Goal: Contribute content: Contribute content

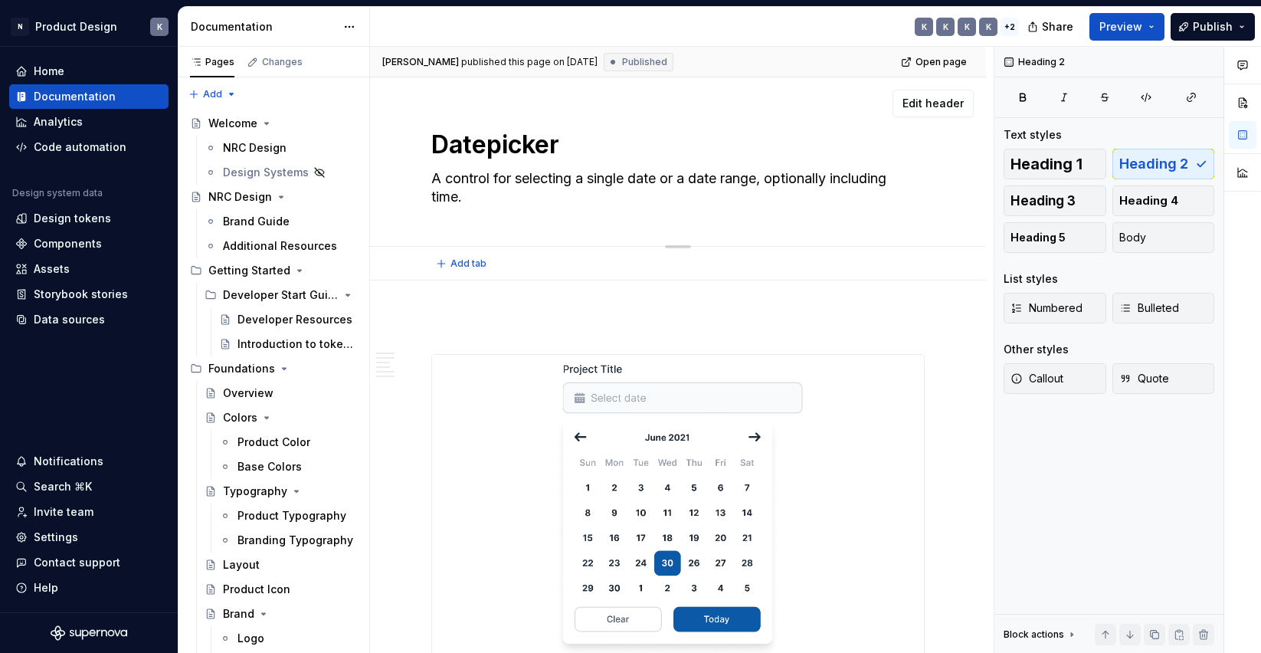
scroll to position [640, 0]
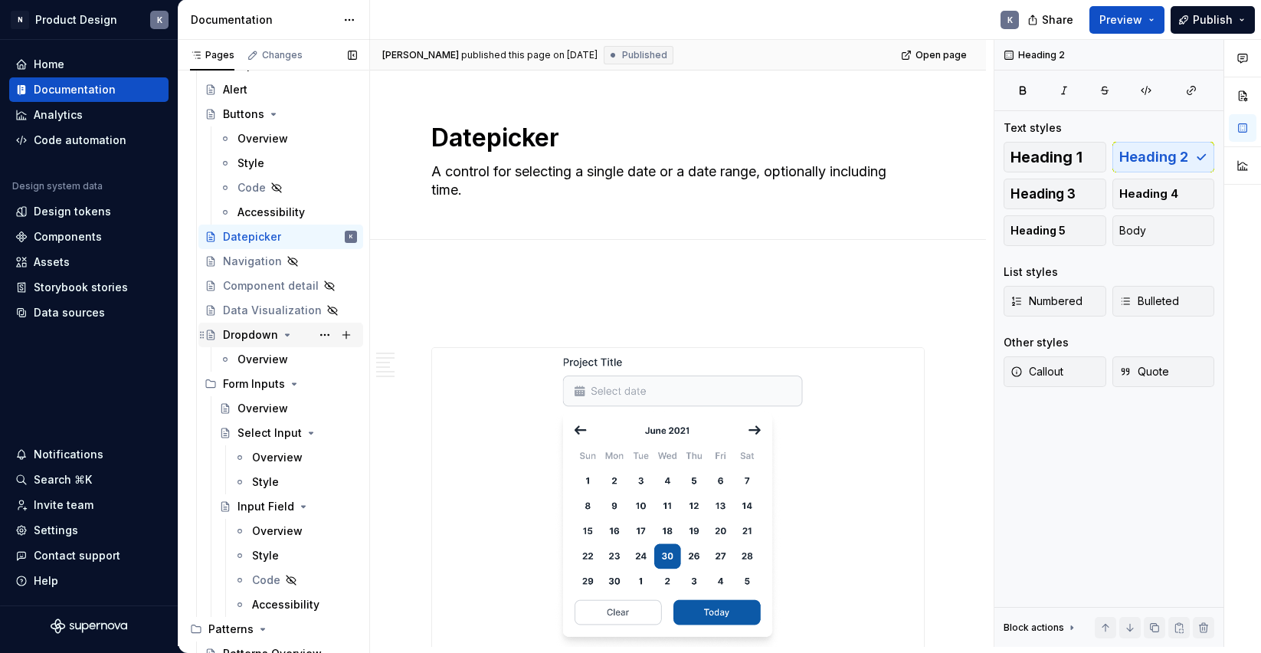
click at [253, 333] on div "Dropdown" at bounding box center [250, 334] width 55 height 15
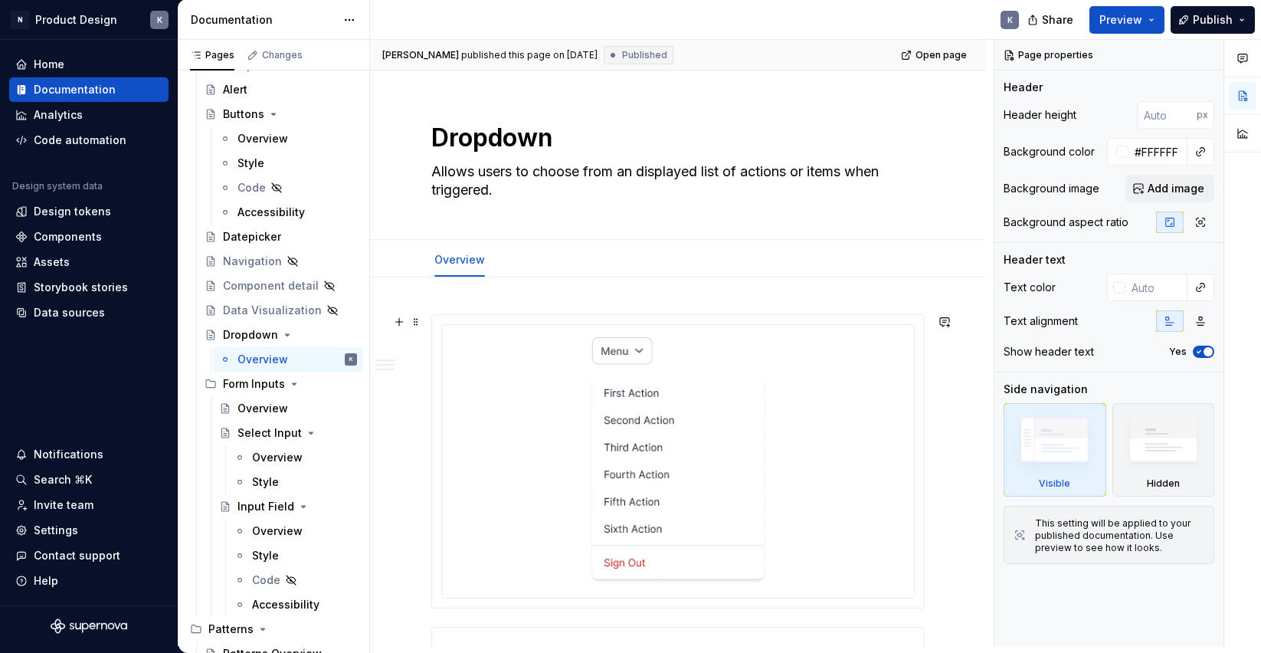
type textarea "*"
click at [673, 355] on img at bounding box center [677, 461] width 179 height 248
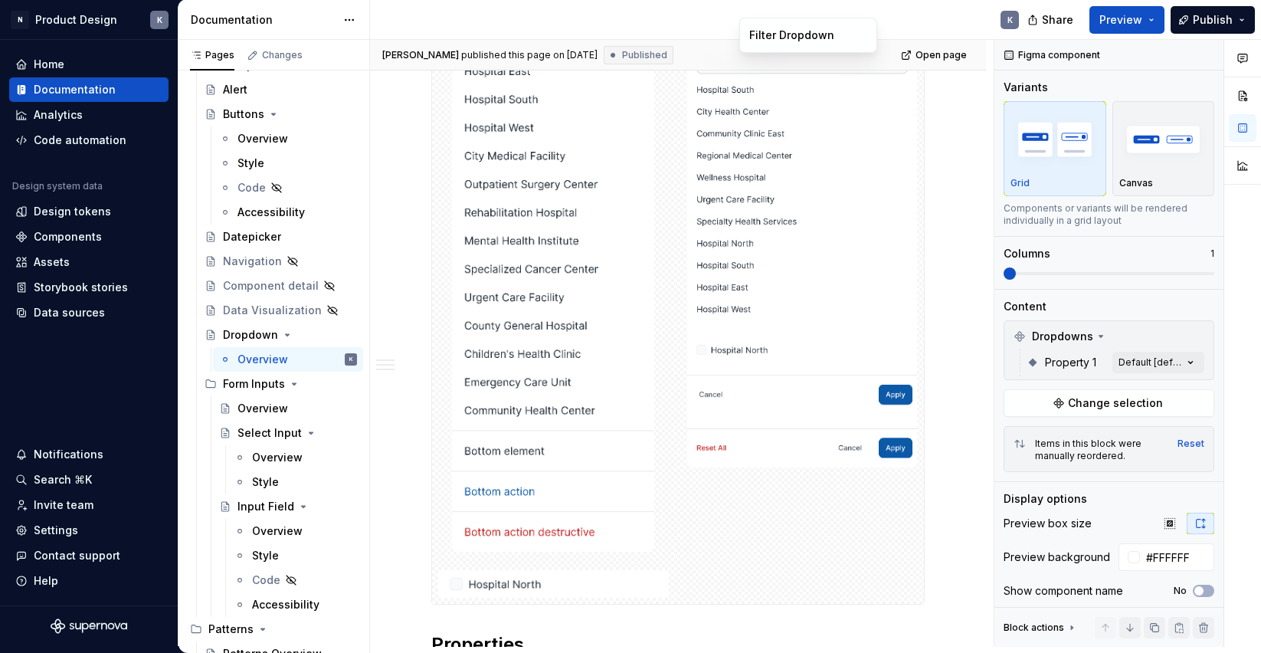
scroll to position [1125, 0]
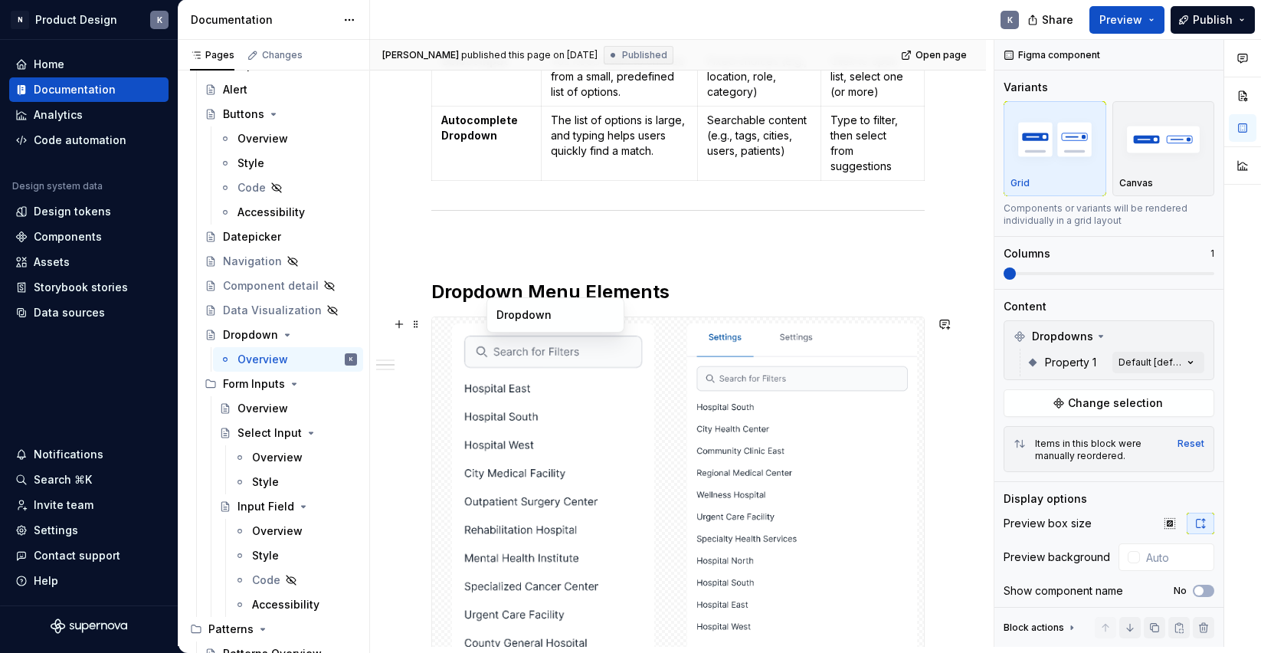
click at [675, 365] on div at bounding box center [553, 596] width 243 height 558
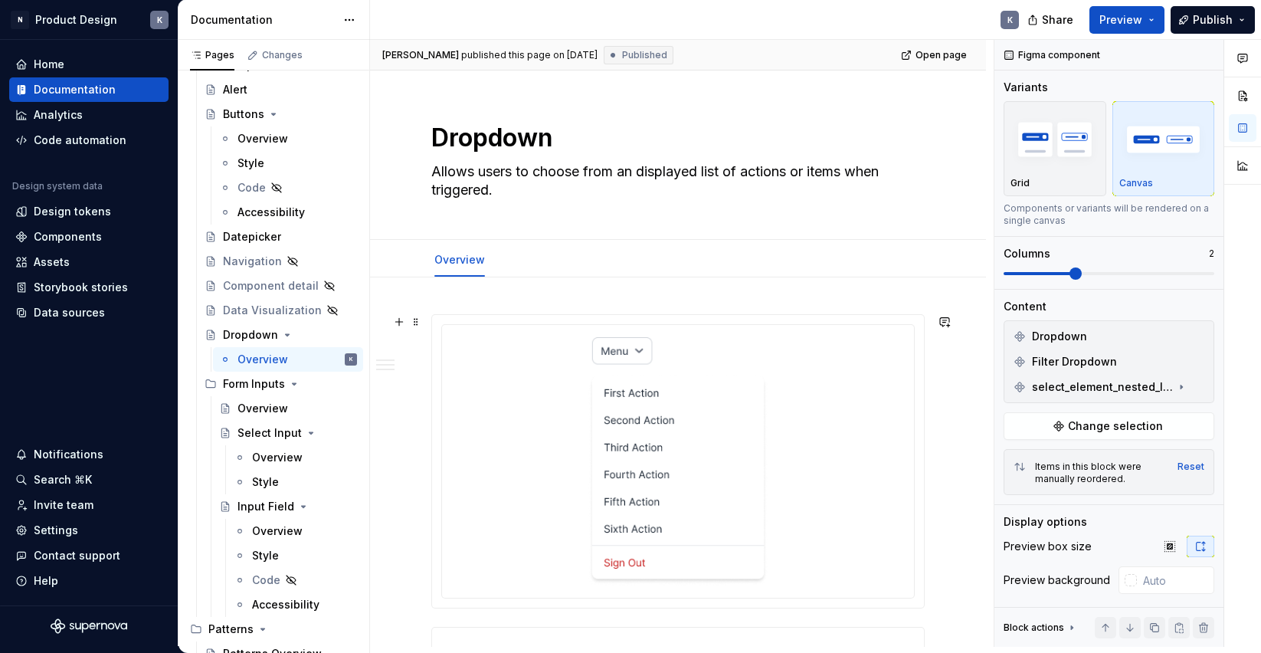
scroll to position [0, 0]
type textarea "*"
click at [431, 325] on div at bounding box center [677, 461] width 493 height 294
type input "#FFFFFF"
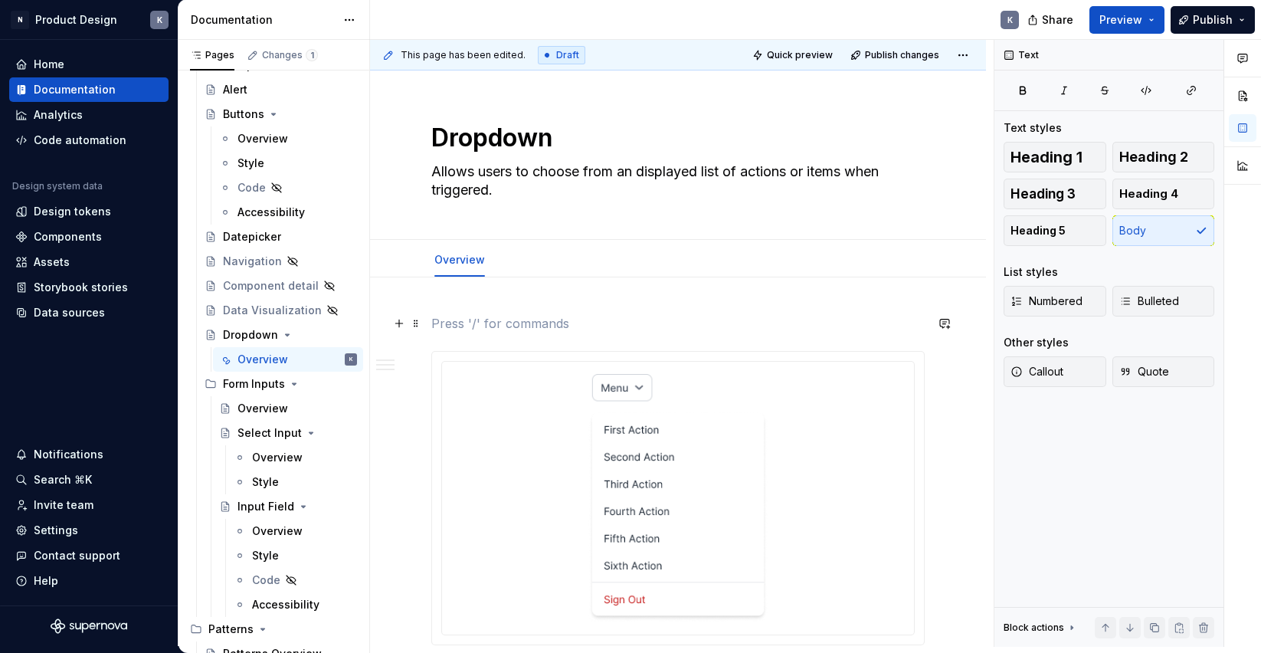
click at [490, 323] on p at bounding box center [677, 323] width 493 height 18
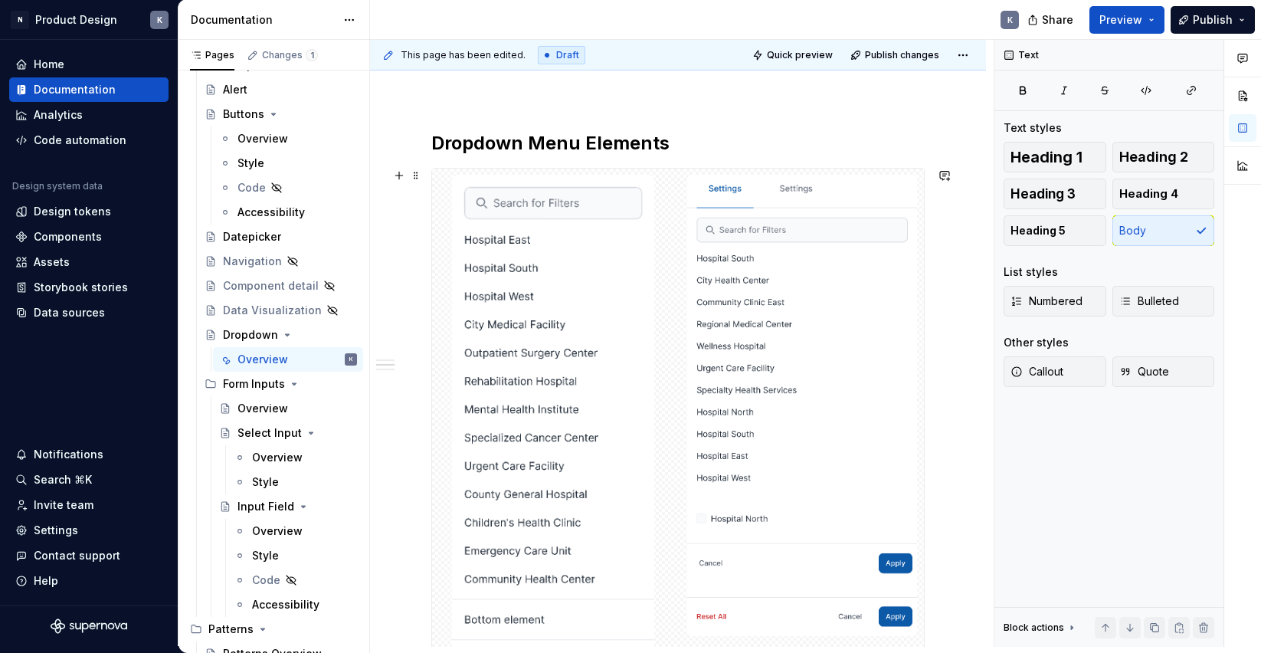
scroll to position [1381, 0]
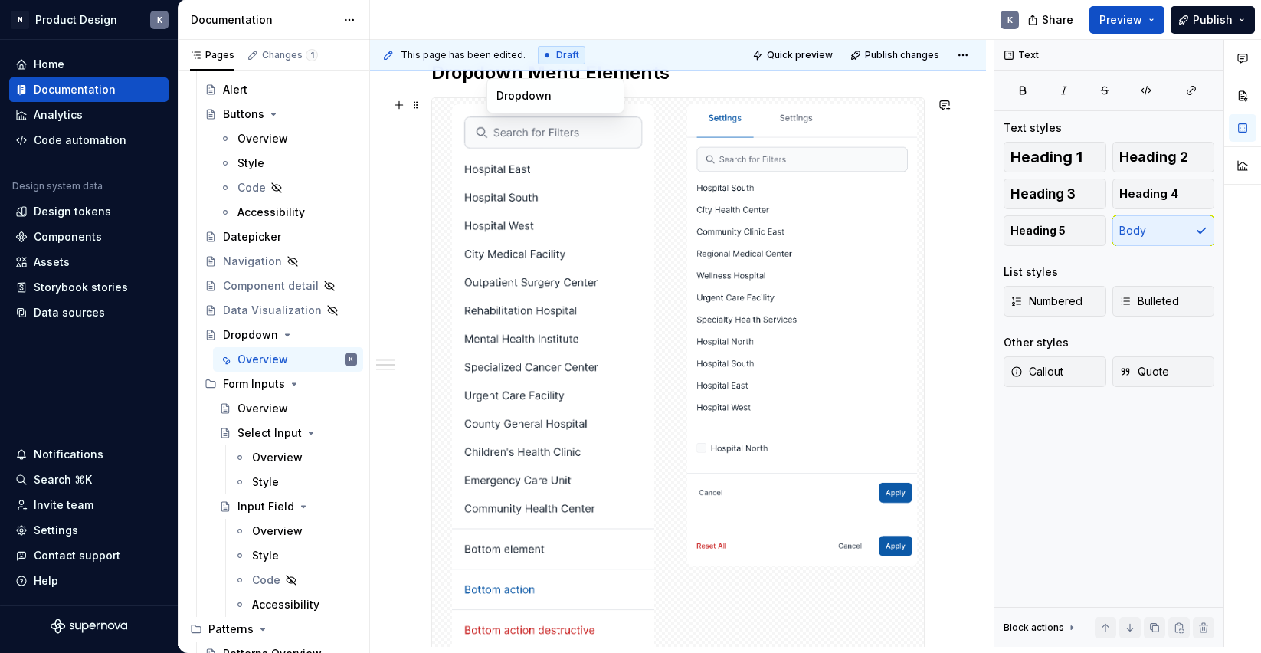
click at [572, 291] on img at bounding box center [553, 376] width 203 height 545
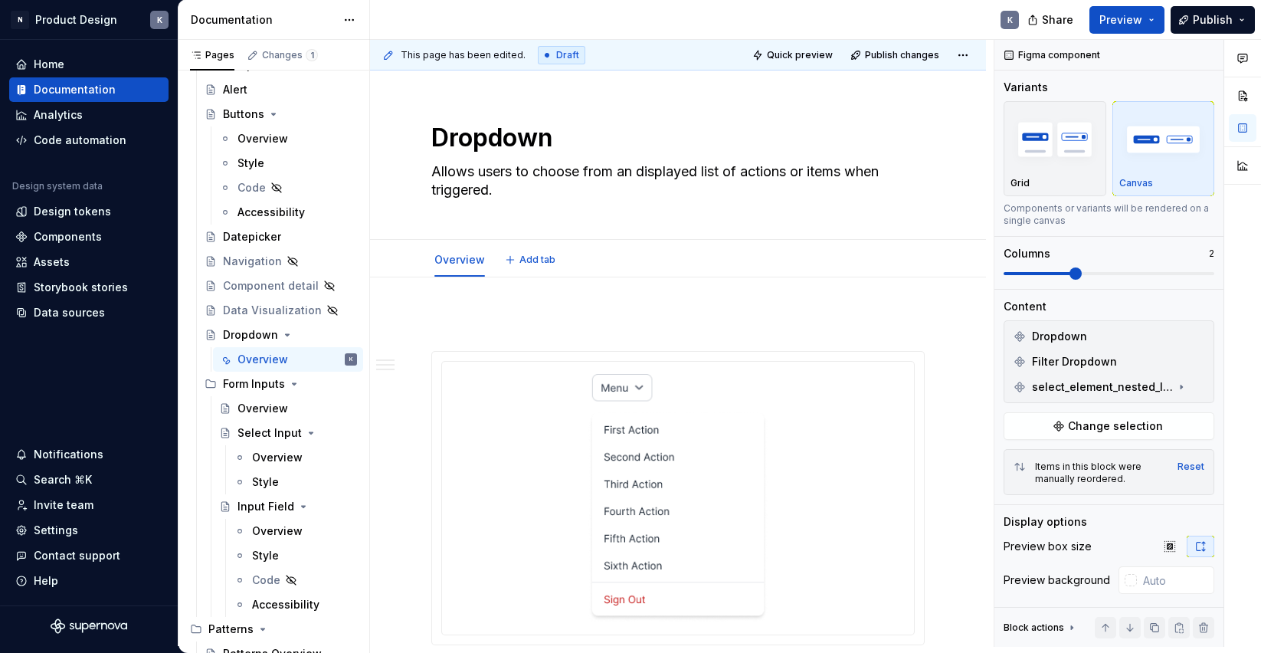
type textarea "*"
click at [467, 322] on p at bounding box center [677, 323] width 493 height 18
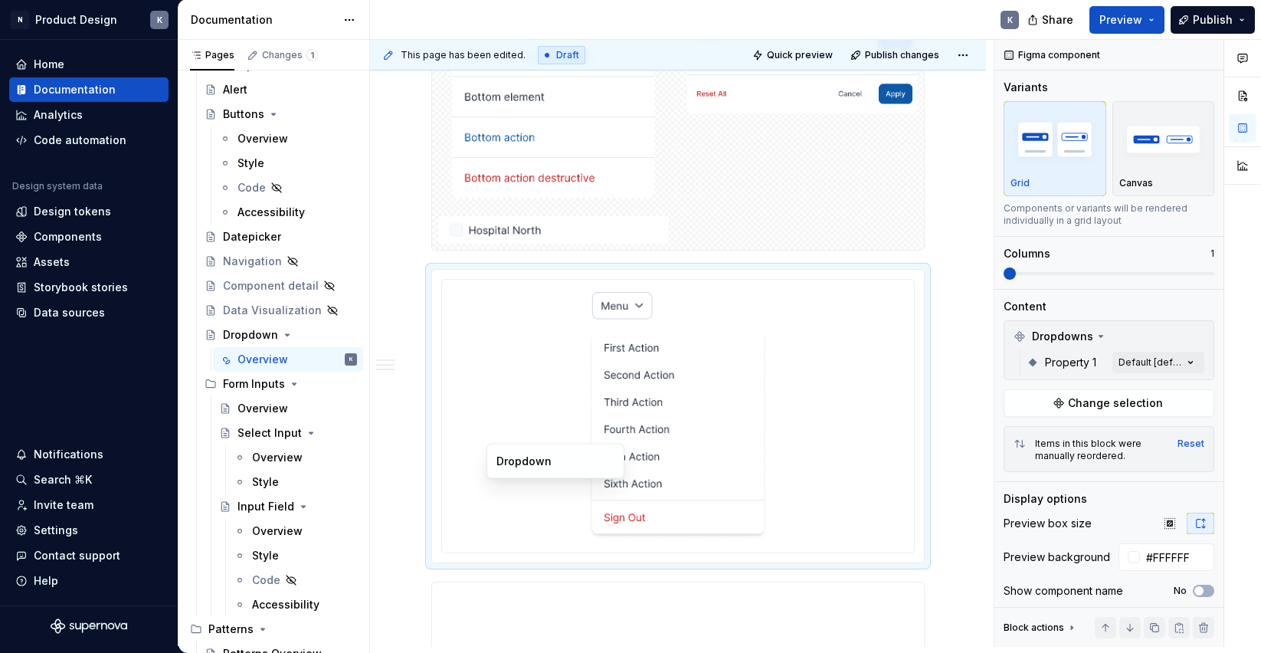
scroll to position [694, 0]
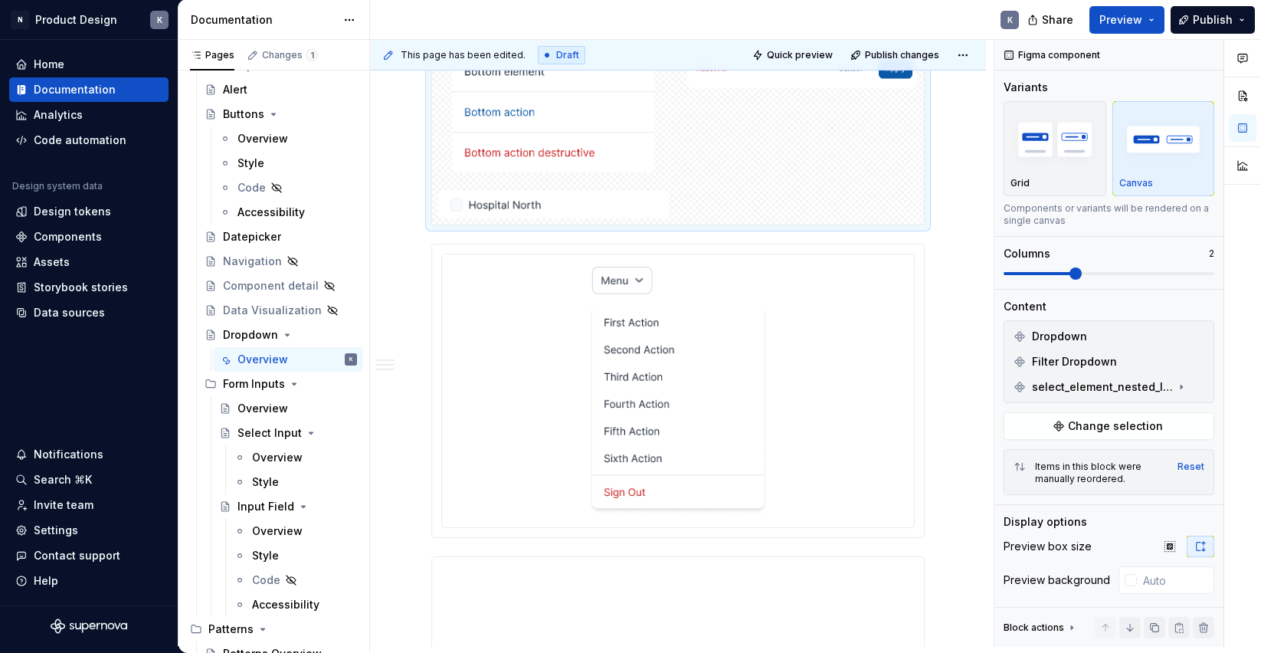
click at [1066, 159] on img "button" at bounding box center [1054, 139] width 89 height 56
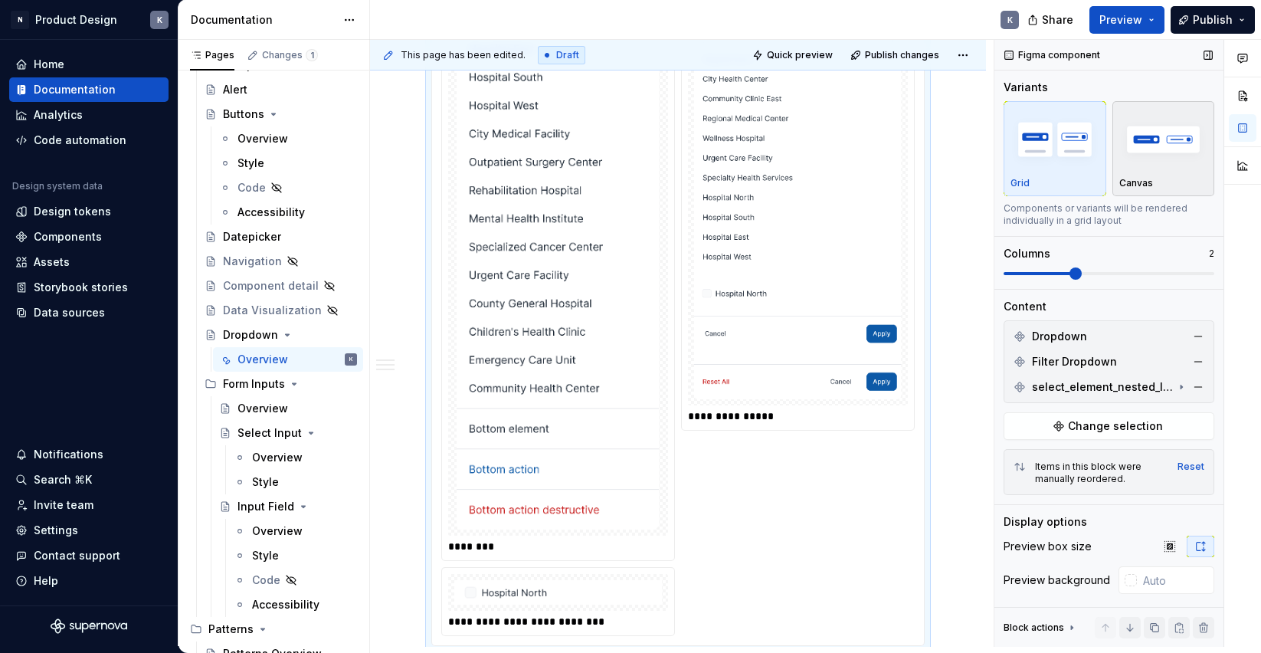
click at [1131, 165] on img "button" at bounding box center [1163, 139] width 89 height 56
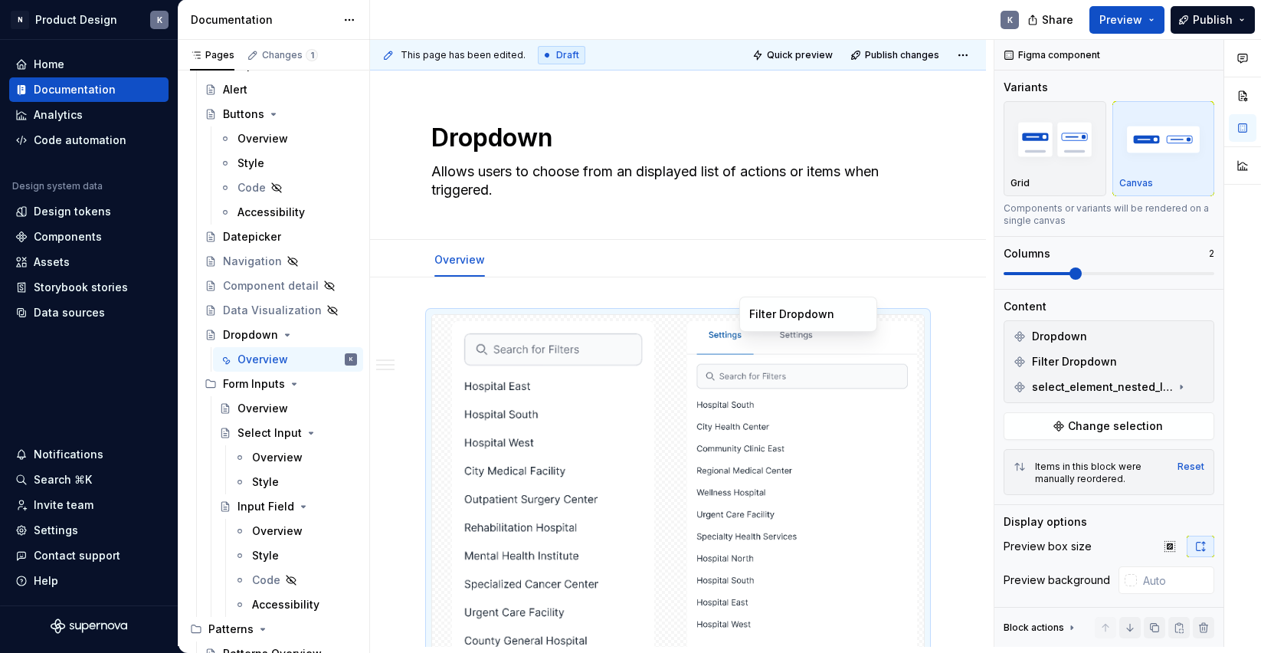
scroll to position [0, 0]
click at [1133, 580] on div at bounding box center [1131, 580] width 12 height 12
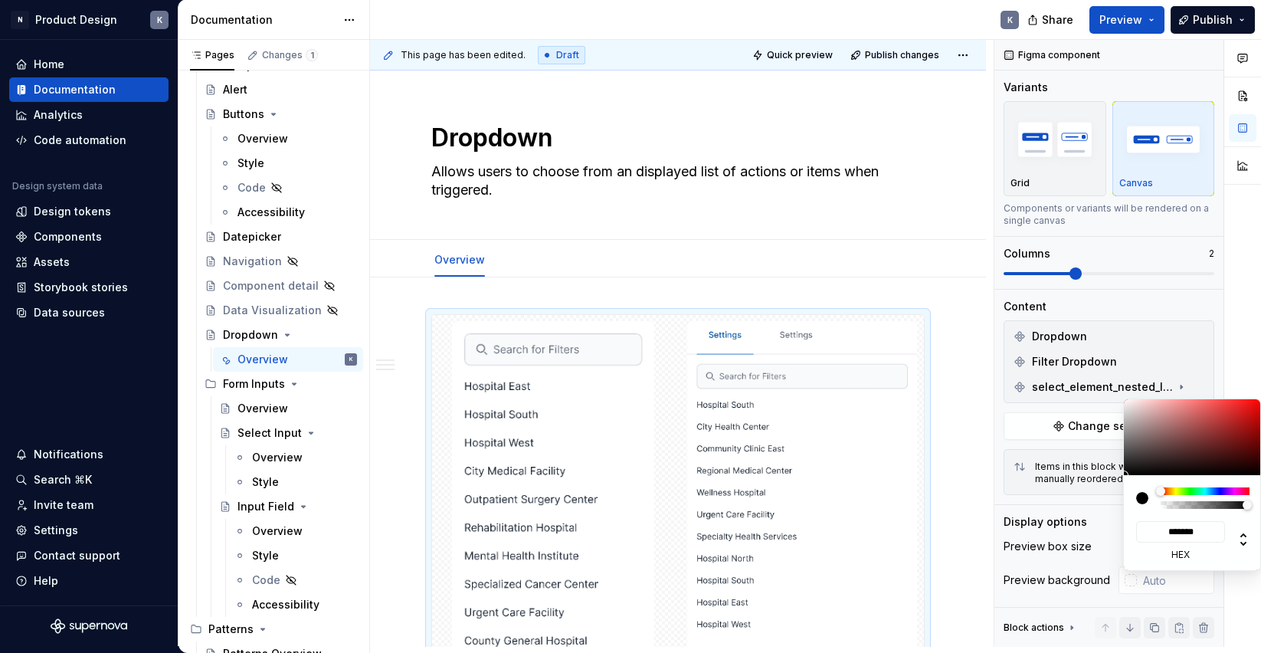
type input "#121212"
type input "*******"
type input "#151414"
type input "*******"
type input "#504E4E"
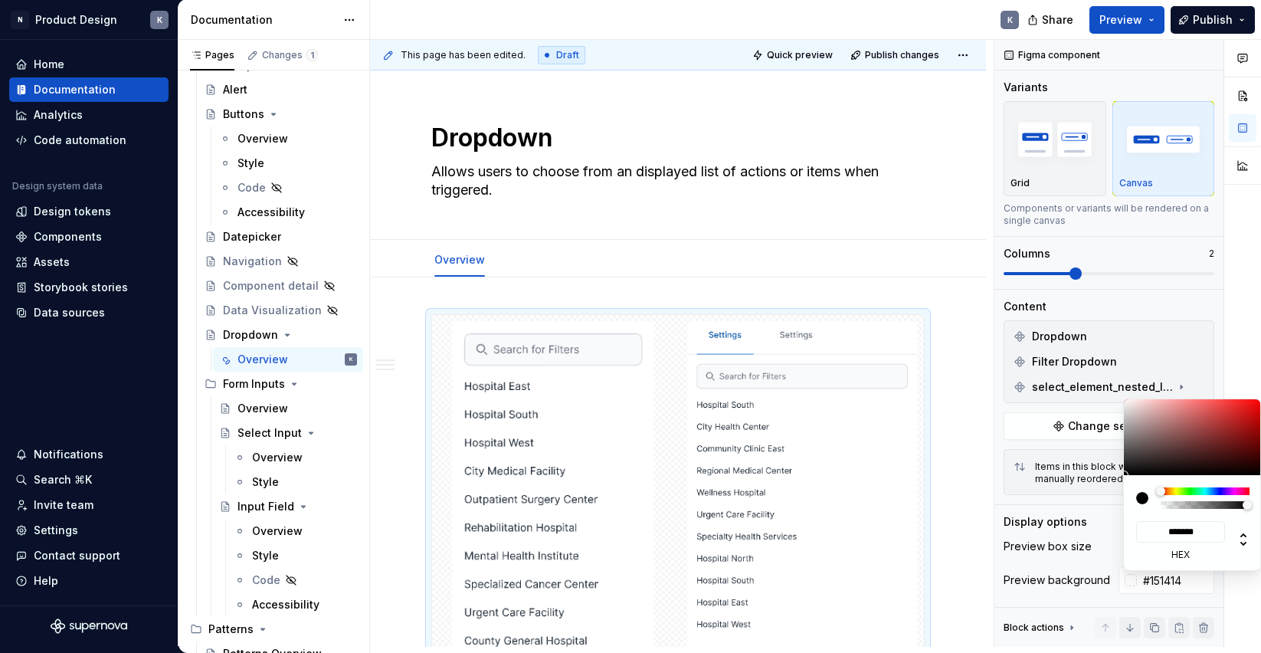
type input "*******"
type input "#A5A1A1"
type input "*******"
type input "#FFF9F9"
type input "*******"
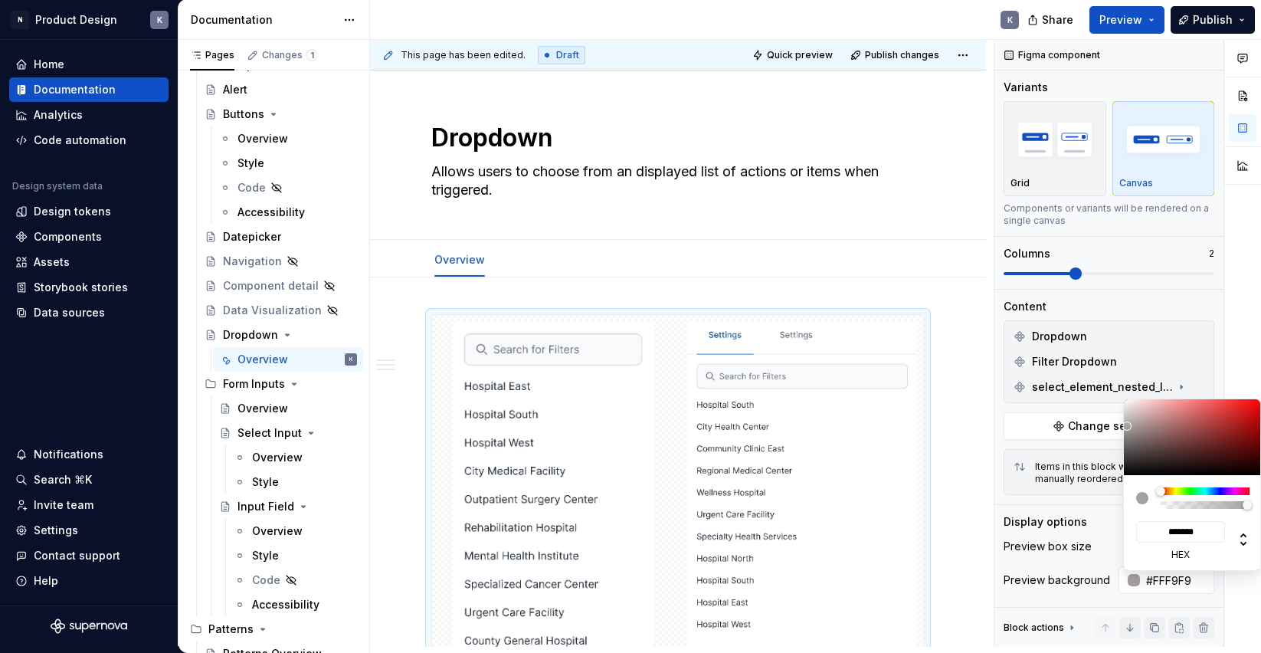
type input "#FFFCFC"
type input "*******"
type input "#FFFFFF"
type input "*******"
drag, startPoint x: 1127, startPoint y: 470, endPoint x: 1118, endPoint y: 380, distance: 90.1
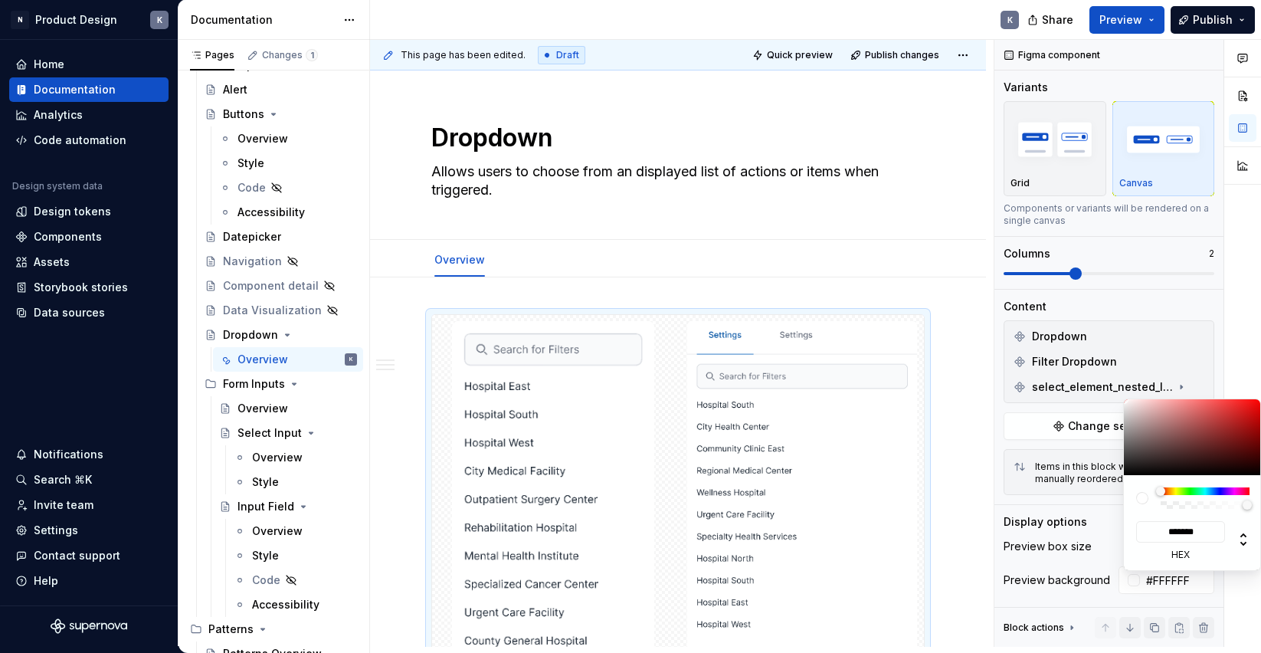
click at [1118, 380] on body "N Product Design K Home Documentation Analytics Code automation Design system d…" at bounding box center [630, 326] width 1261 height 653
click at [964, 349] on html "N Product Design K Home Documentation Analytics Code automation Design system d…" at bounding box center [630, 326] width 1261 height 653
click at [957, 331] on html "N Product Design K Home Documentation Analytics Code automation Design system d…" at bounding box center [630, 326] width 1261 height 653
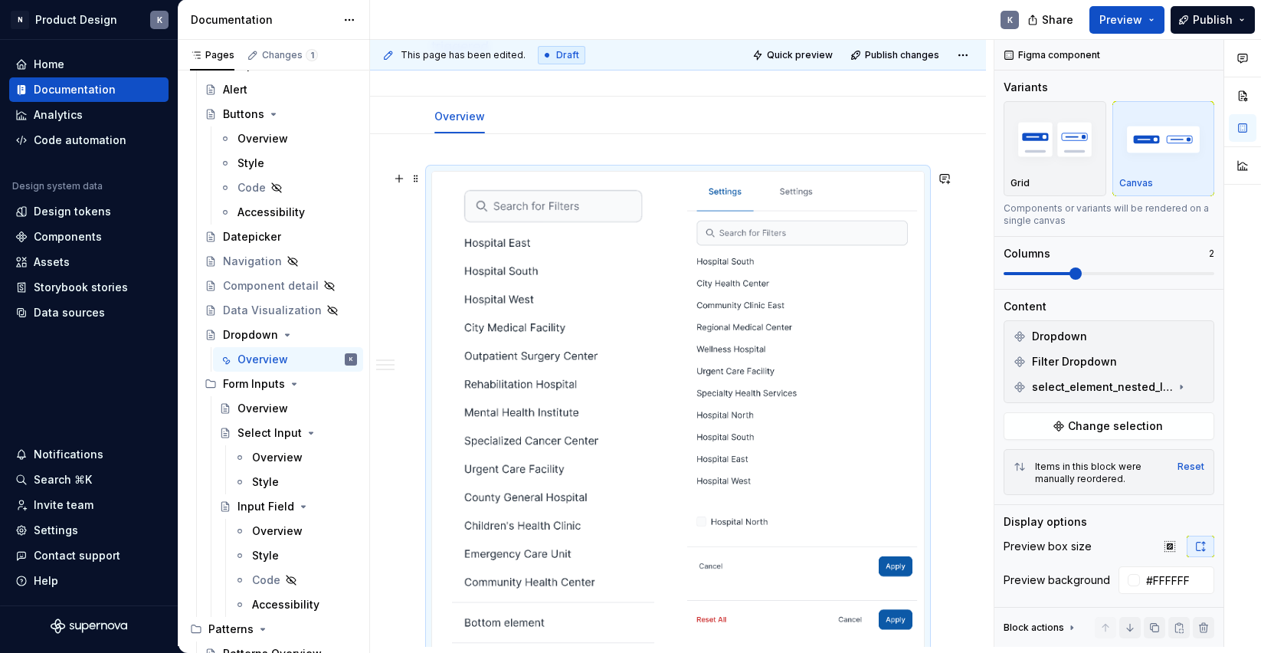
scroll to position [209, 0]
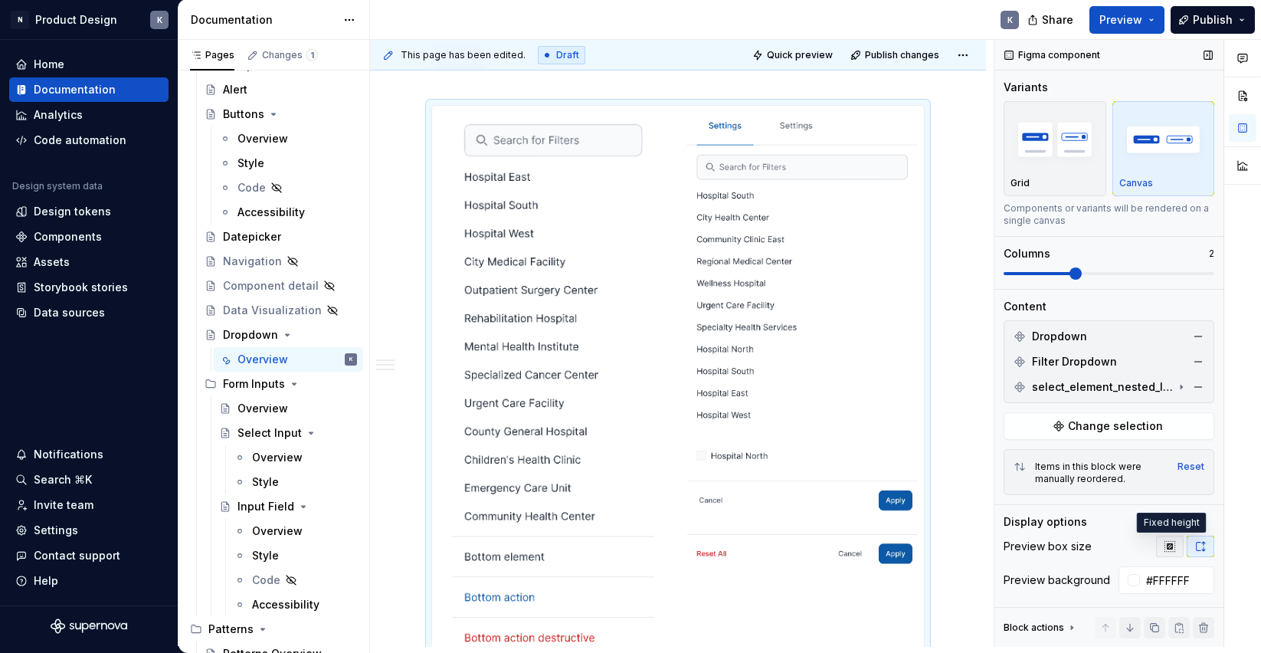
click at [1171, 546] on icon "button" at bounding box center [1170, 546] width 12 height 12
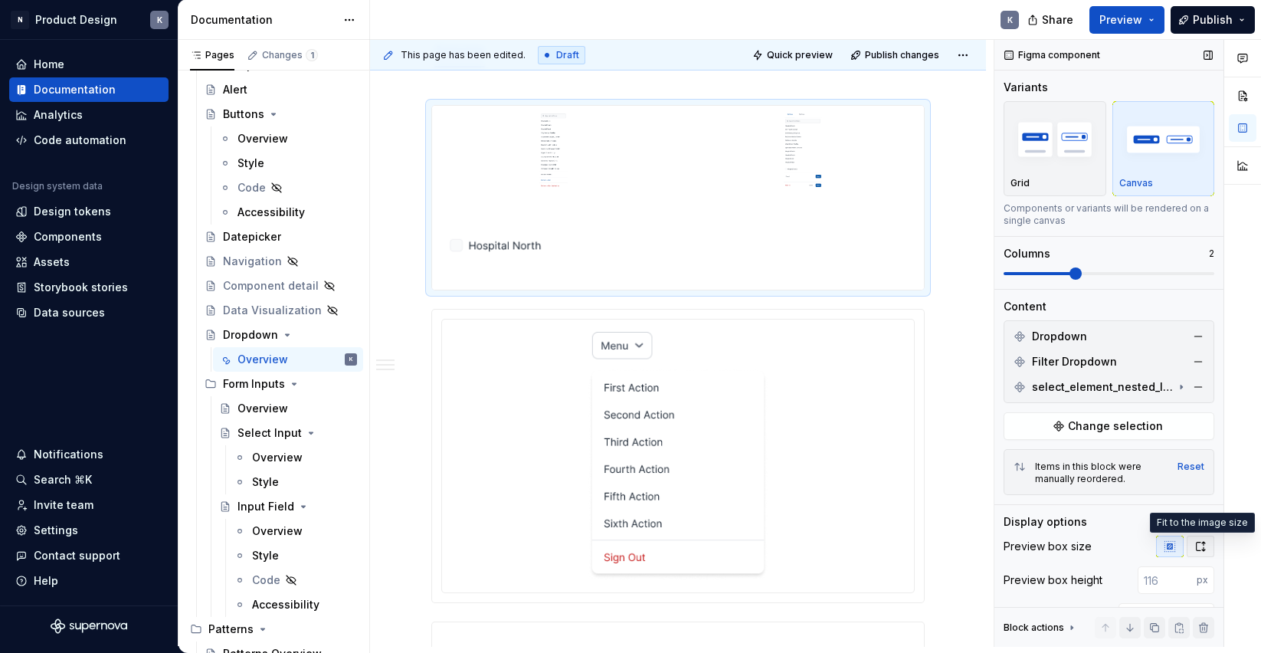
click at [1196, 548] on icon "button" at bounding box center [1200, 546] width 12 height 12
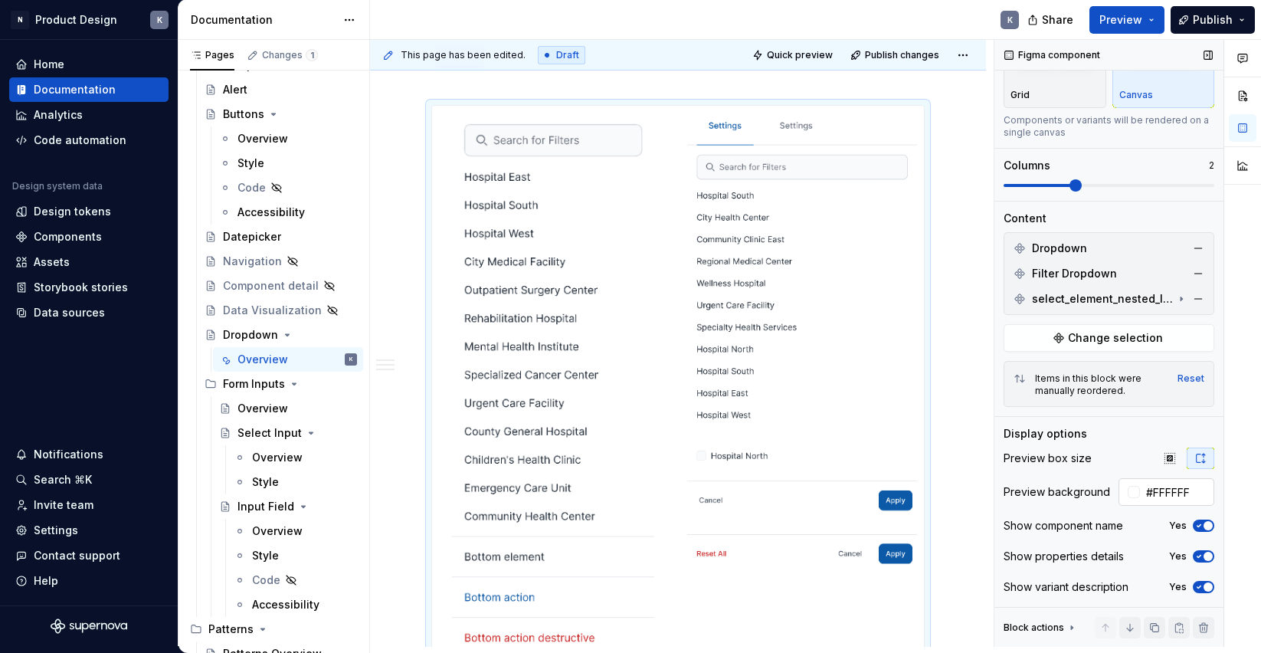
scroll to position [88, 0]
click at [1133, 495] on div at bounding box center [1134, 492] width 12 height 12
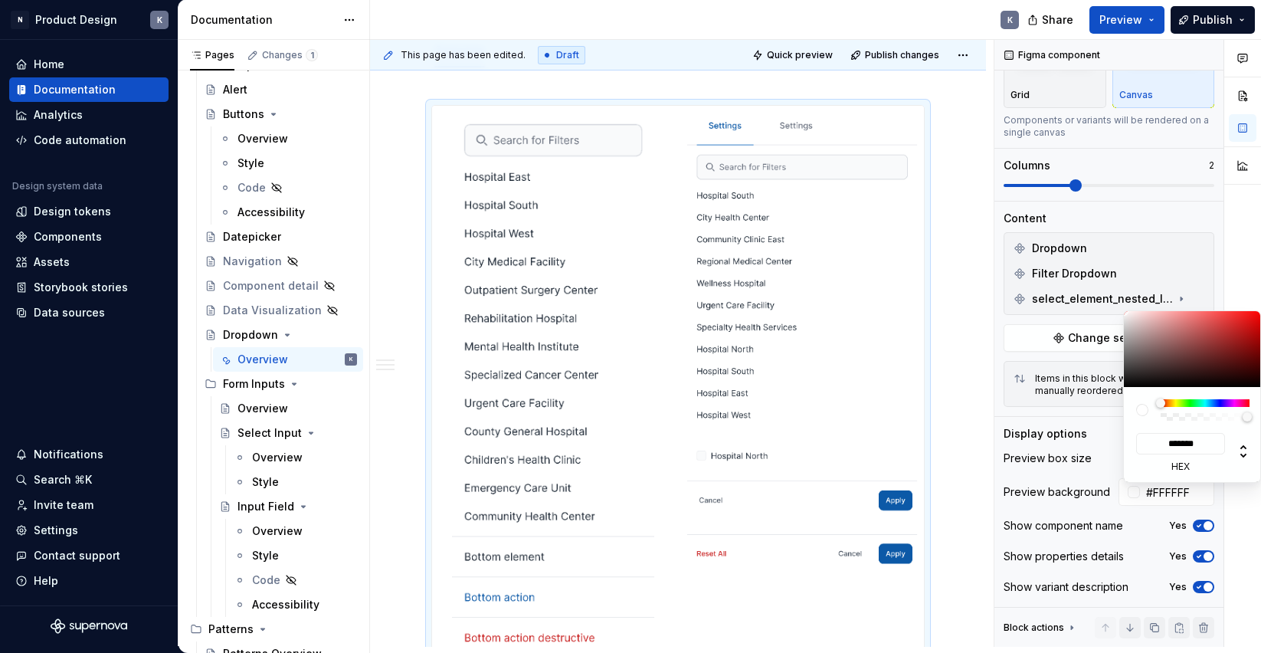
type textarea "*"
click at [1110, 436] on div "Comments Open comments No comments yet Select ‘Comment’ from the block context …" at bounding box center [1127, 343] width 267 height 607
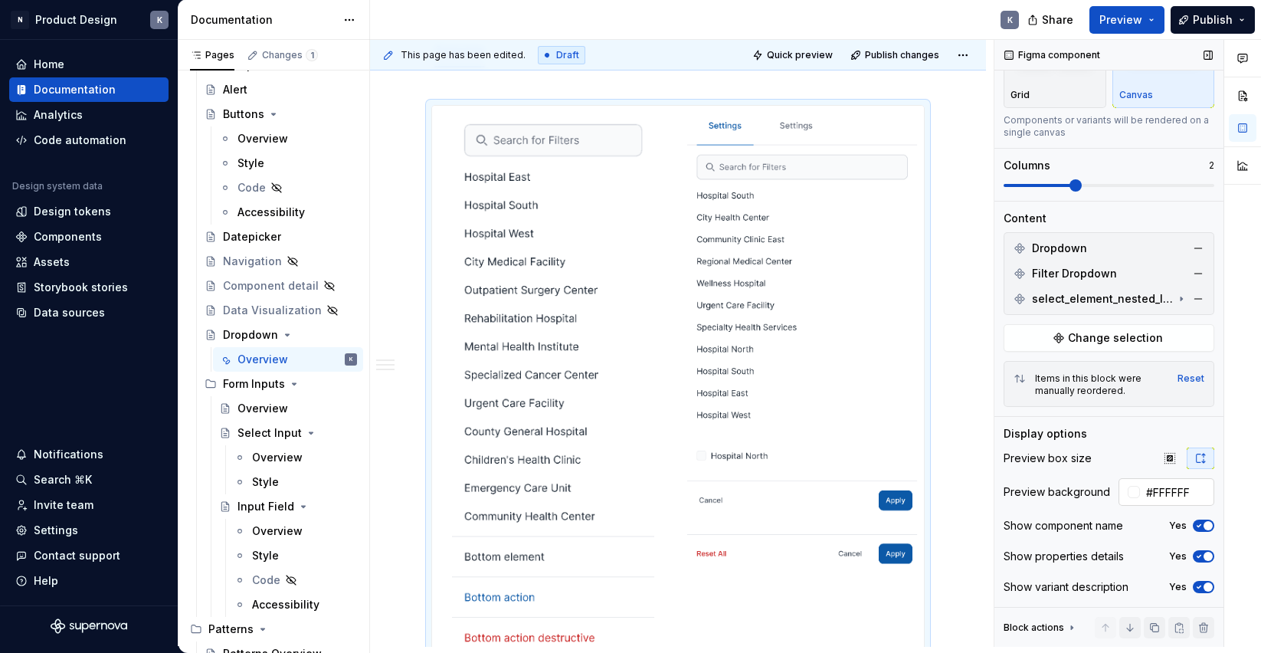
click at [1162, 494] on input "#FFFFFF" at bounding box center [1177, 492] width 74 height 28
type input "0"
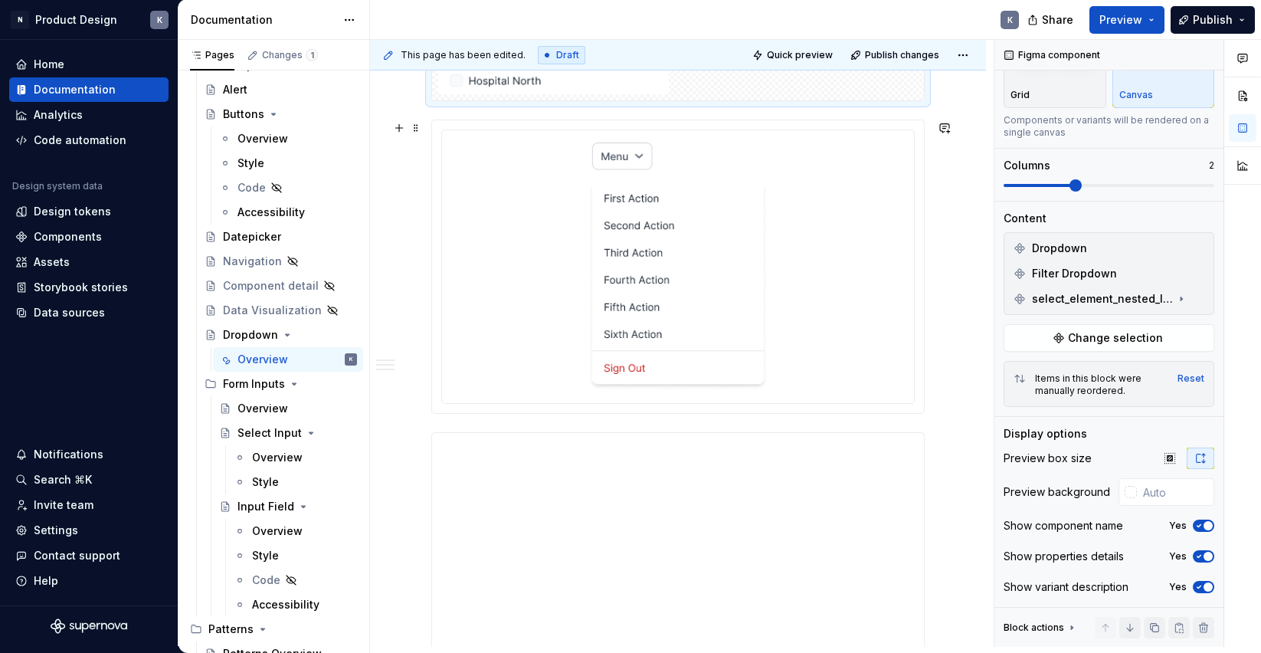
scroll to position [830, 0]
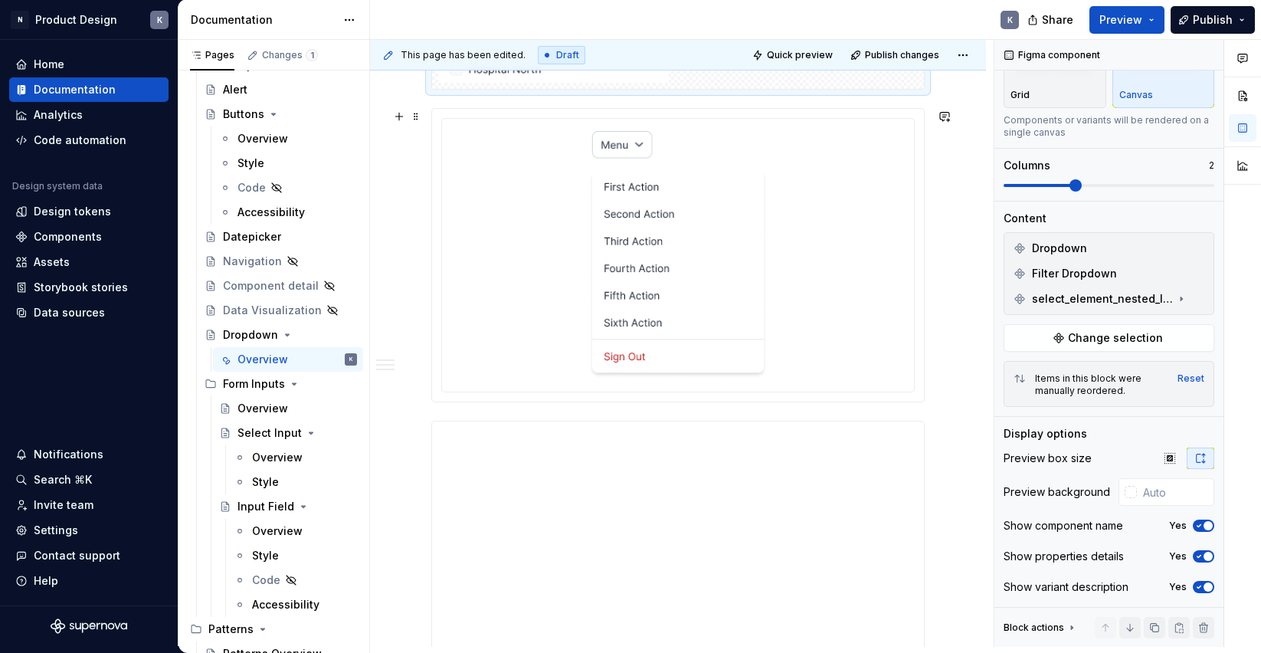
type input "#FFFFFF"
click at [823, 297] on div at bounding box center [678, 255] width 460 height 260
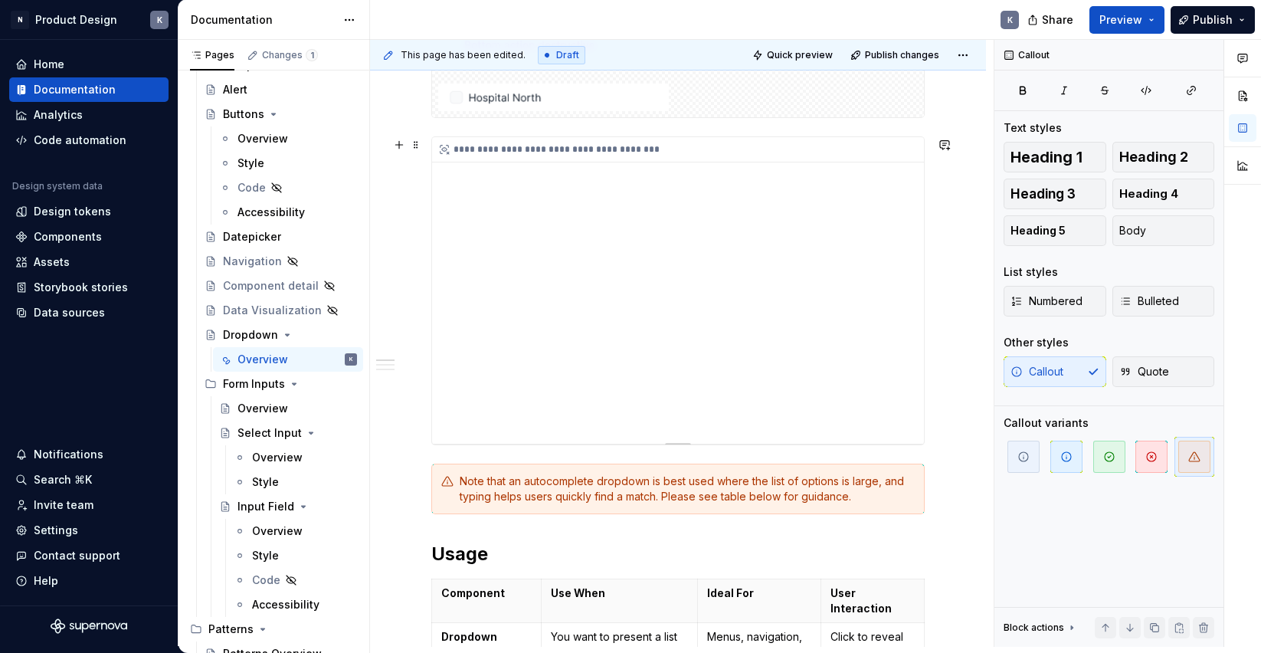
scroll to position [795, 0]
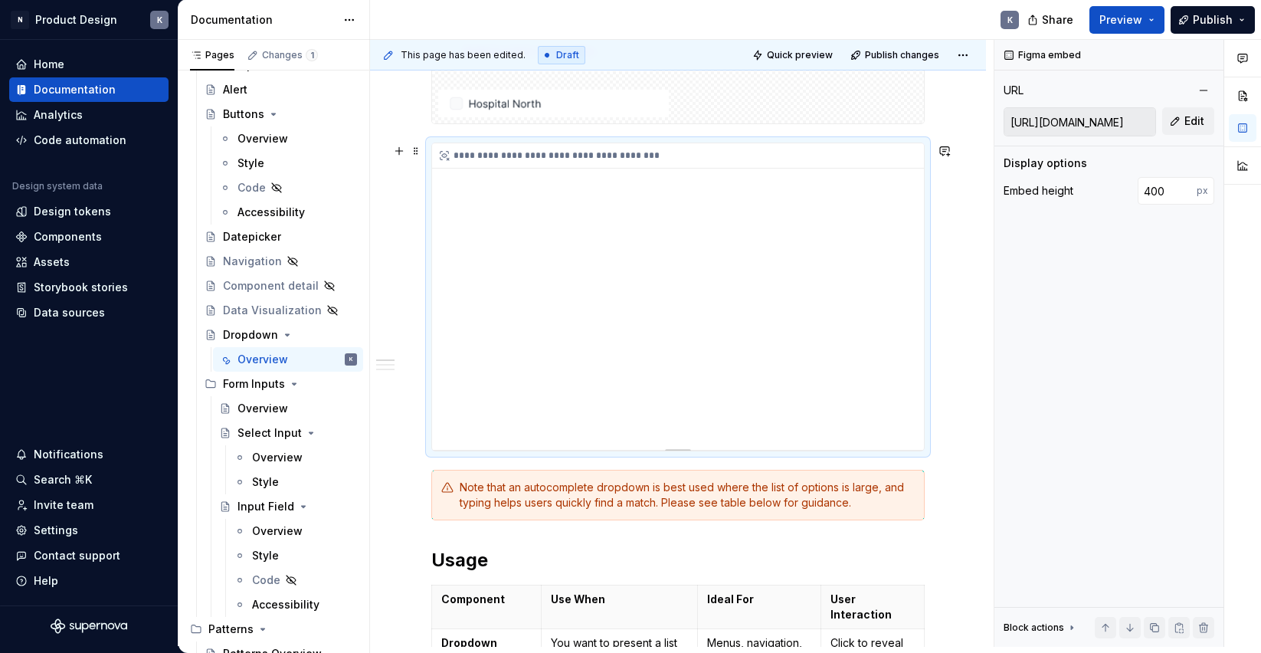
click at [823, 303] on div "**********" at bounding box center [678, 296] width 492 height 306
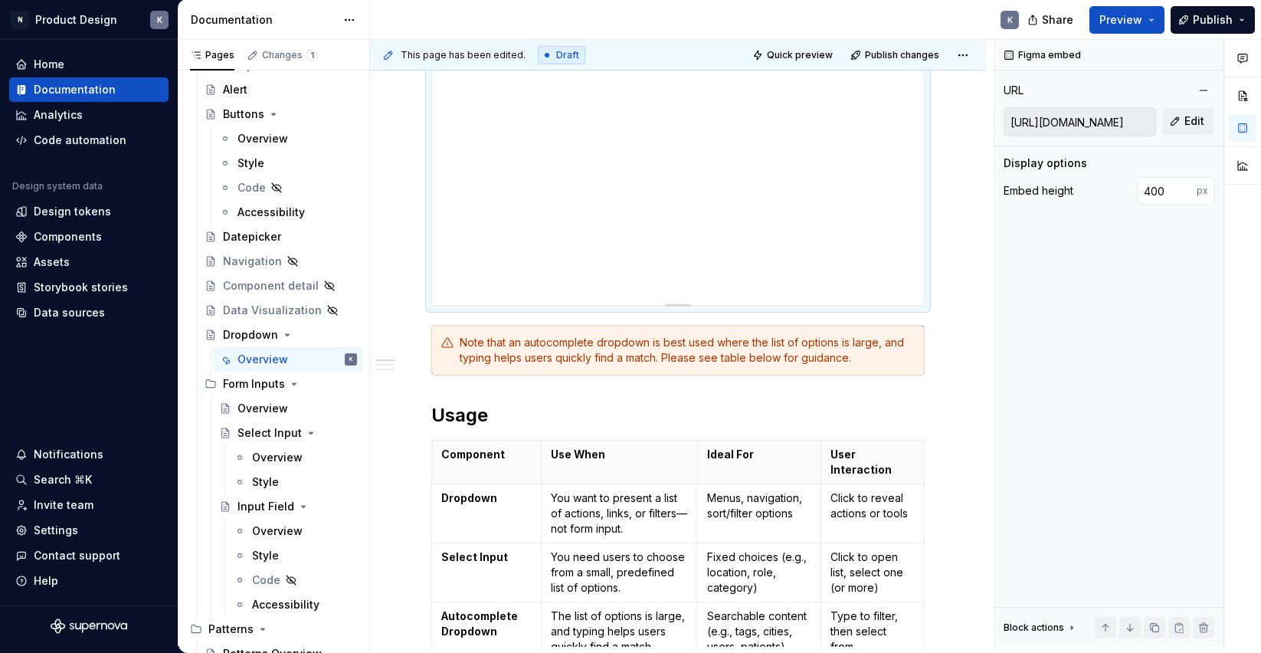
scroll to position [989, 0]
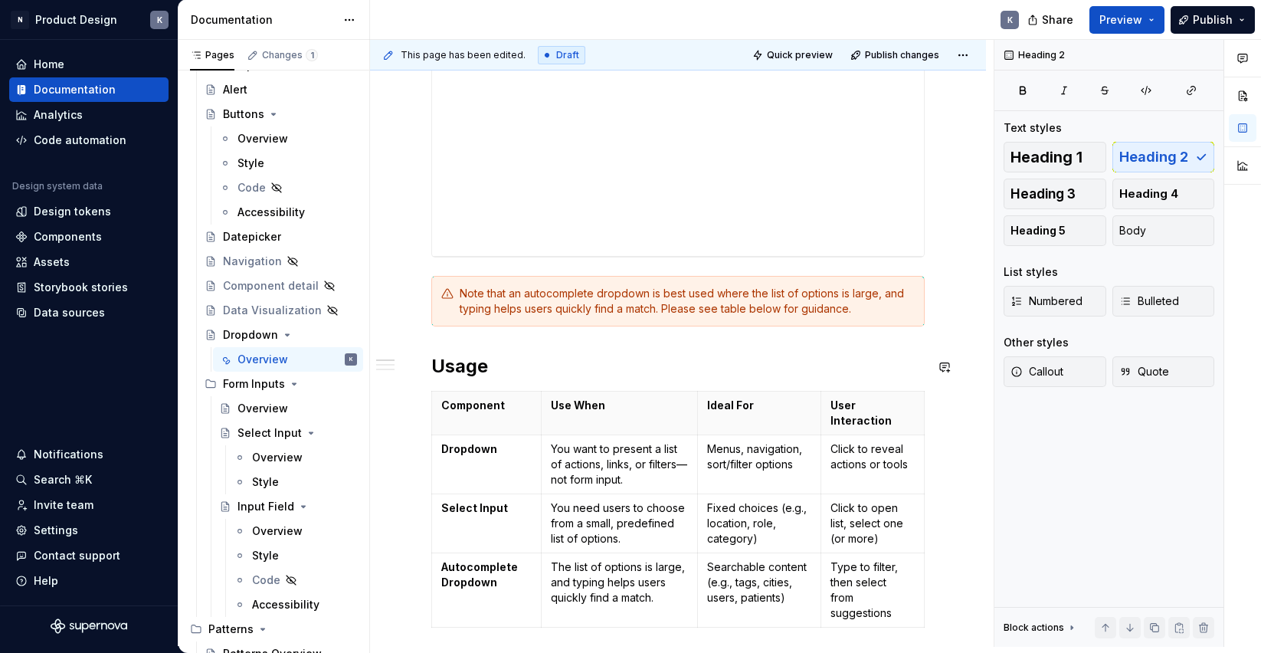
click at [510, 346] on div "**********" at bounding box center [677, 603] width 493 height 2556
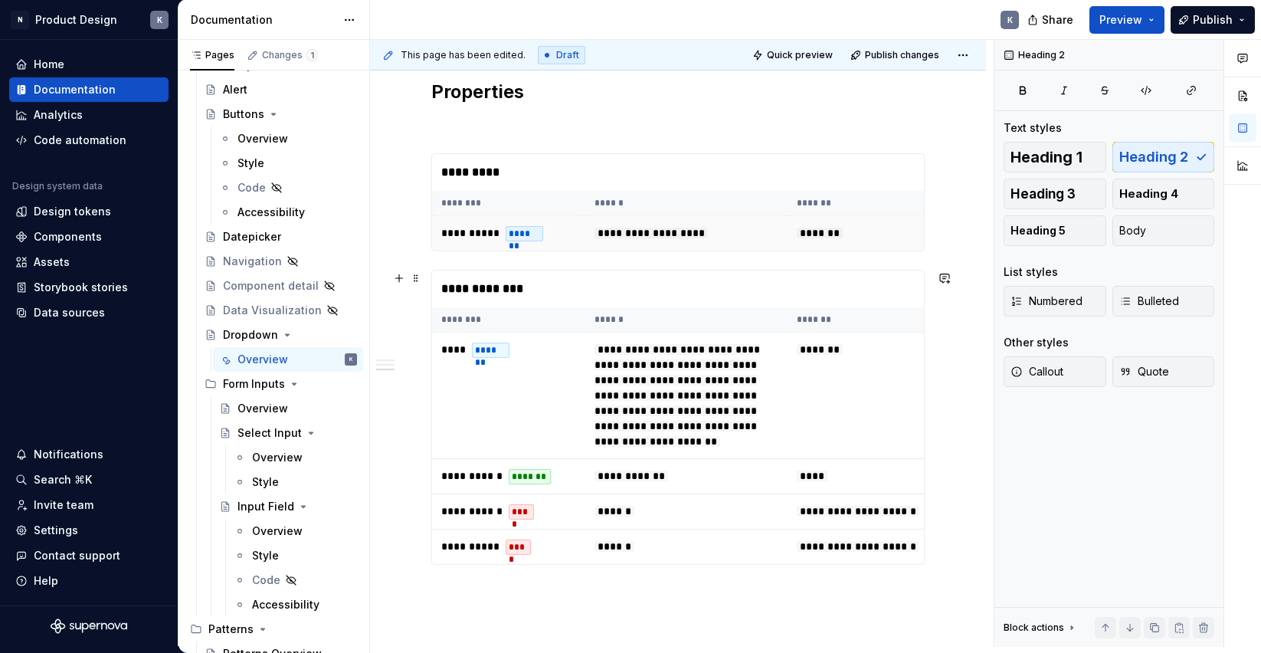
scroll to position [2294, 0]
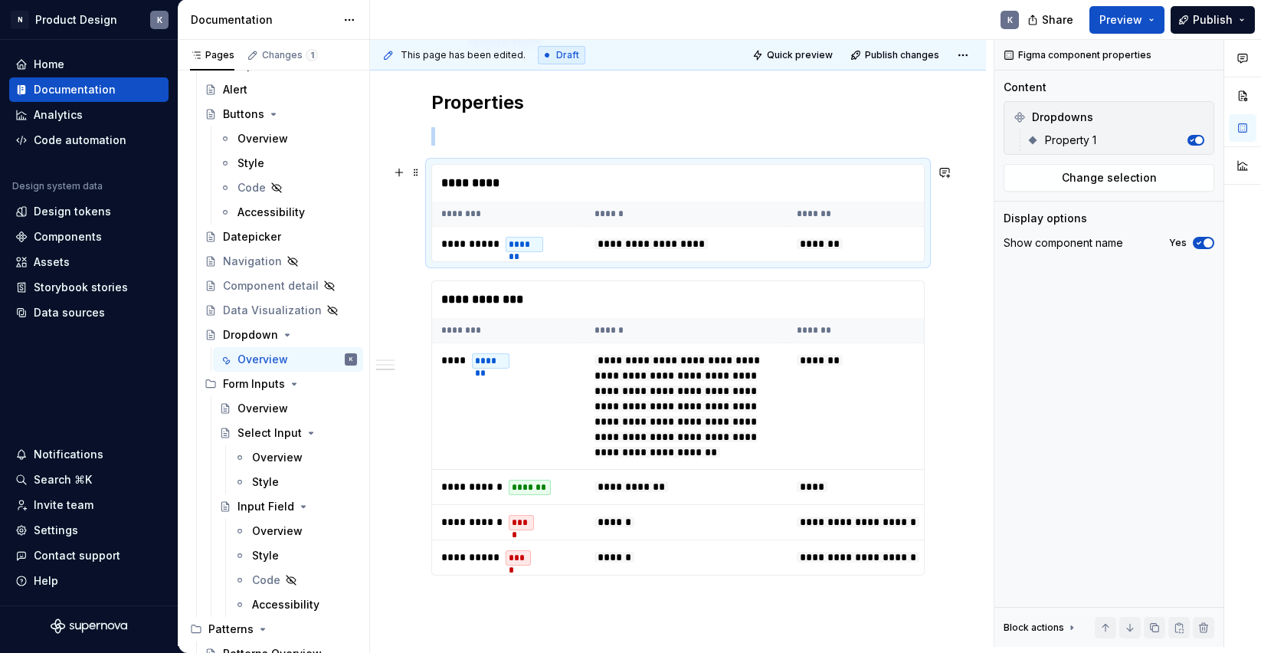
click at [520, 211] on th "********" at bounding box center [508, 213] width 153 height 25
type textarea "*"
click at [517, 137] on p at bounding box center [677, 136] width 493 height 18
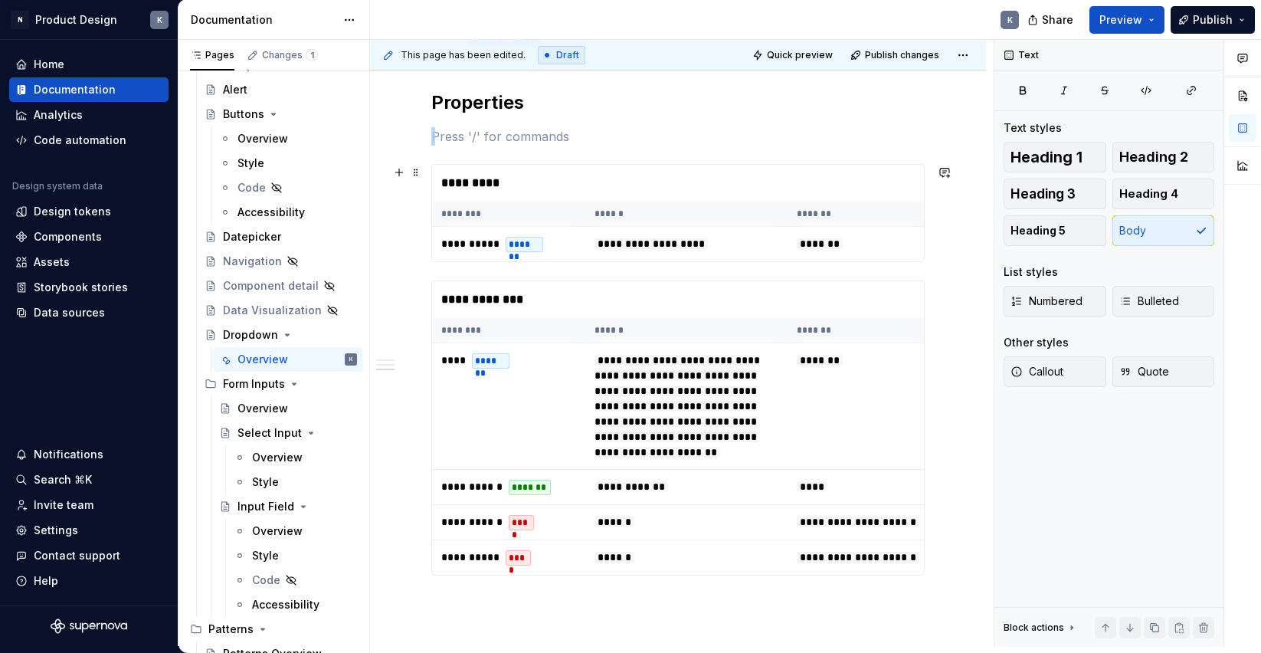
click at [673, 224] on th "******" at bounding box center [686, 213] width 202 height 25
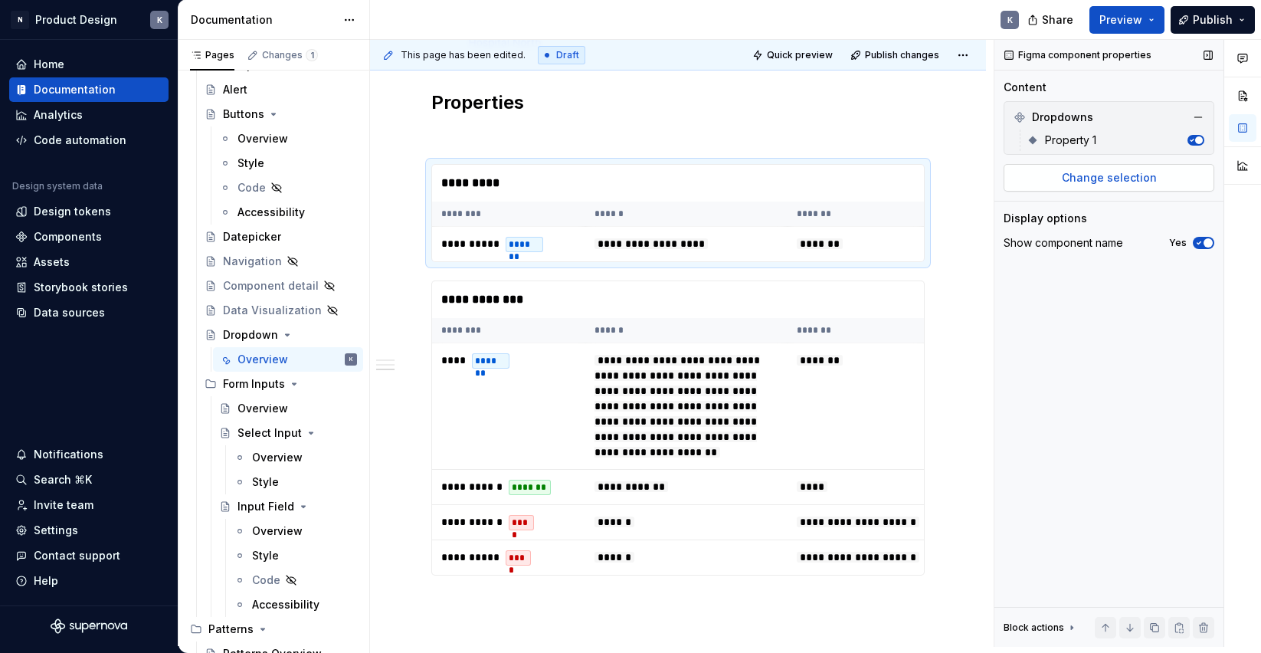
click at [1145, 177] on span "Change selection" at bounding box center [1109, 177] width 95 height 15
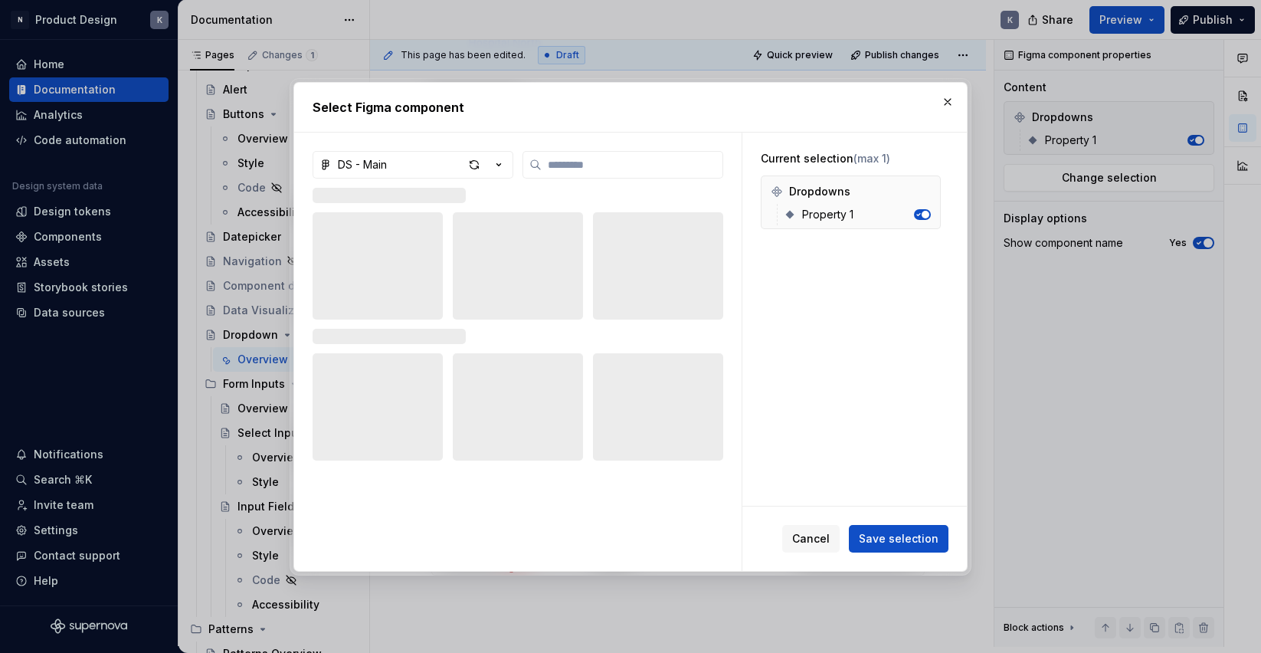
type textarea "*"
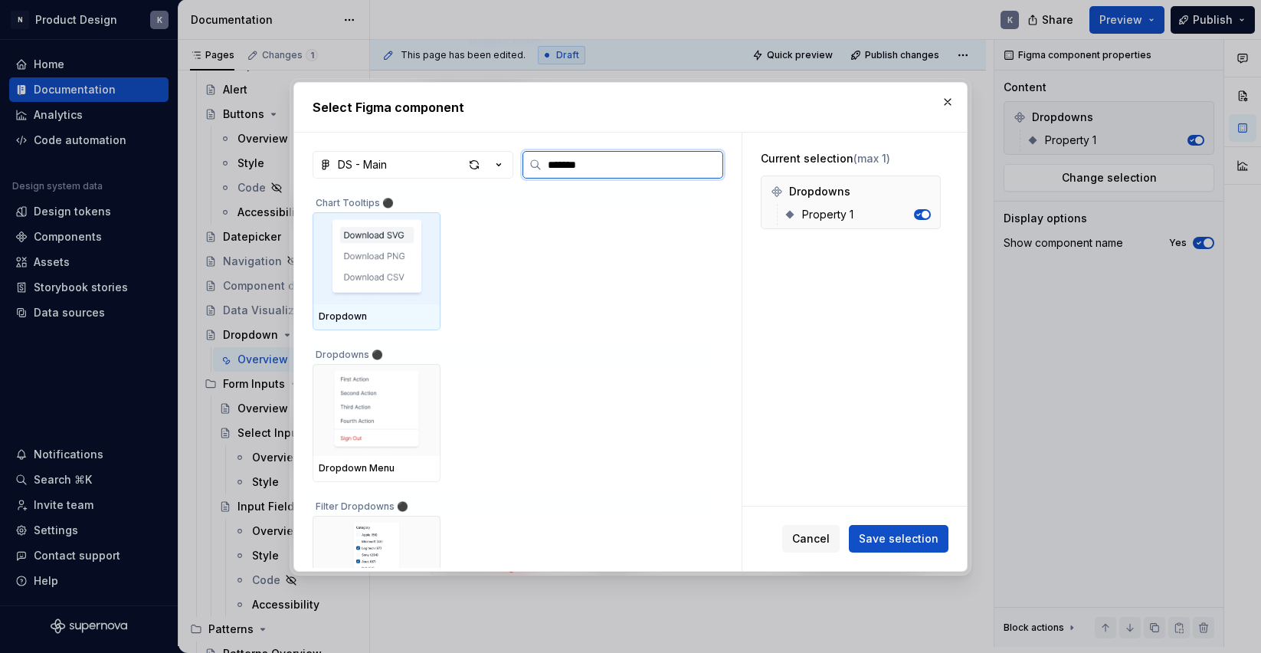
type input "********"
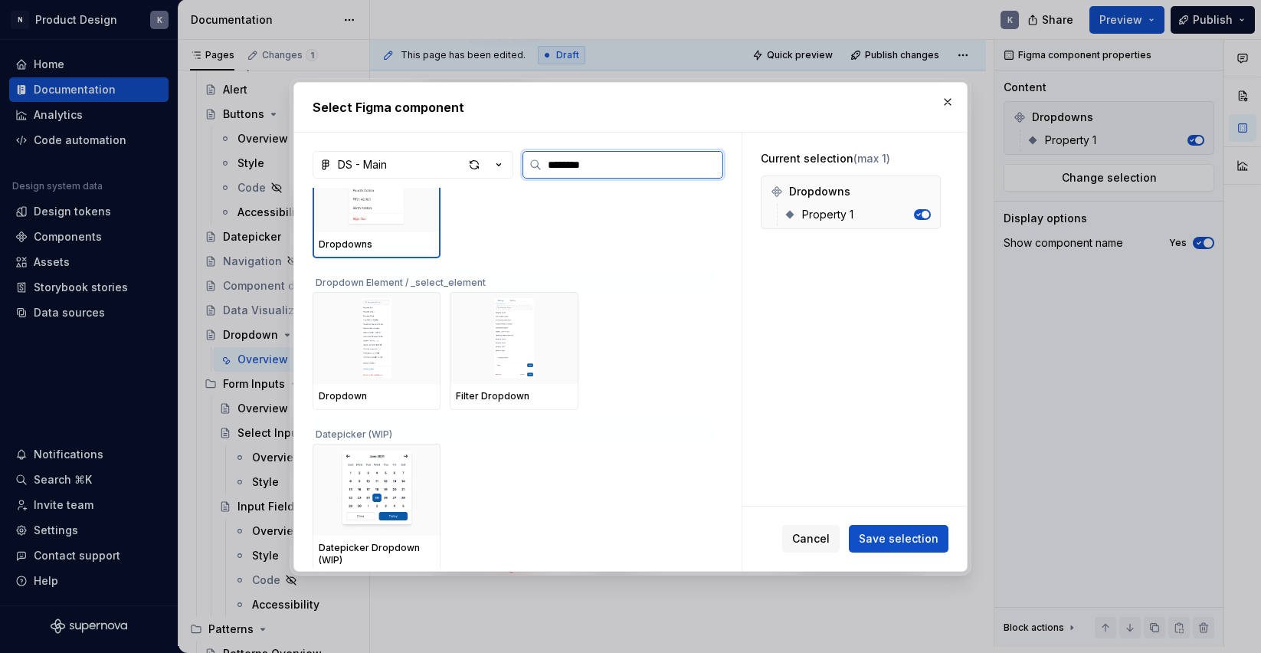
scroll to position [520, 0]
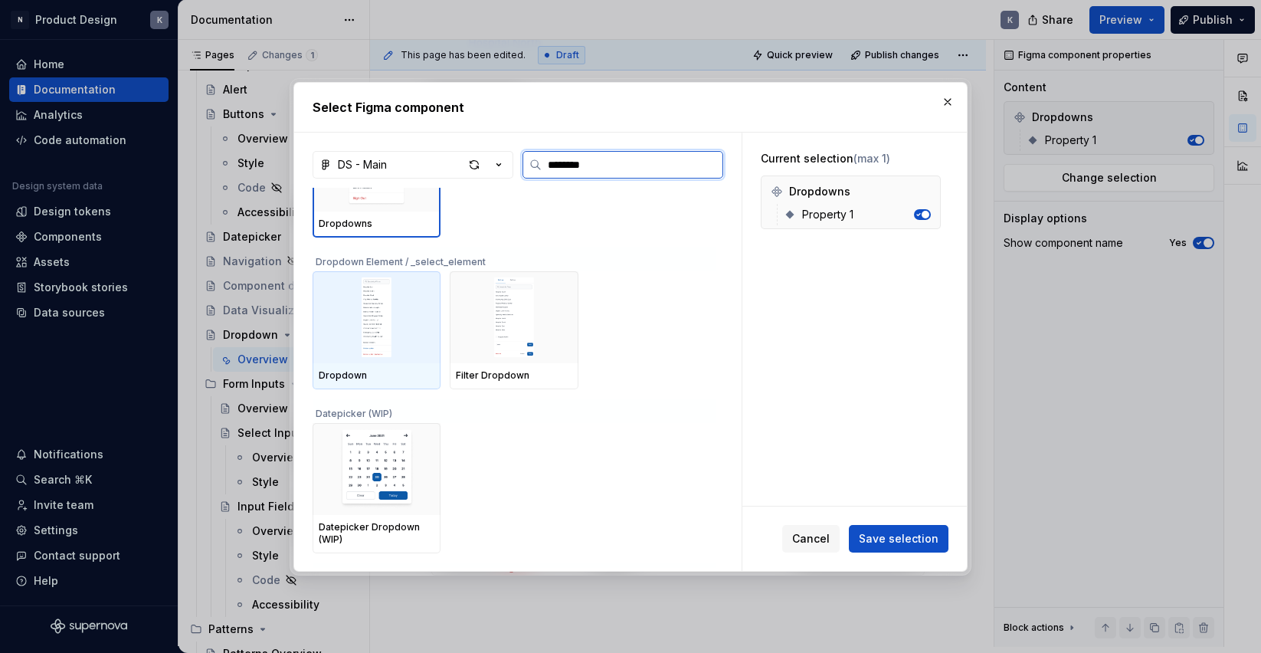
click at [395, 311] on img at bounding box center [377, 317] width 116 height 80
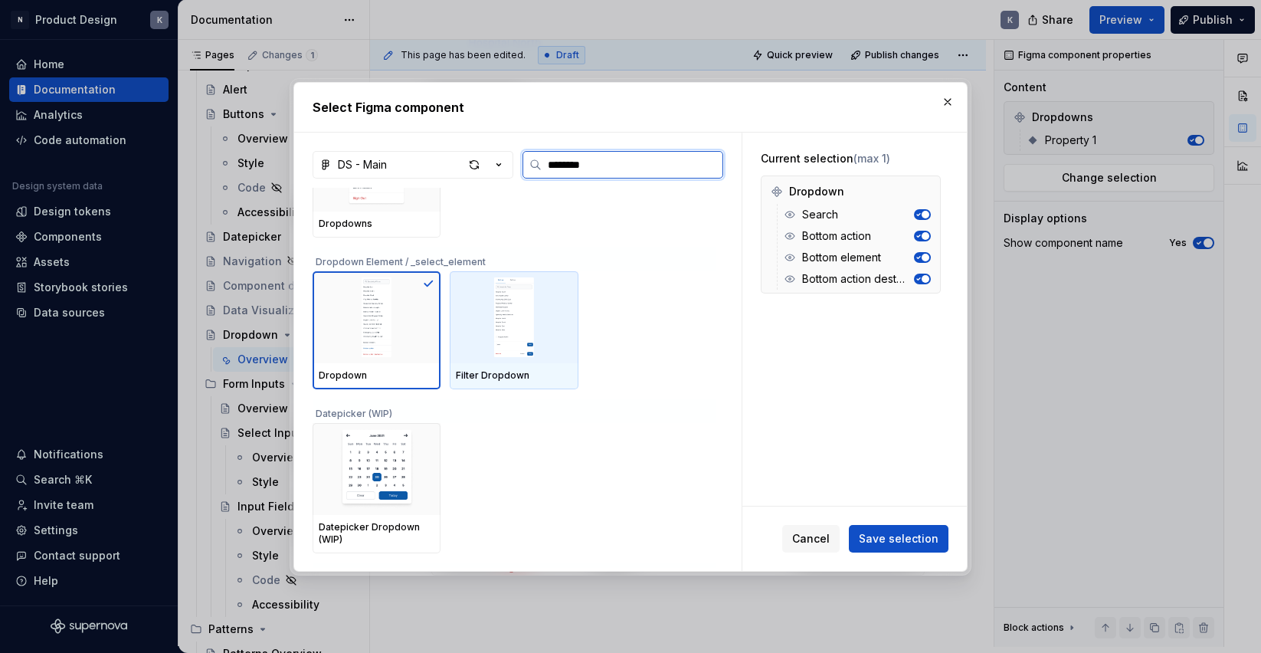
click at [492, 303] on img at bounding box center [514, 317] width 116 height 80
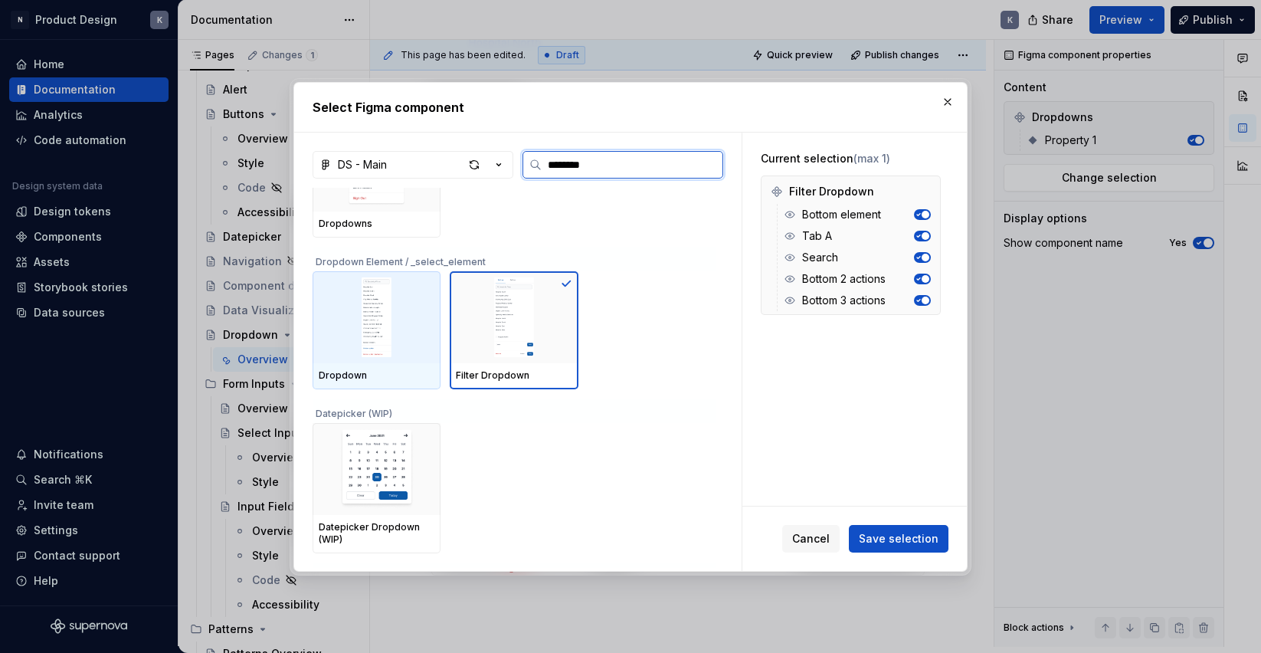
click at [402, 326] on img at bounding box center [377, 317] width 116 height 80
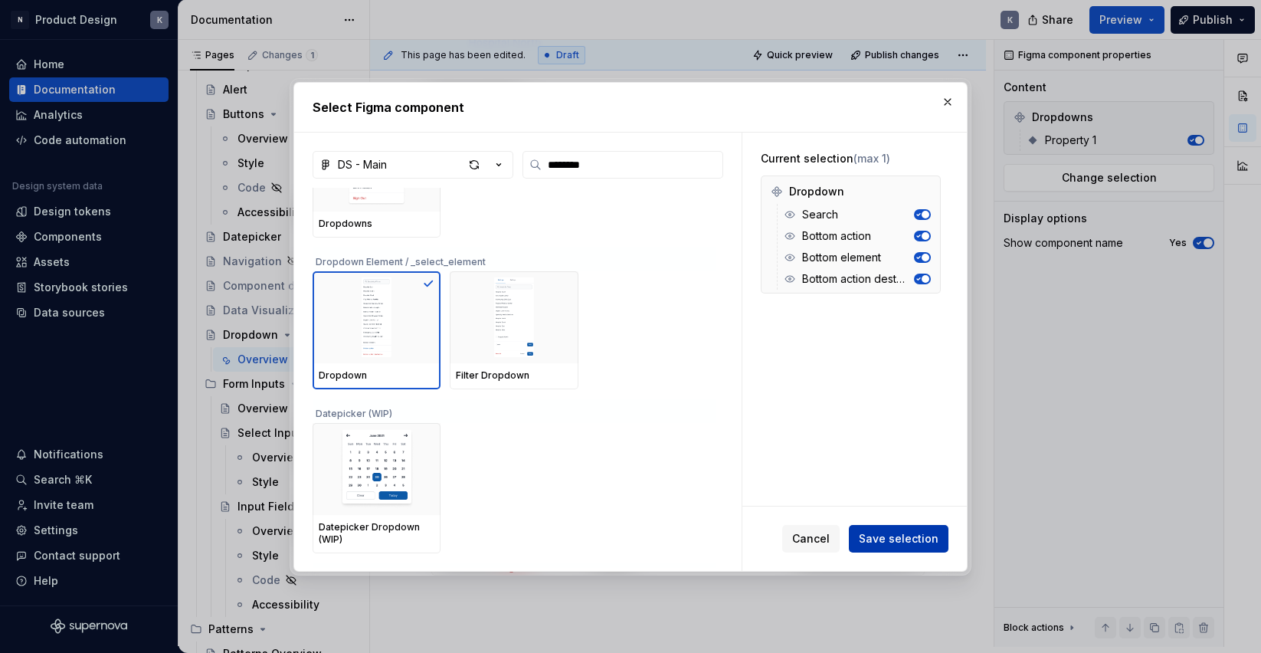
click at [898, 532] on span "Save selection" at bounding box center [899, 538] width 80 height 15
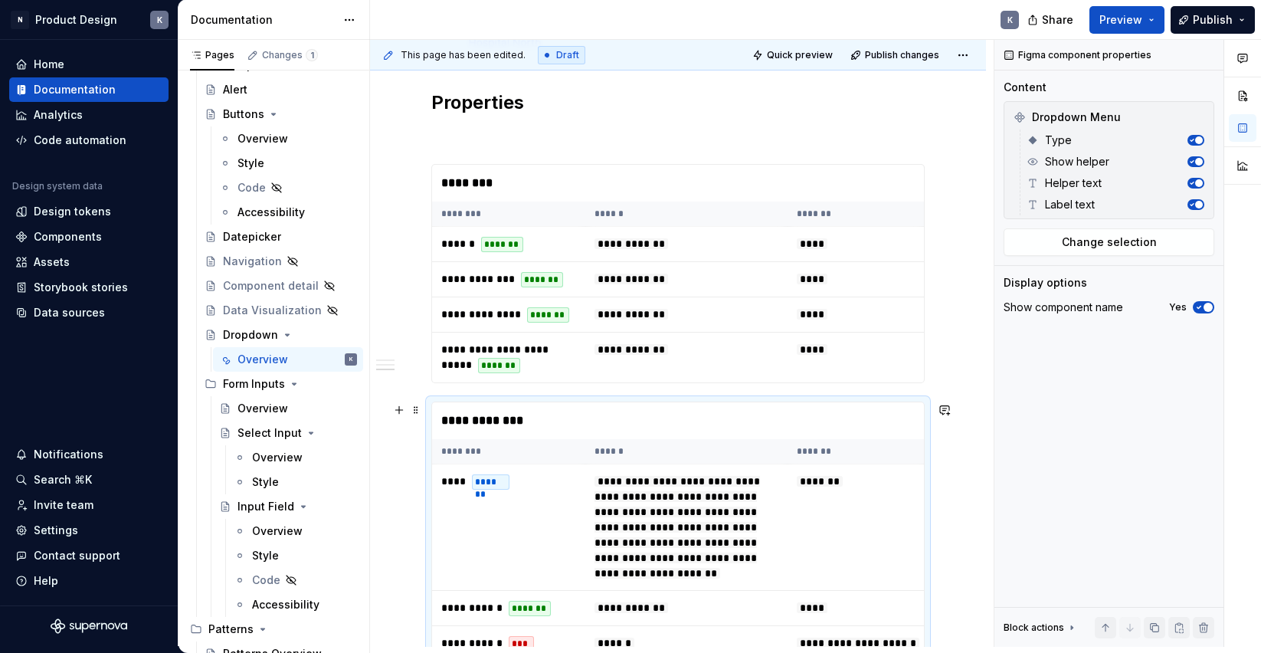
click at [841, 415] on div "**********" at bounding box center [682, 420] width 500 height 37
click at [1102, 241] on span "Change selection" at bounding box center [1109, 241] width 95 height 15
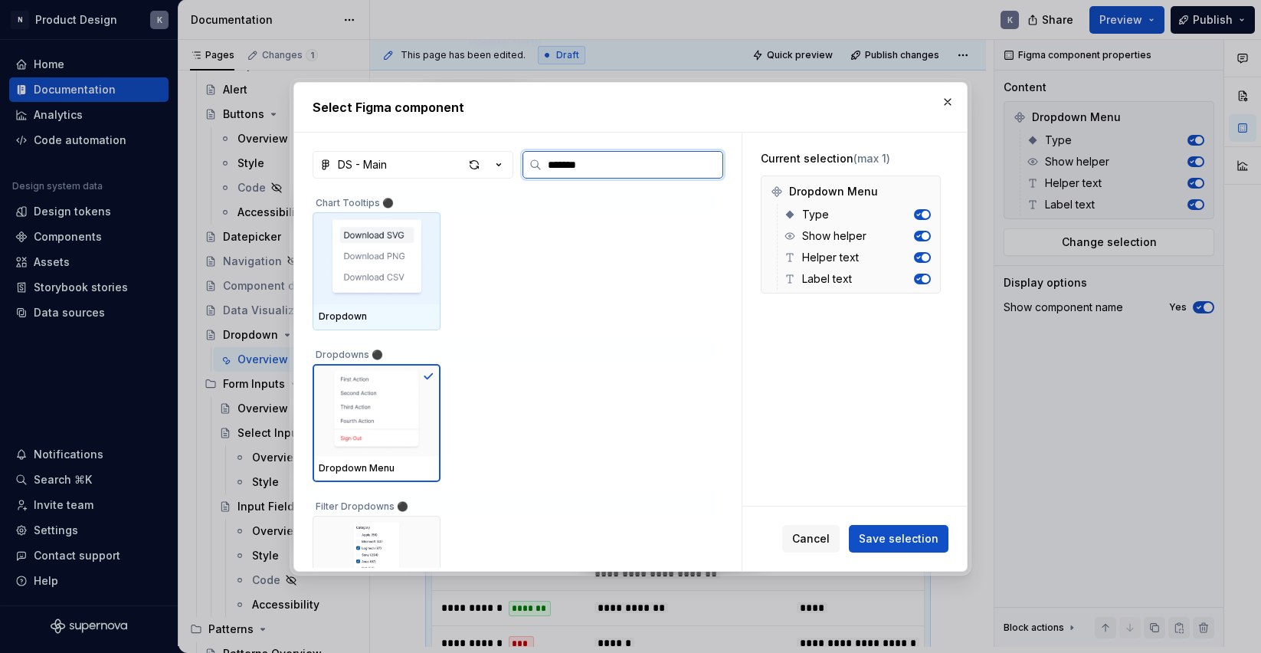
type input "********"
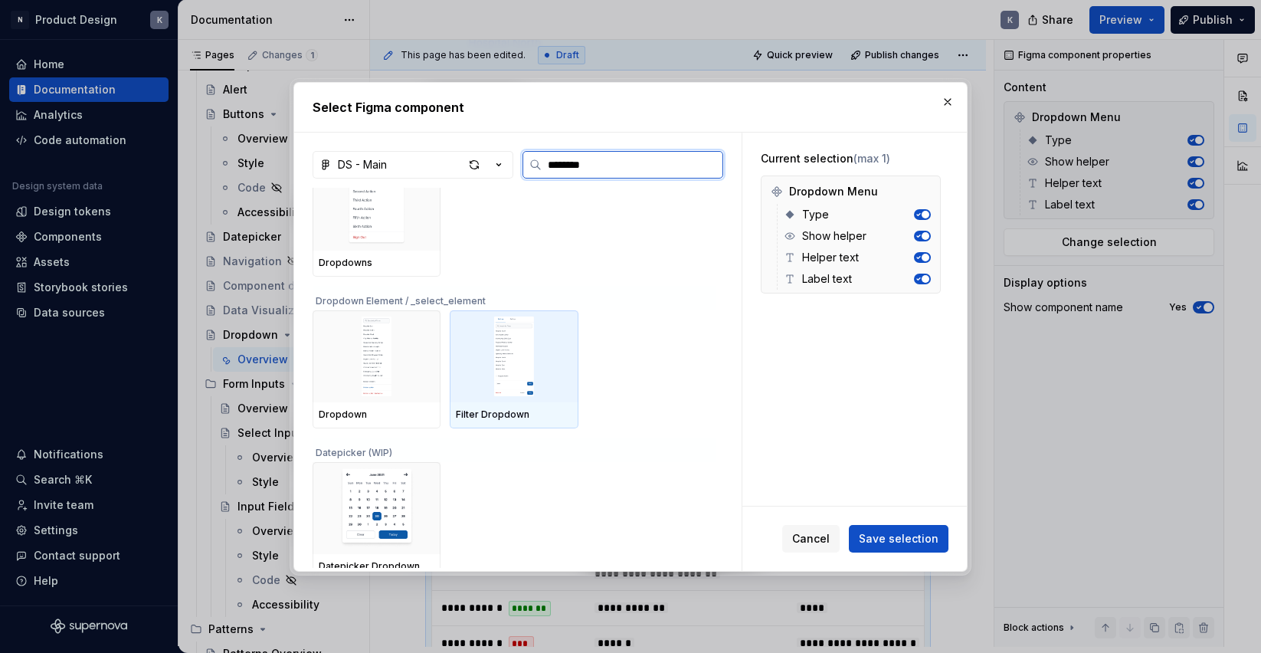
scroll to position [480, 0]
click at [490, 356] on img at bounding box center [514, 358] width 116 height 80
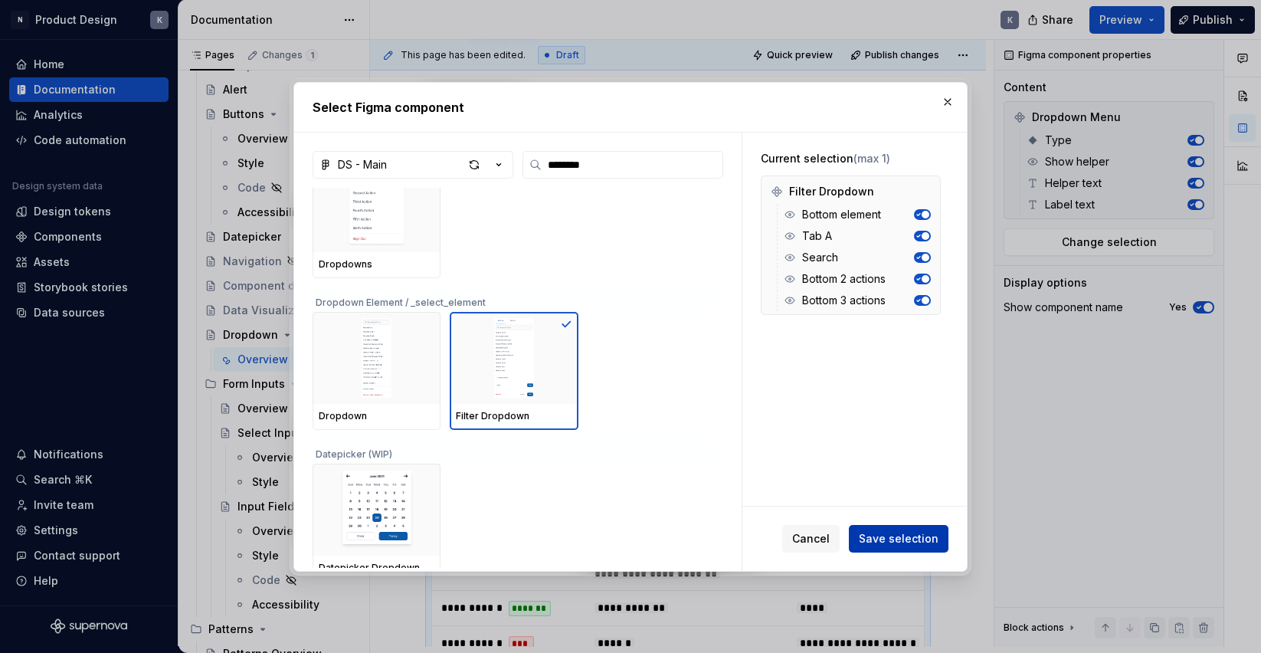
click at [891, 535] on span "Save selection" at bounding box center [899, 538] width 80 height 15
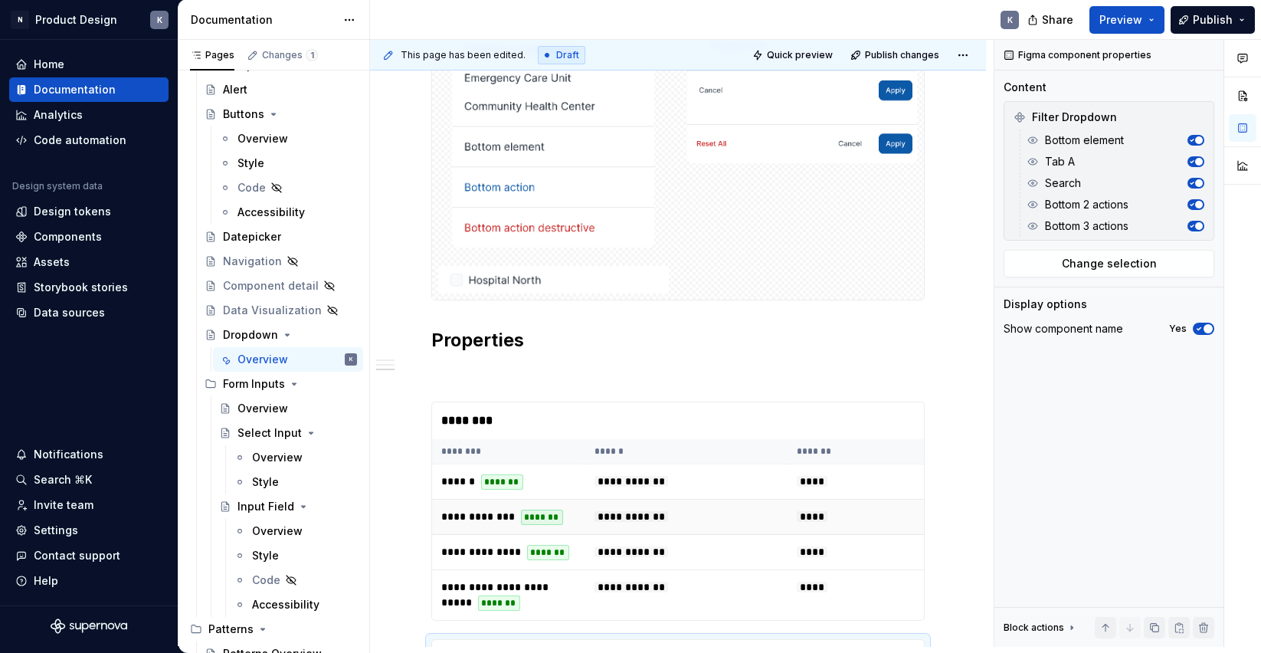
scroll to position [2064, 0]
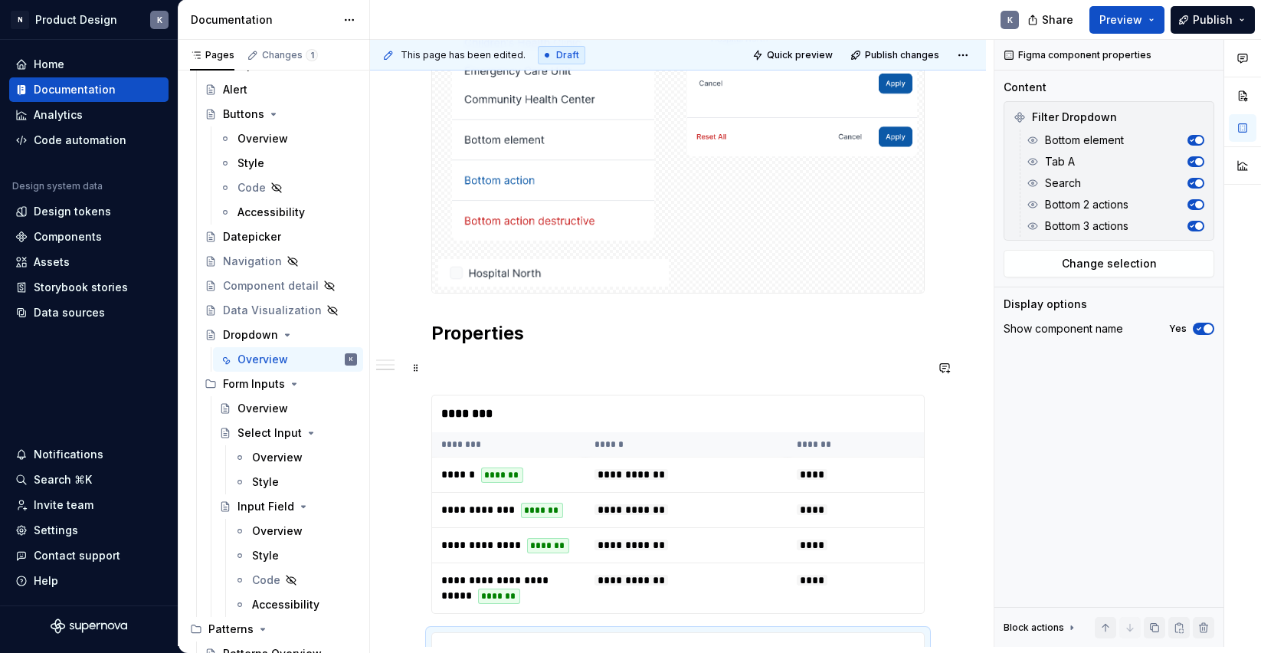
click at [575, 374] on p at bounding box center [677, 367] width 493 height 18
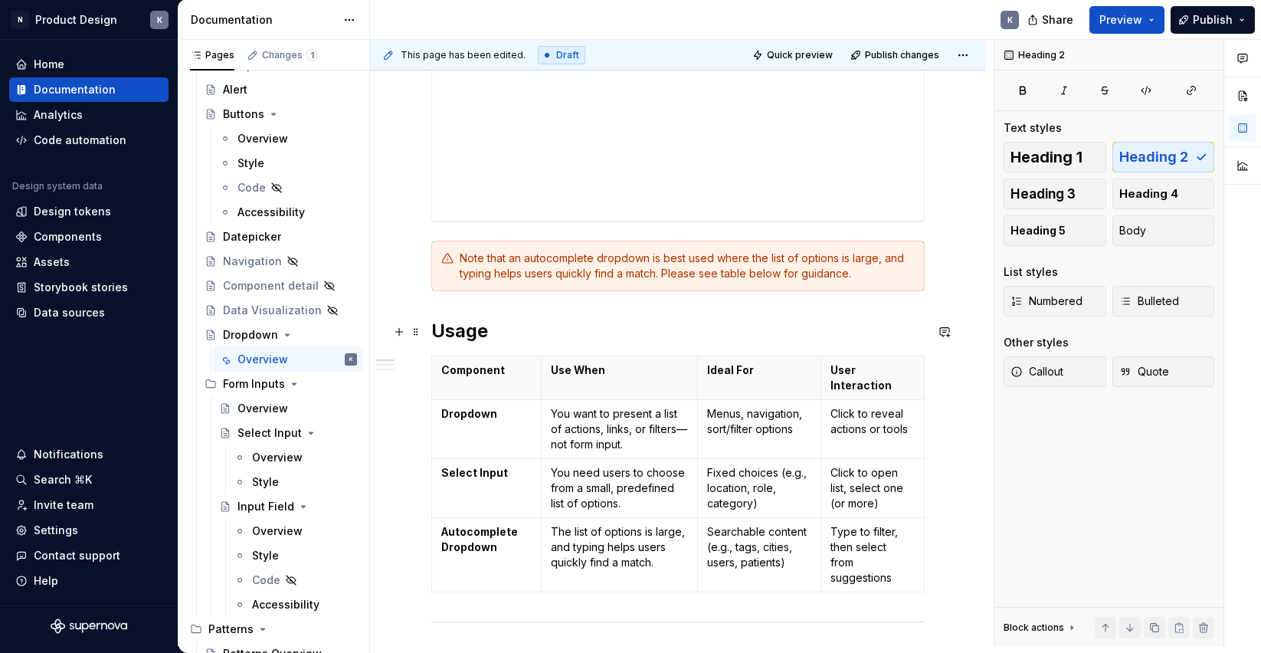
scroll to position [1073, 0]
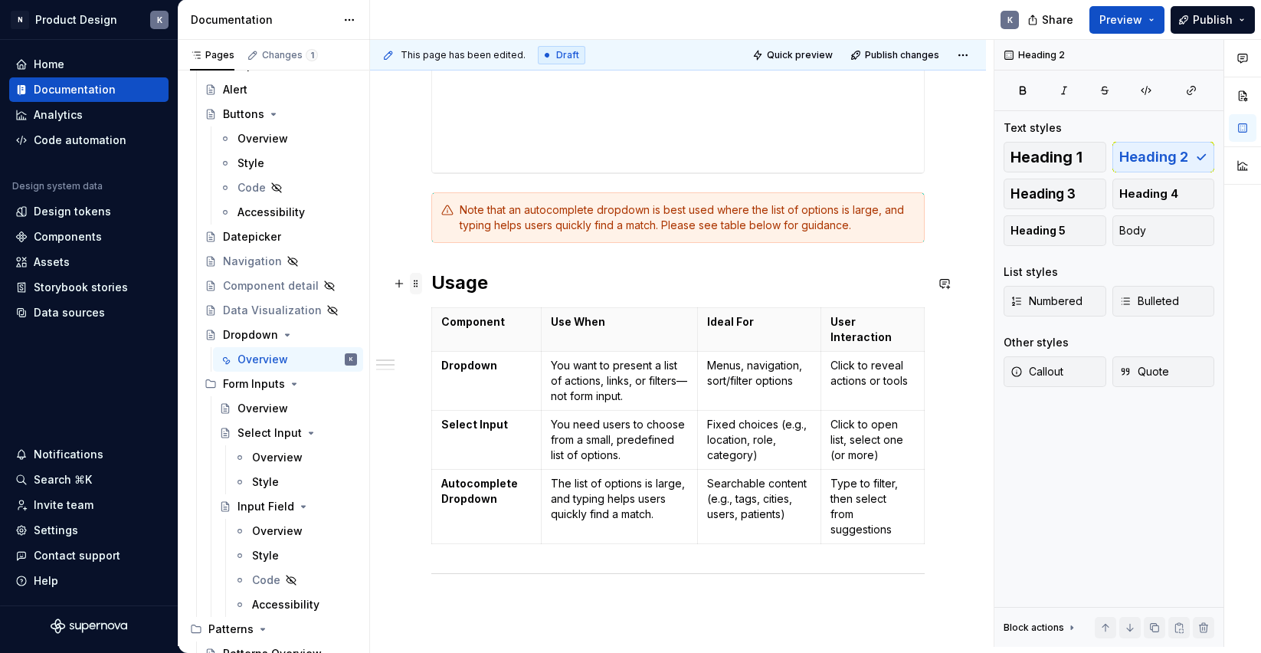
click at [416, 281] on span at bounding box center [416, 283] width 12 height 21
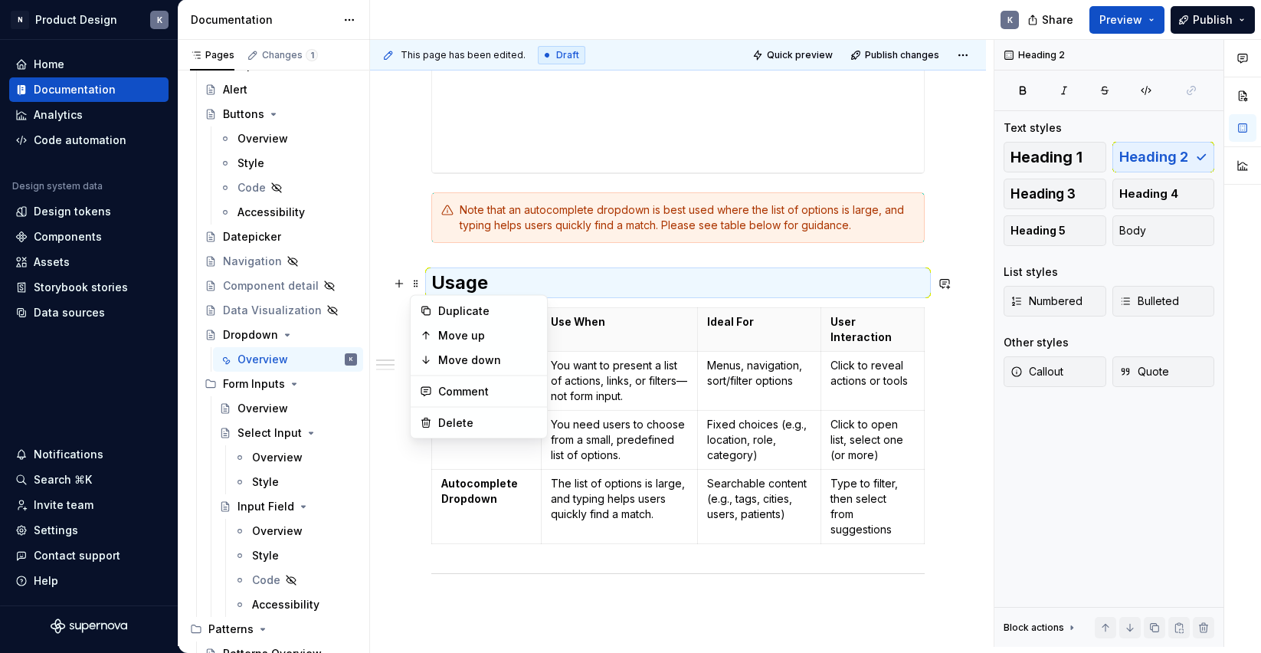
click at [579, 263] on div "**********" at bounding box center [677, 549] width 493 height 2615
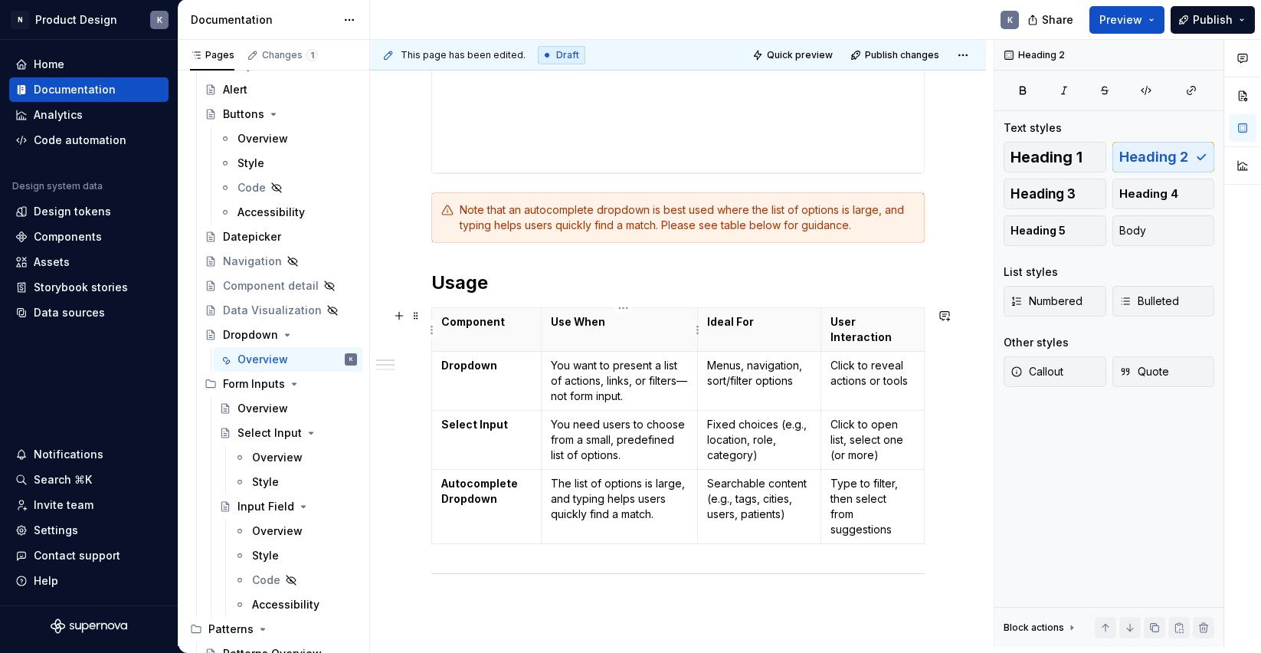
click at [582, 317] on strong "Use When" at bounding box center [578, 321] width 54 height 13
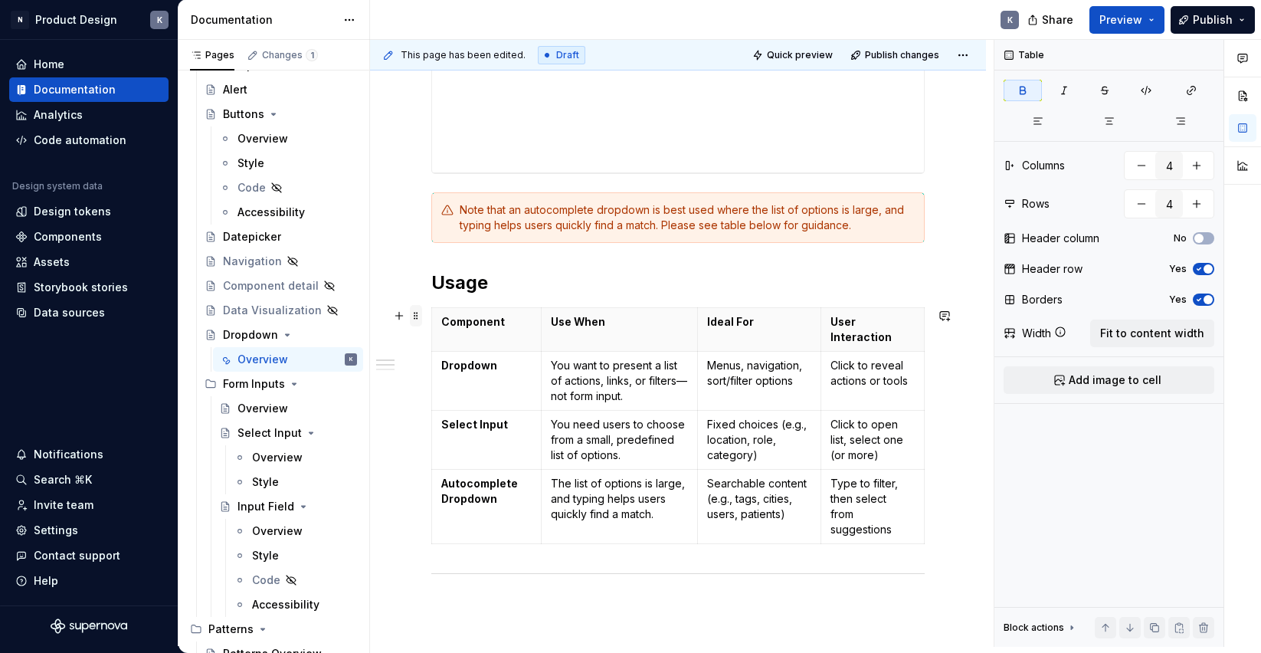
click at [416, 316] on span at bounding box center [416, 315] width 12 height 21
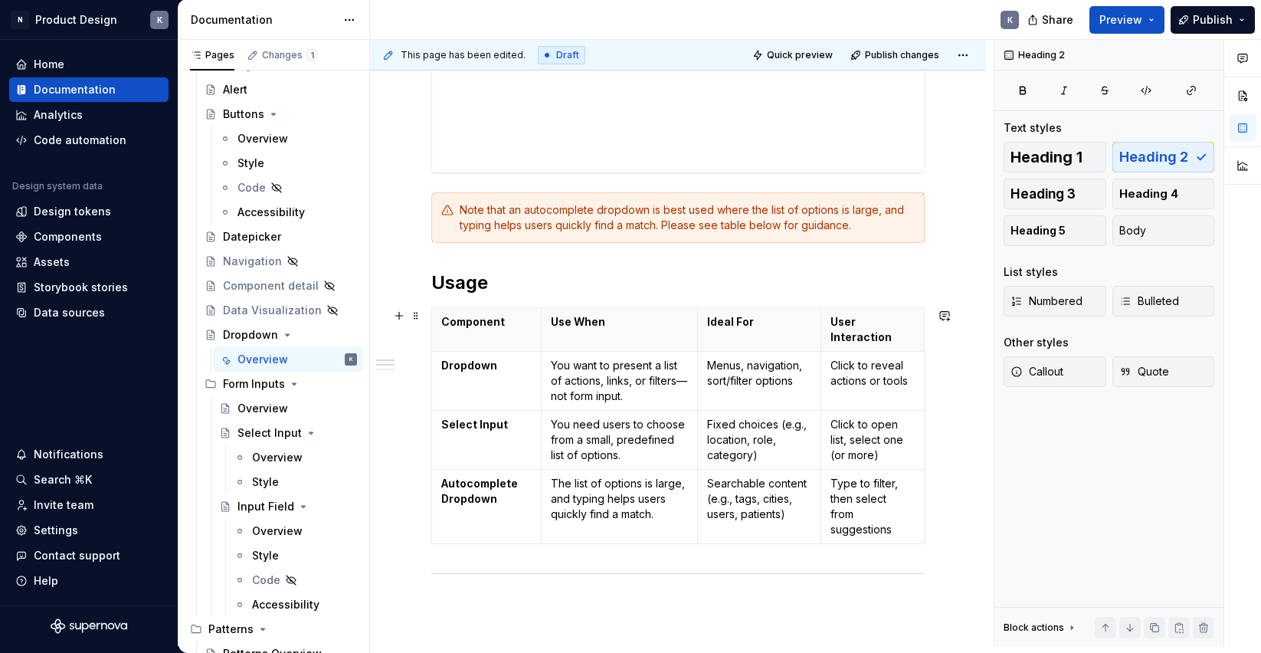
click at [528, 285] on h2 "Usage" at bounding box center [677, 282] width 493 height 25
click at [416, 314] on span at bounding box center [416, 315] width 12 height 21
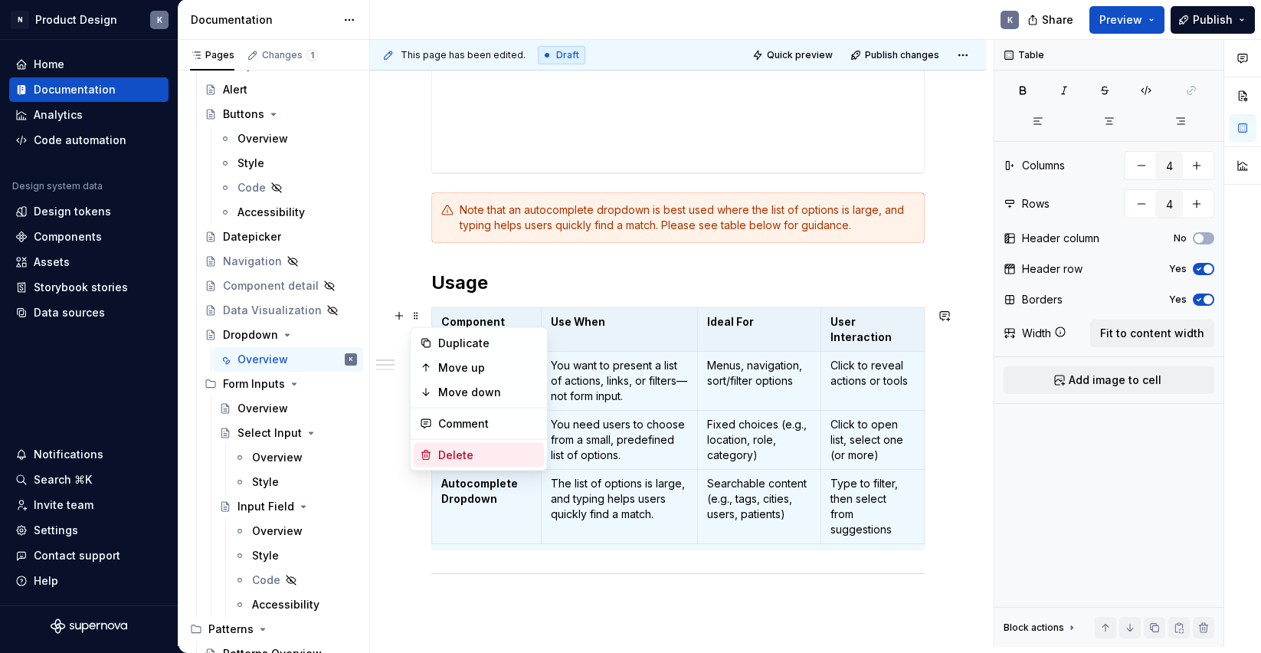
click at [465, 452] on div "Delete" at bounding box center [488, 454] width 100 height 15
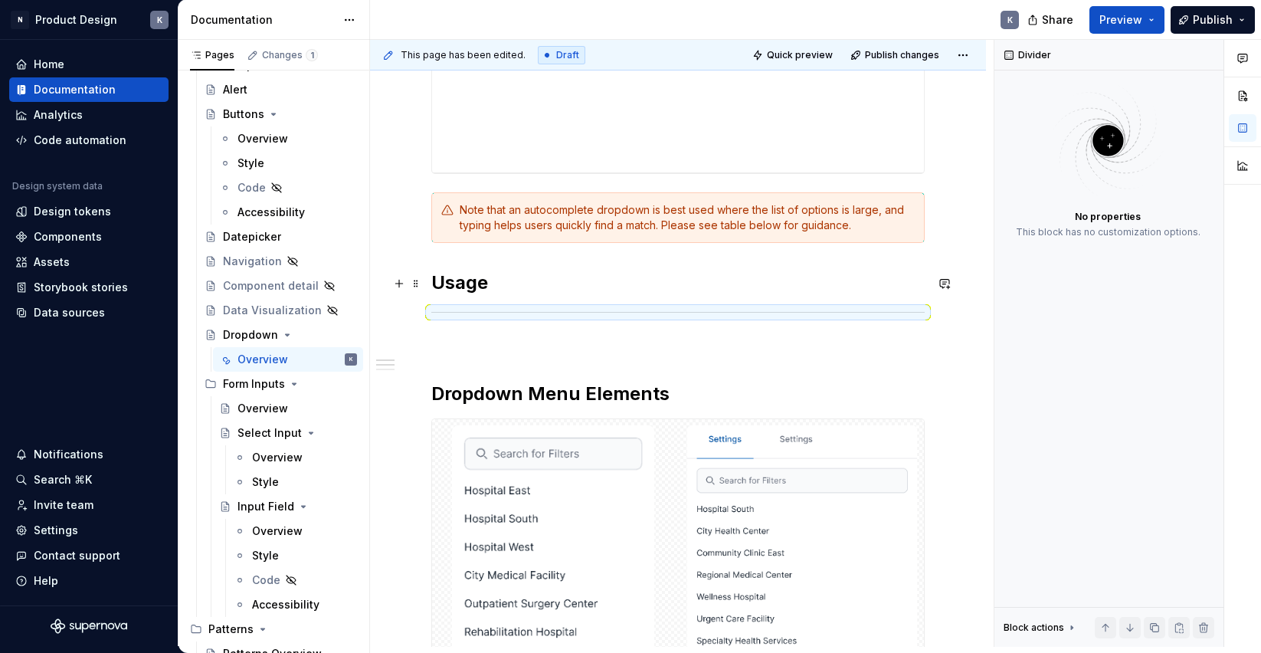
click at [496, 288] on h2 "Usage" at bounding box center [677, 282] width 493 height 25
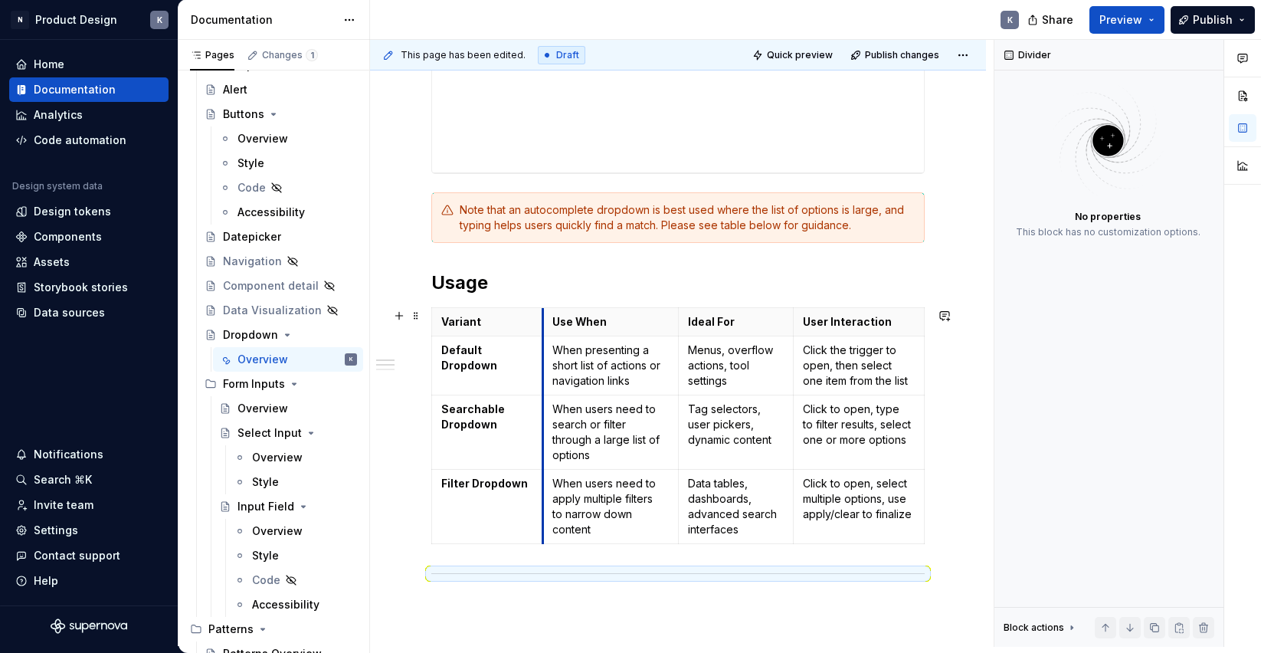
drag, startPoint x: 491, startPoint y: 321, endPoint x: 542, endPoint y: 320, distance: 50.6
click at [960, 401] on div "**********" at bounding box center [678, 638] width 616 height 2866
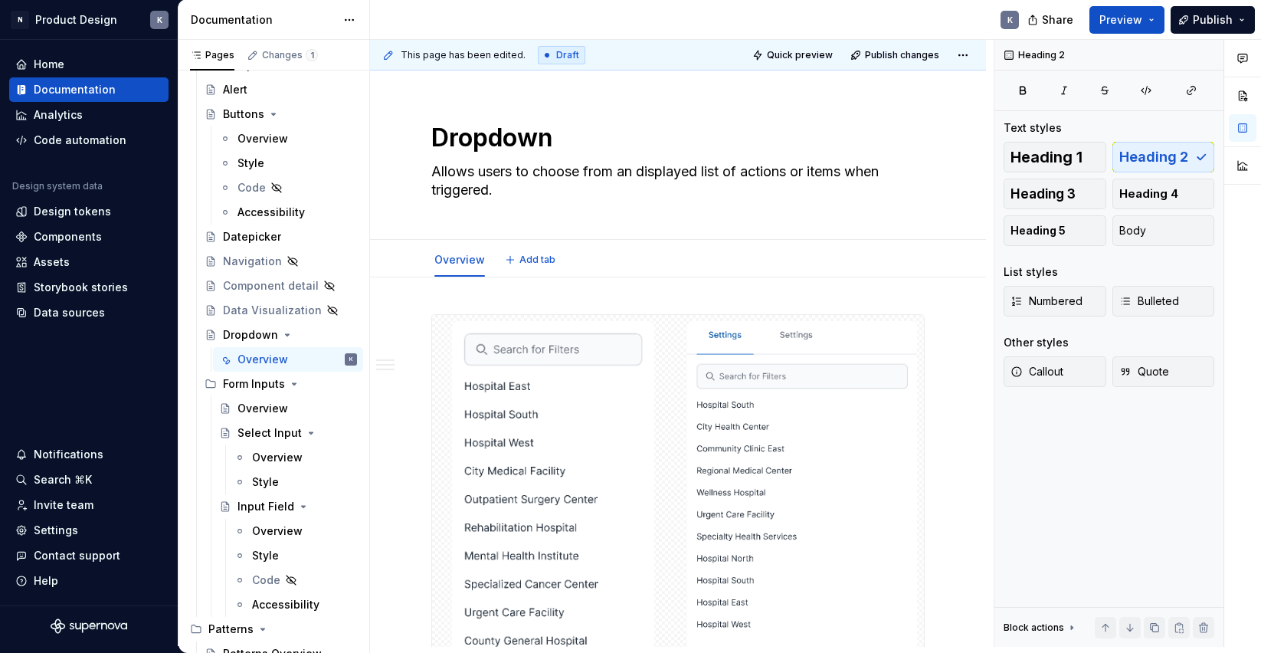
scroll to position [0, 0]
click at [914, 53] on span "Publish changes" at bounding box center [902, 55] width 74 height 12
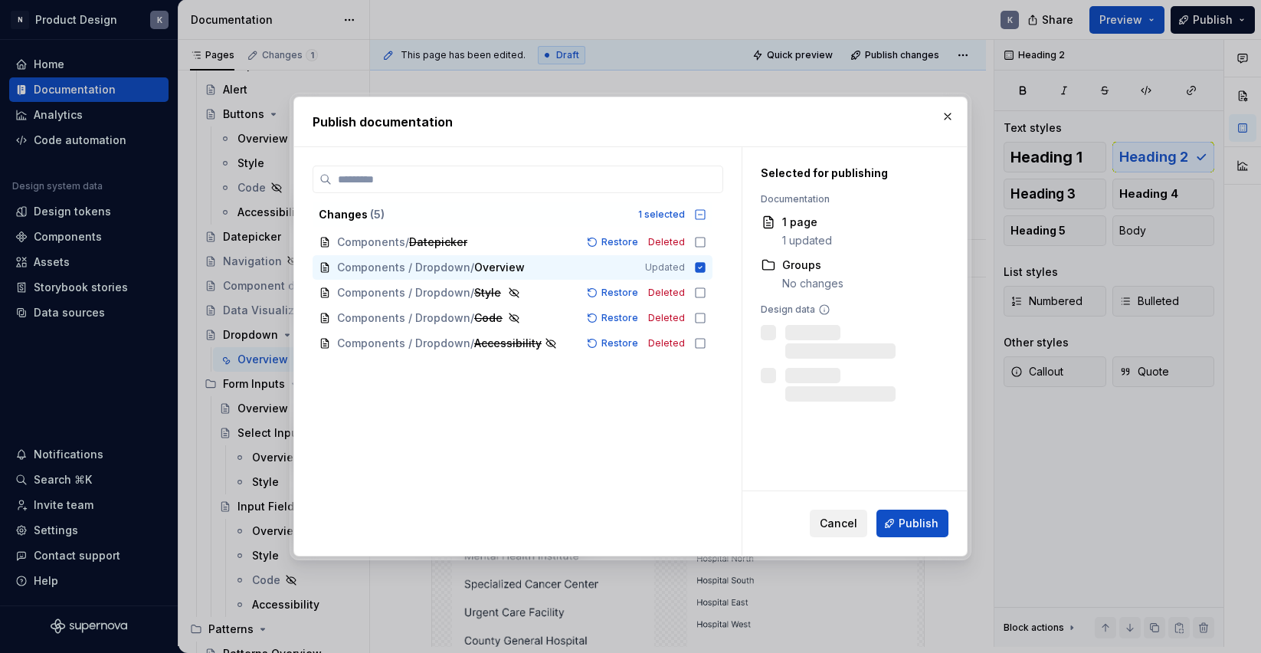
click at [834, 517] on span "Cancel" at bounding box center [839, 523] width 38 height 15
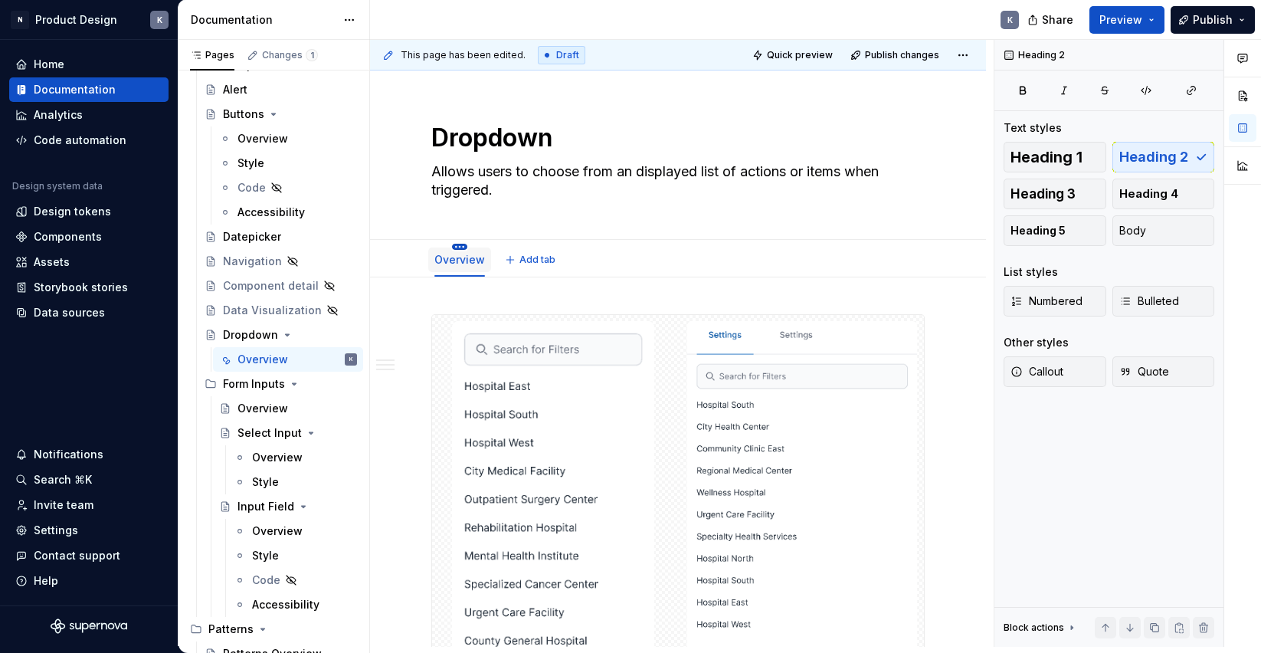
click at [462, 246] on html "N Product Design K Home Documentation Analytics Code automation Design system d…" at bounding box center [630, 326] width 1261 height 653
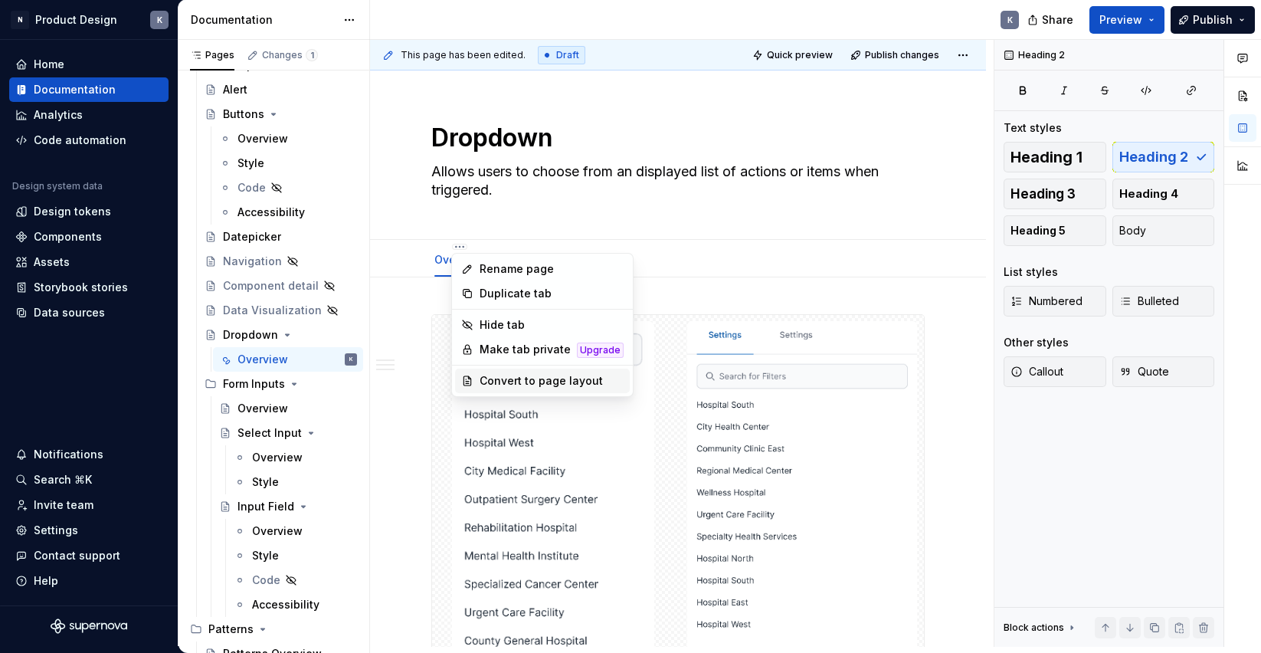
click at [499, 385] on div "Convert to page layout" at bounding box center [552, 380] width 144 height 15
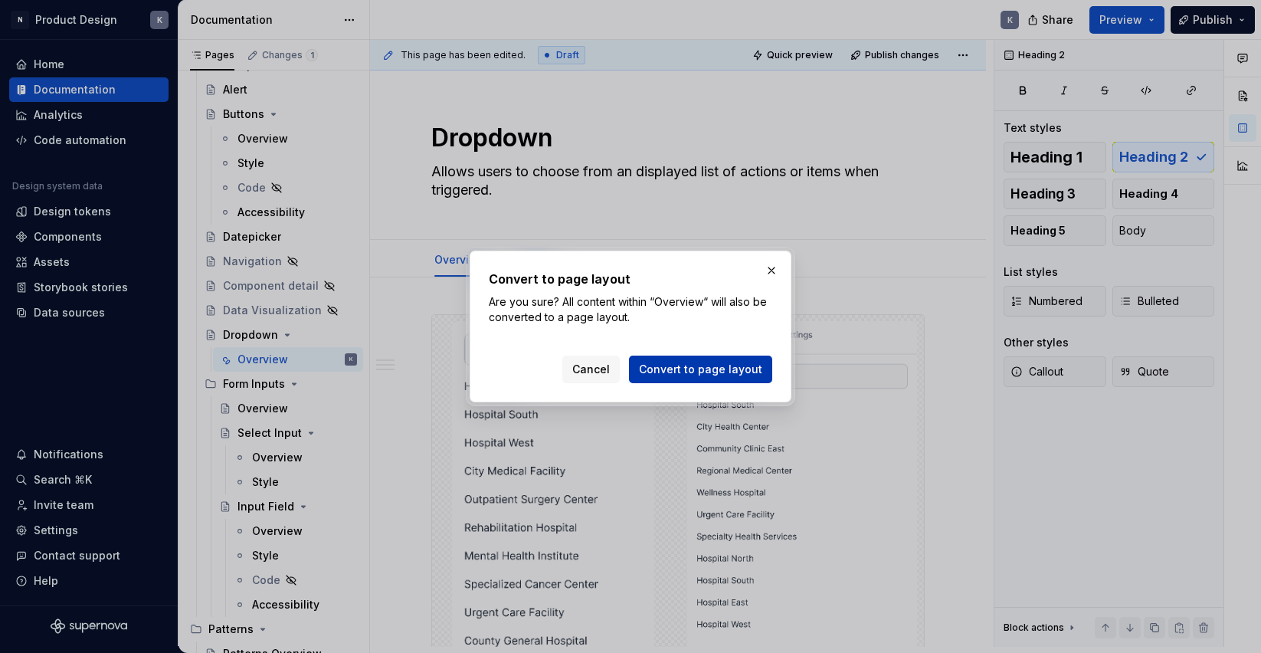
click at [673, 373] on span "Convert to page layout" at bounding box center [700, 369] width 123 height 15
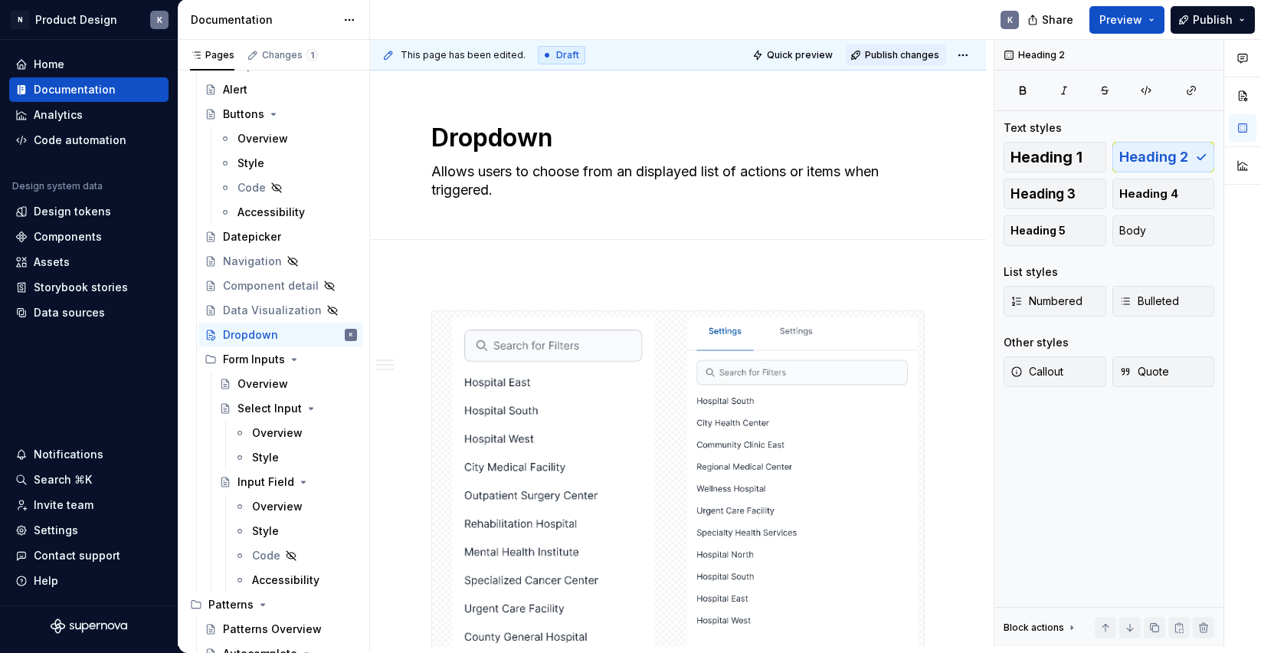
click at [914, 57] on span "Publish changes" at bounding box center [902, 55] width 74 height 12
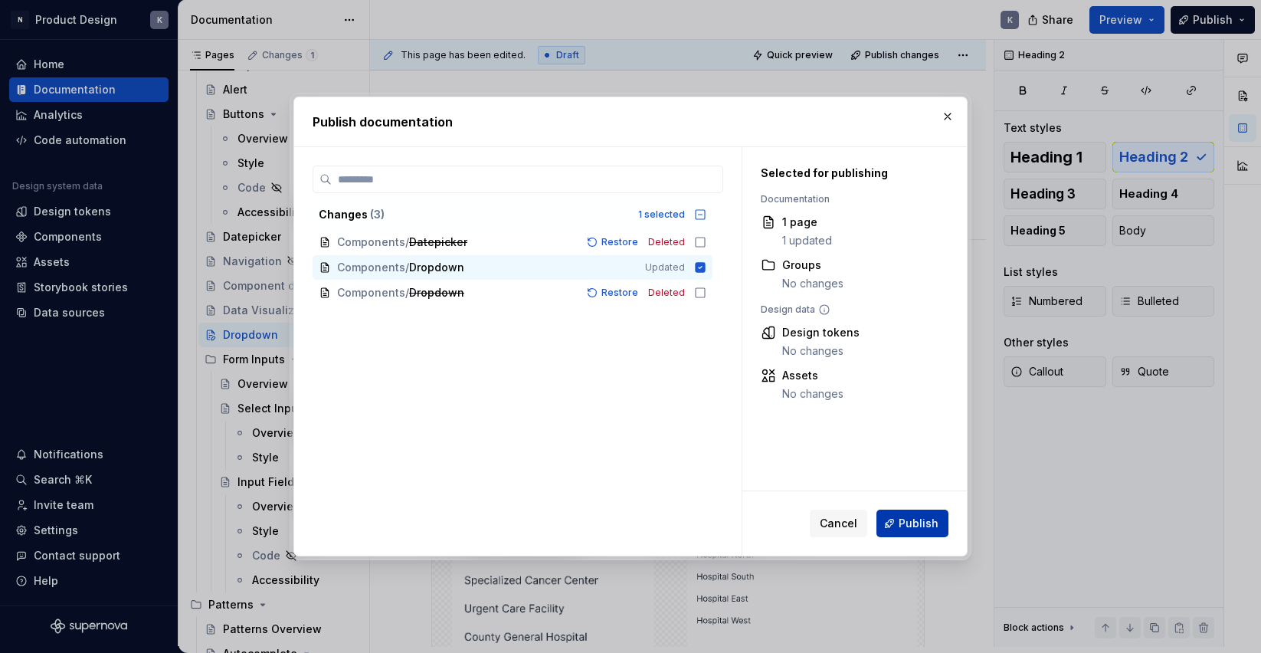
click at [902, 519] on span "Publish" at bounding box center [919, 523] width 40 height 15
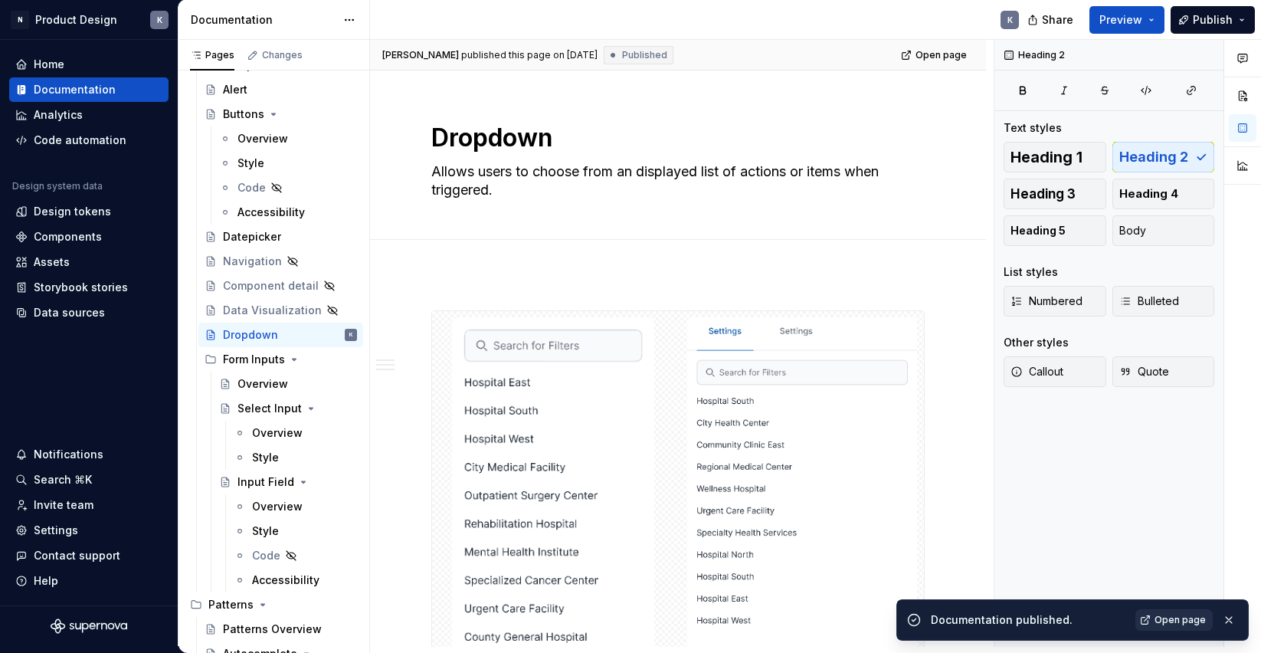
click at [1193, 614] on span "Open page" at bounding box center [1180, 620] width 51 height 12
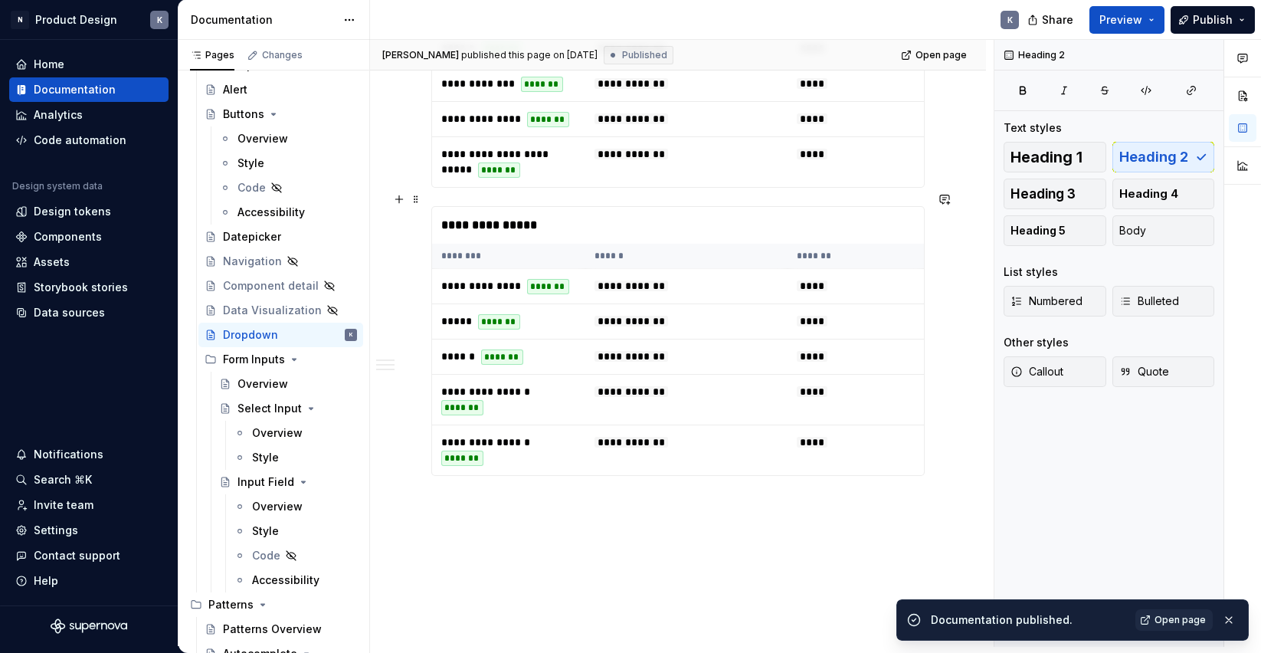
scroll to position [2448, 0]
click at [539, 494] on div "**********" at bounding box center [682, 343] width 624 height 607
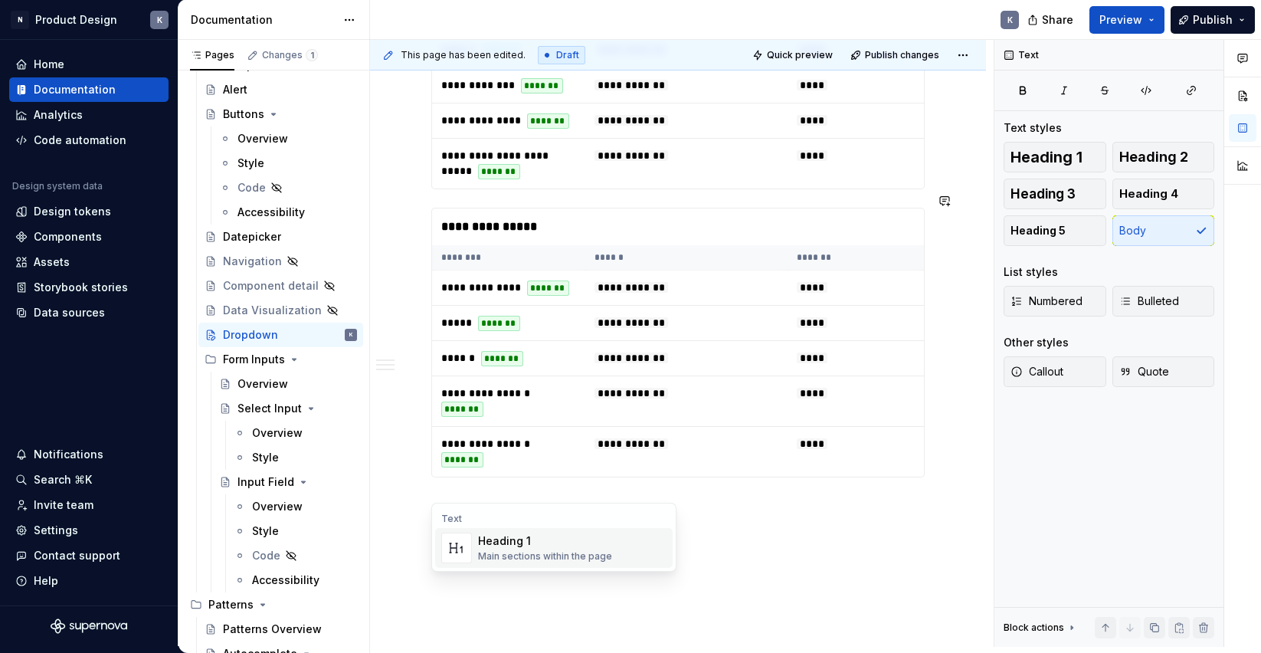
click at [520, 540] on div "Heading 1" at bounding box center [545, 540] width 134 height 15
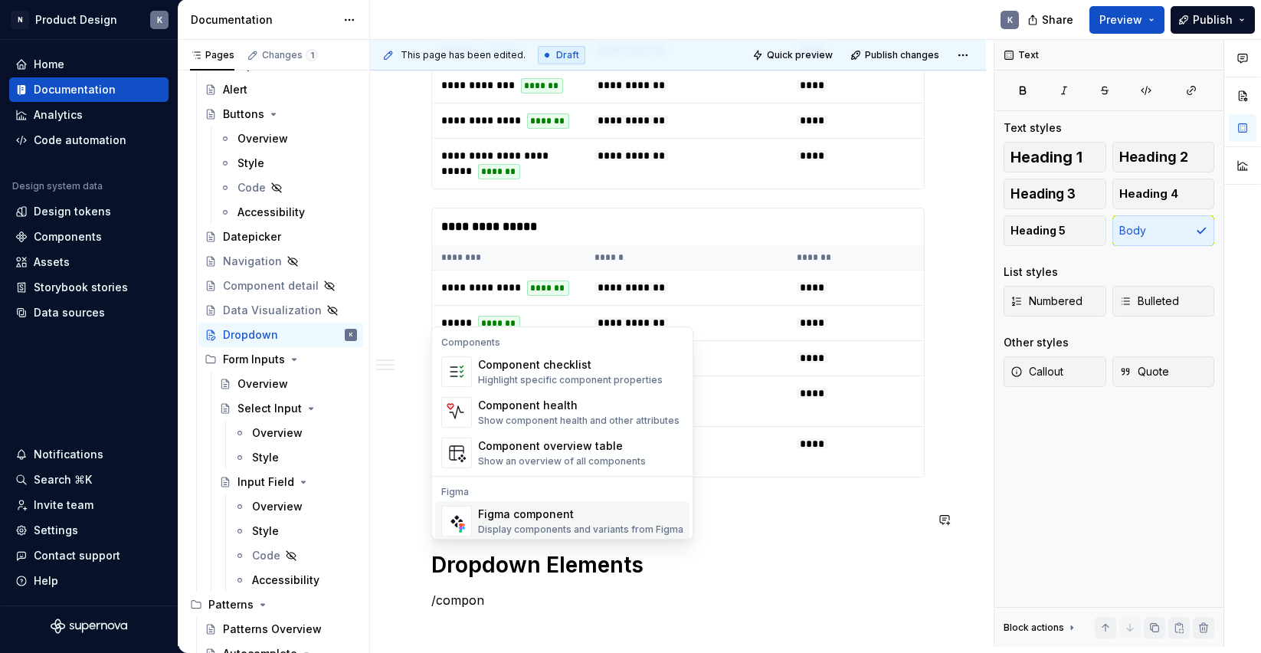
click at [527, 520] on div "Figma component" at bounding box center [580, 513] width 205 height 15
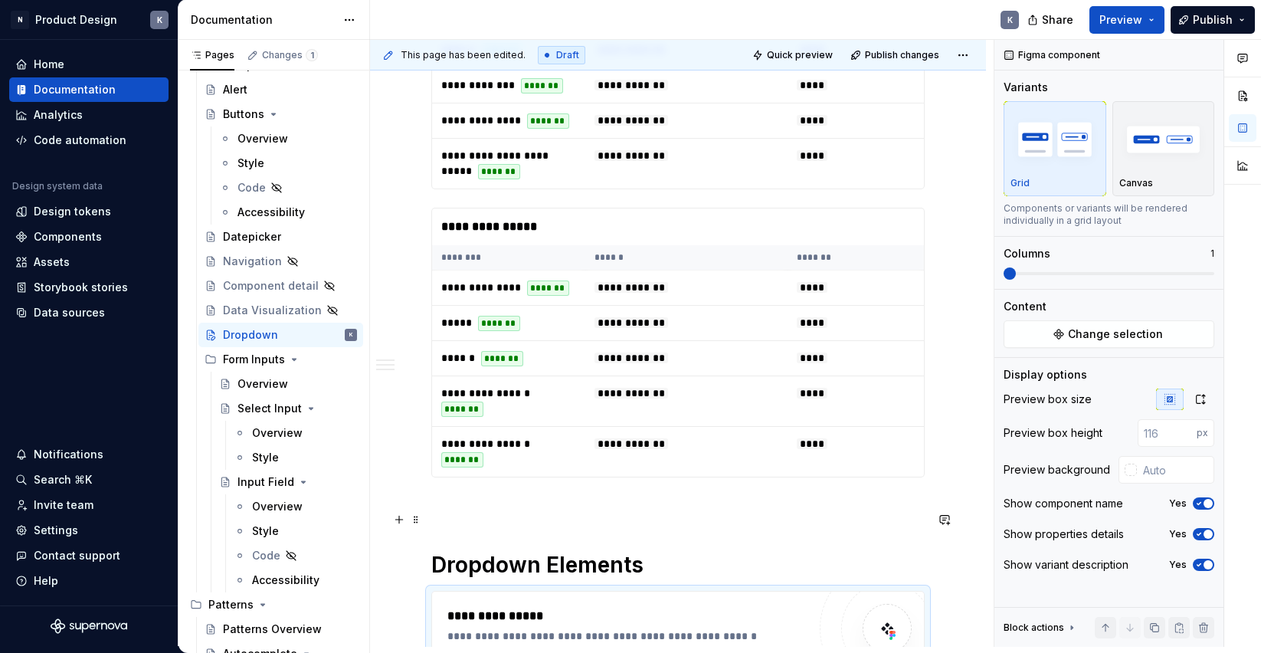
scroll to position [2458, 0]
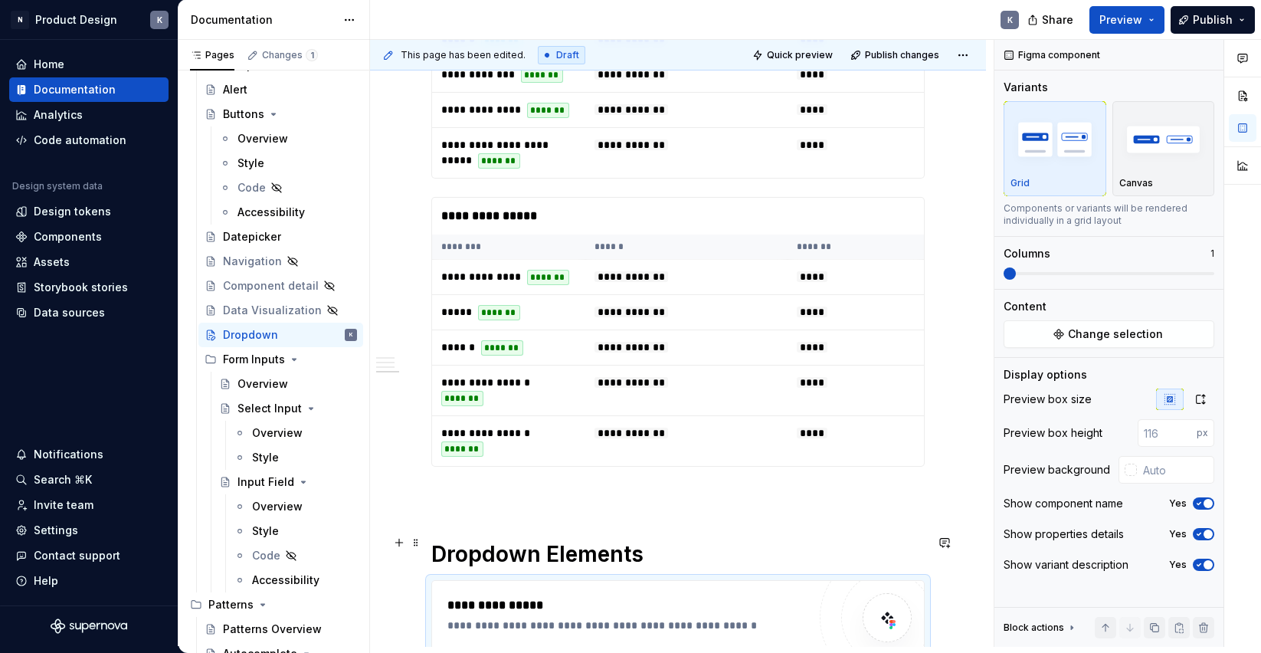
click at [494, 652] on span "**********" at bounding box center [536, 661] width 133 height 15
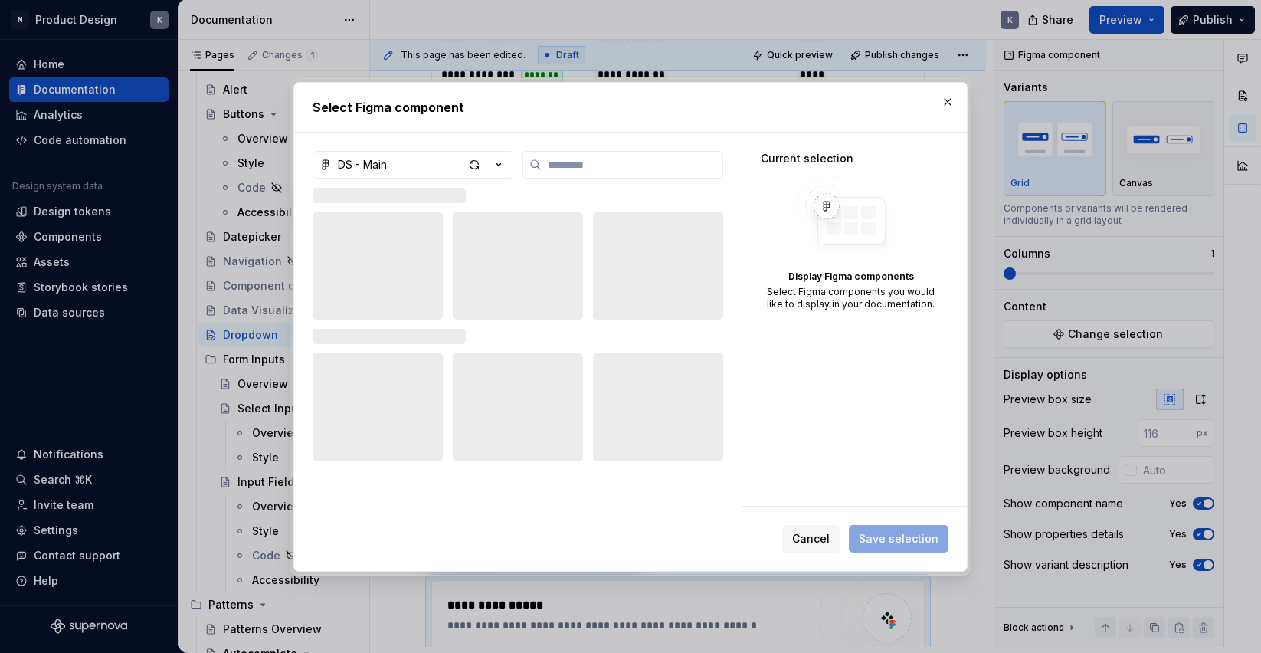
type textarea "*"
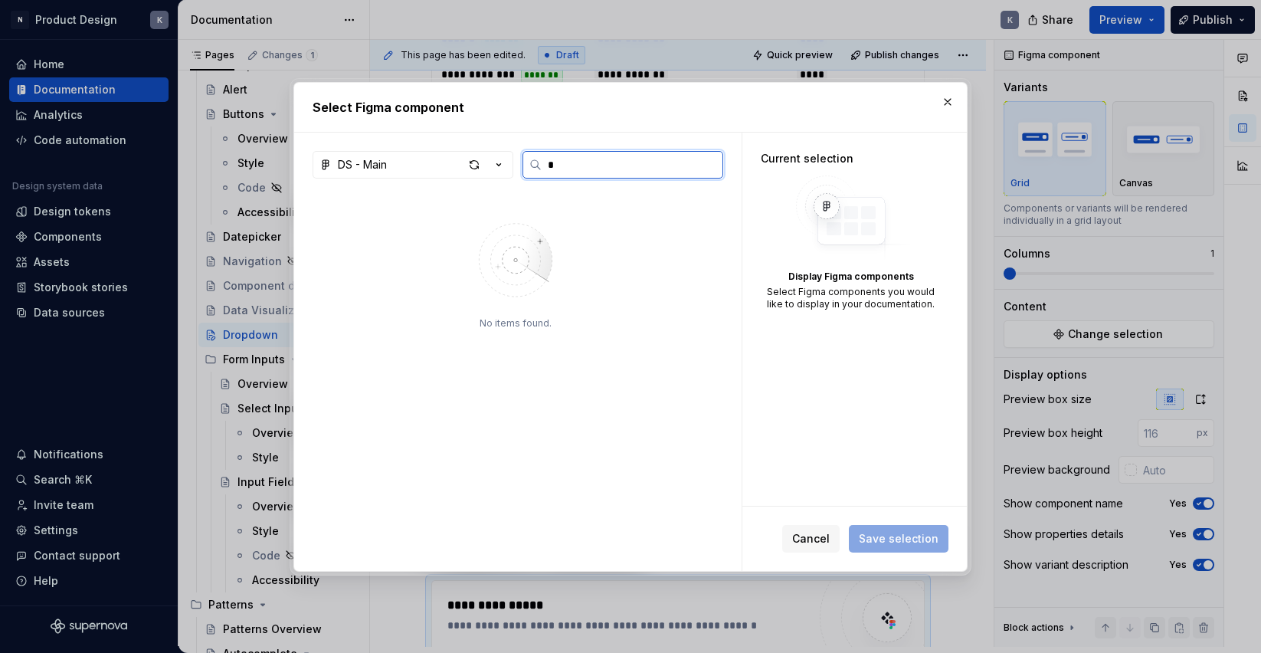
type input "*"
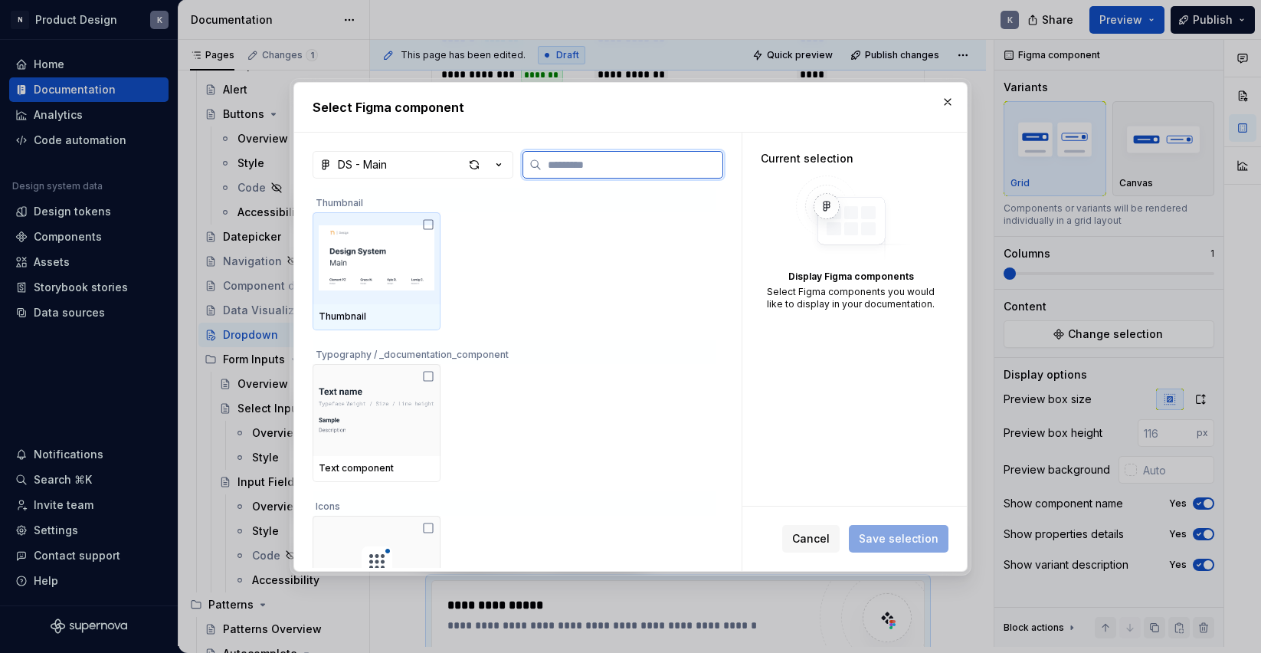
type textarea "*"
click at [575, 161] on input "search" at bounding box center [632, 164] width 181 height 15
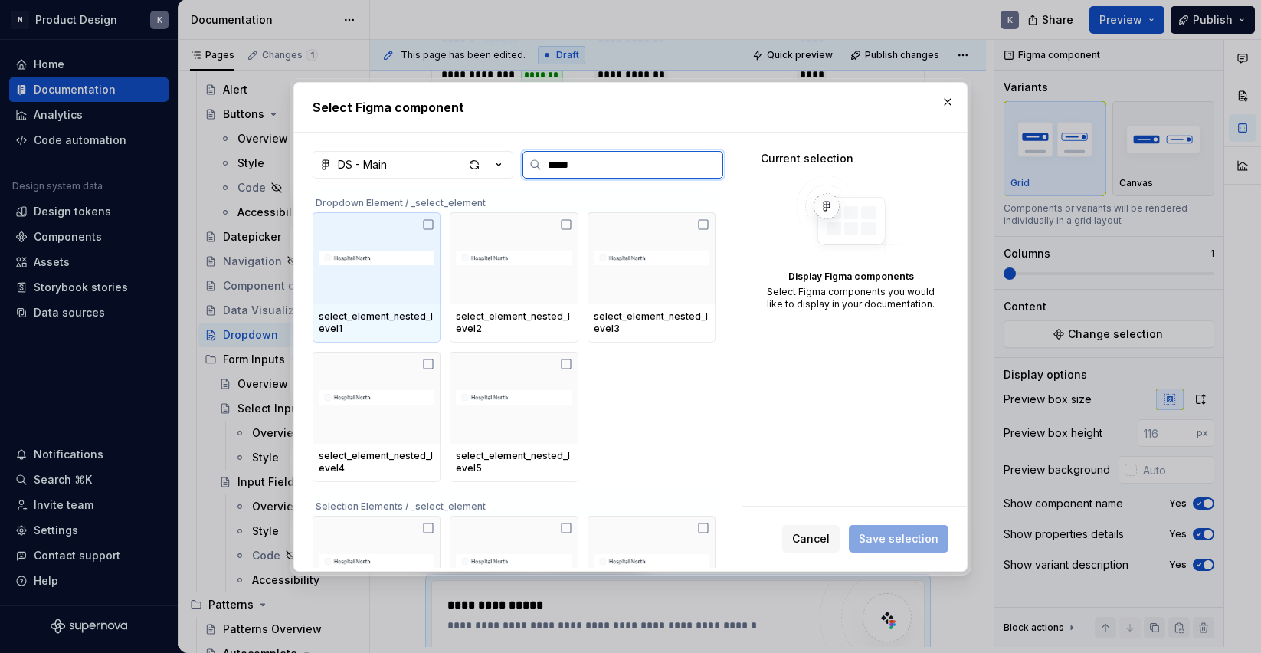
type input "******"
click at [433, 223] on icon at bounding box center [428, 224] width 12 height 12
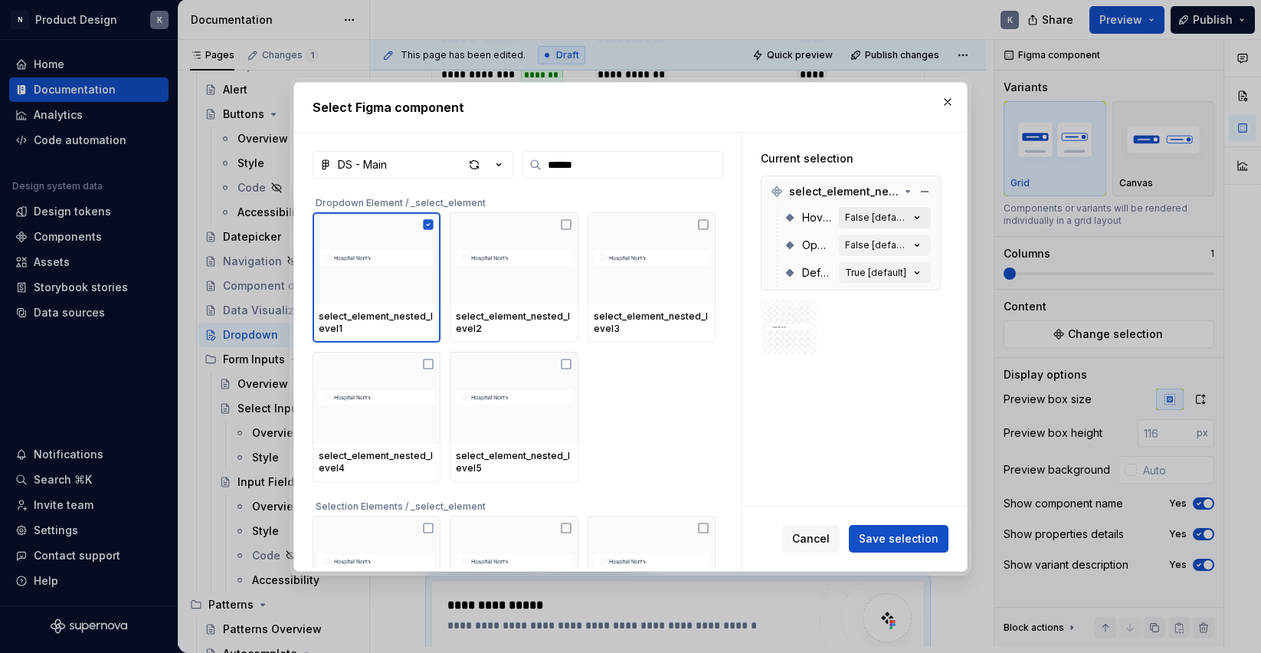
click at [901, 218] on div "False [default]" at bounding box center [877, 217] width 64 height 12
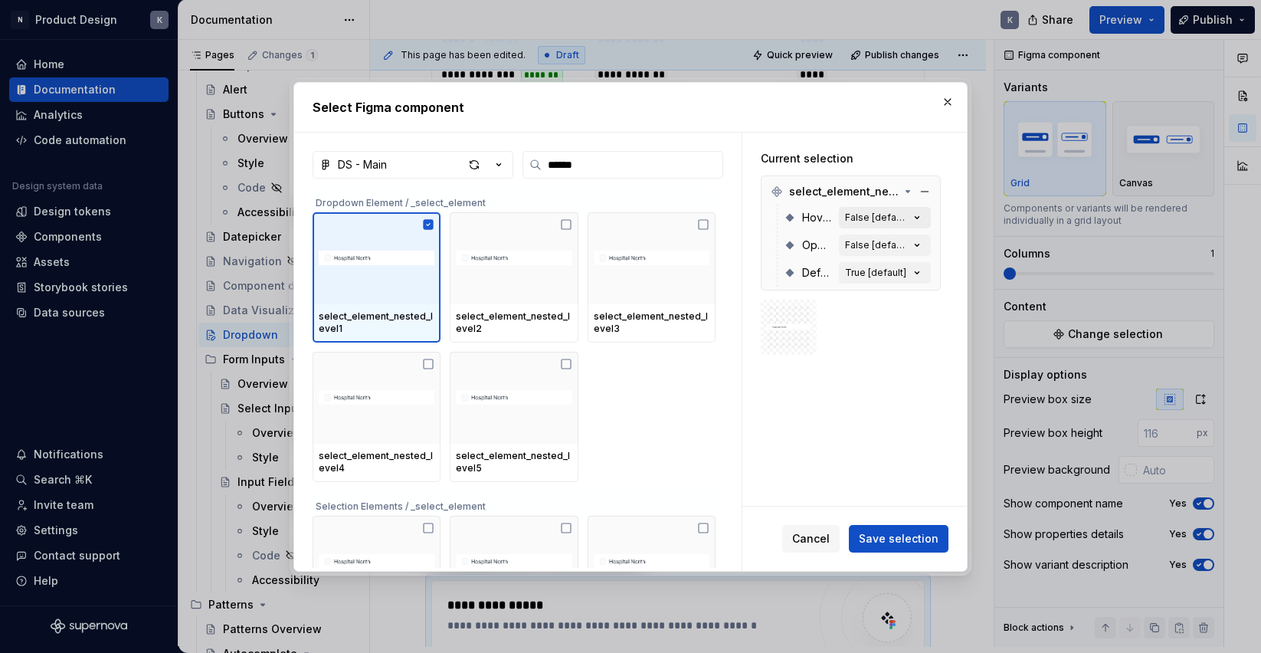
click at [918, 216] on icon "button" at bounding box center [916, 217] width 15 height 15
click at [920, 241] on icon "button" at bounding box center [916, 244] width 15 height 15
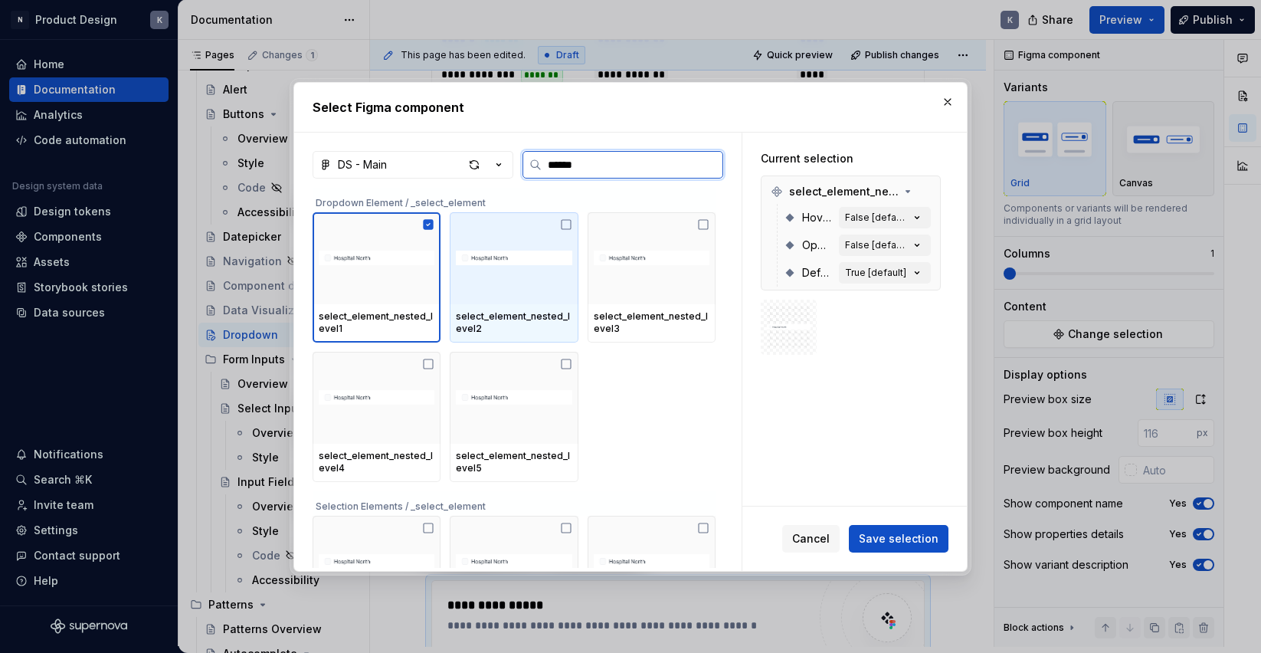
click at [572, 222] on icon at bounding box center [566, 224] width 12 height 12
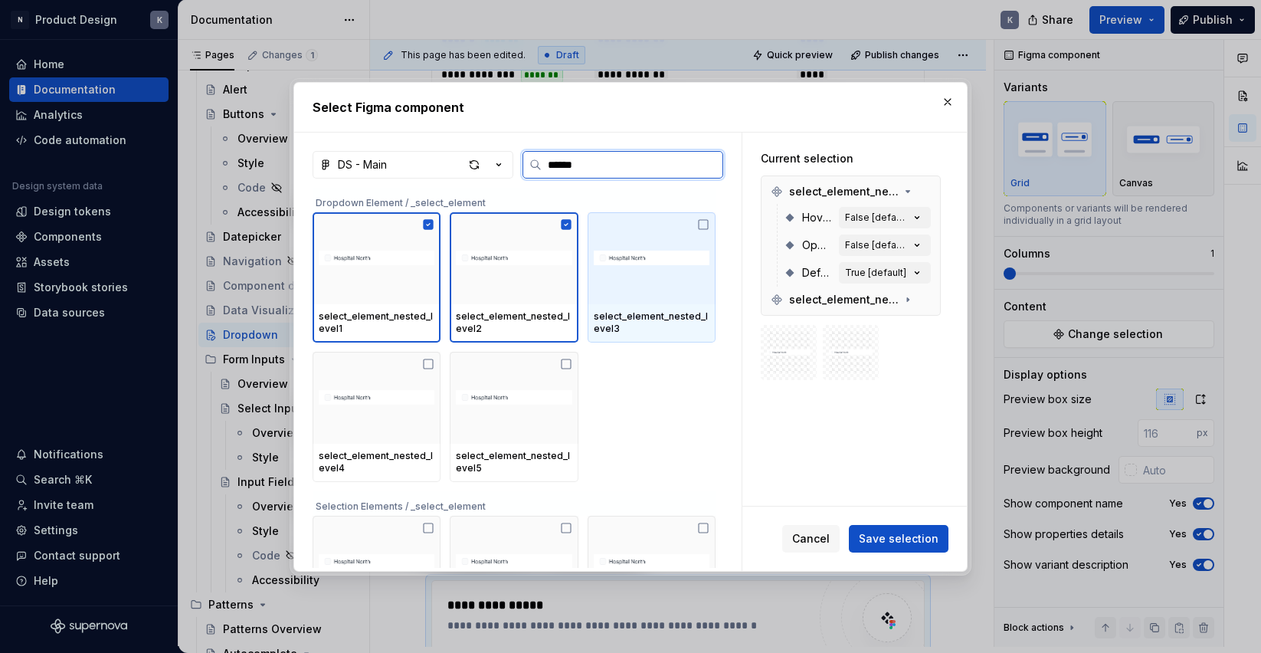
click at [709, 221] on icon at bounding box center [703, 224] width 12 height 12
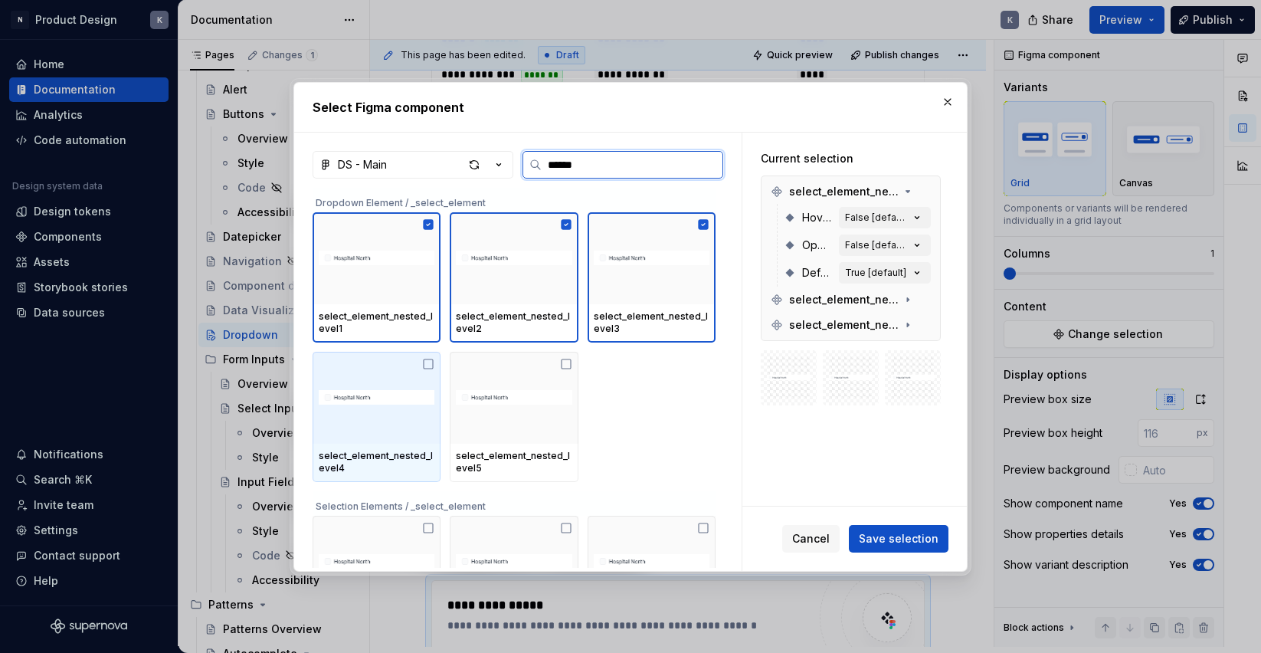
click at [433, 360] on icon at bounding box center [428, 364] width 12 height 12
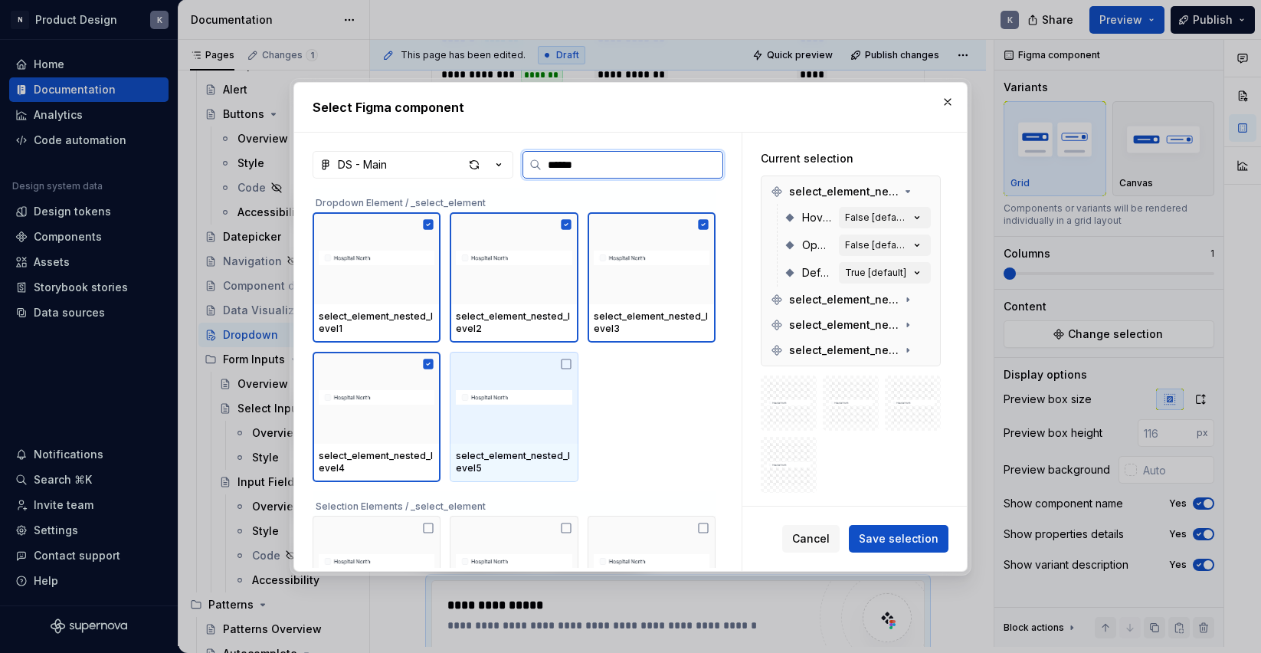
click at [568, 365] on icon at bounding box center [566, 364] width 12 height 12
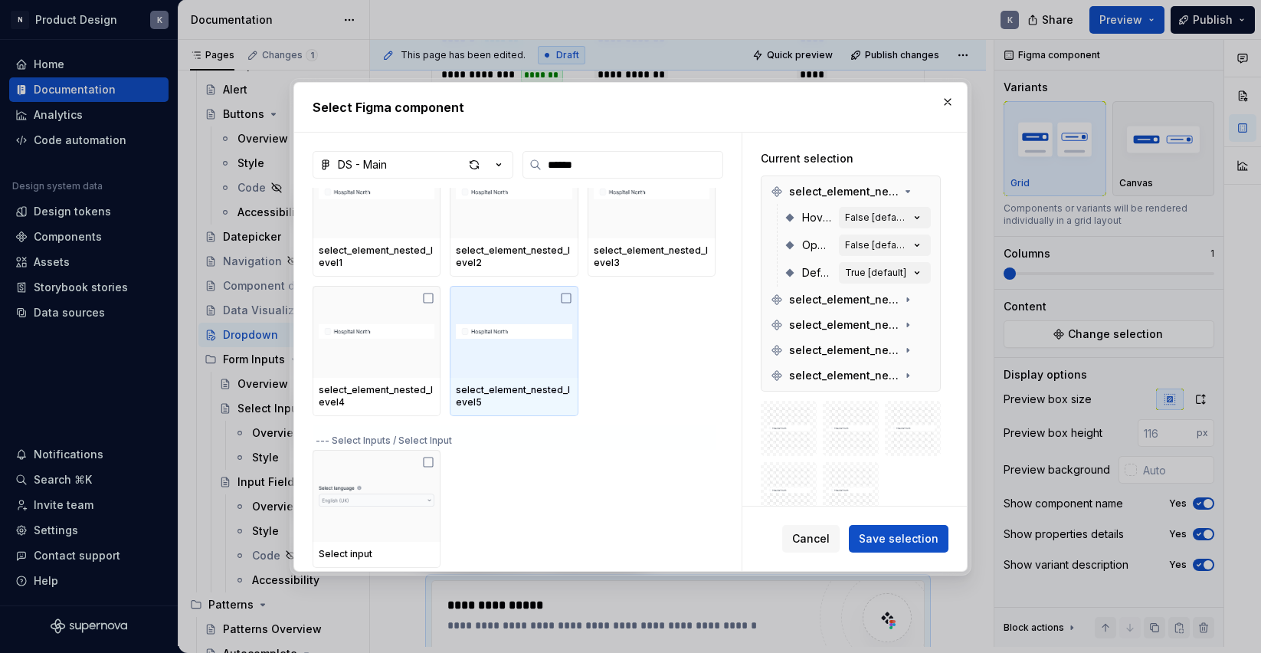
scroll to position [351, 0]
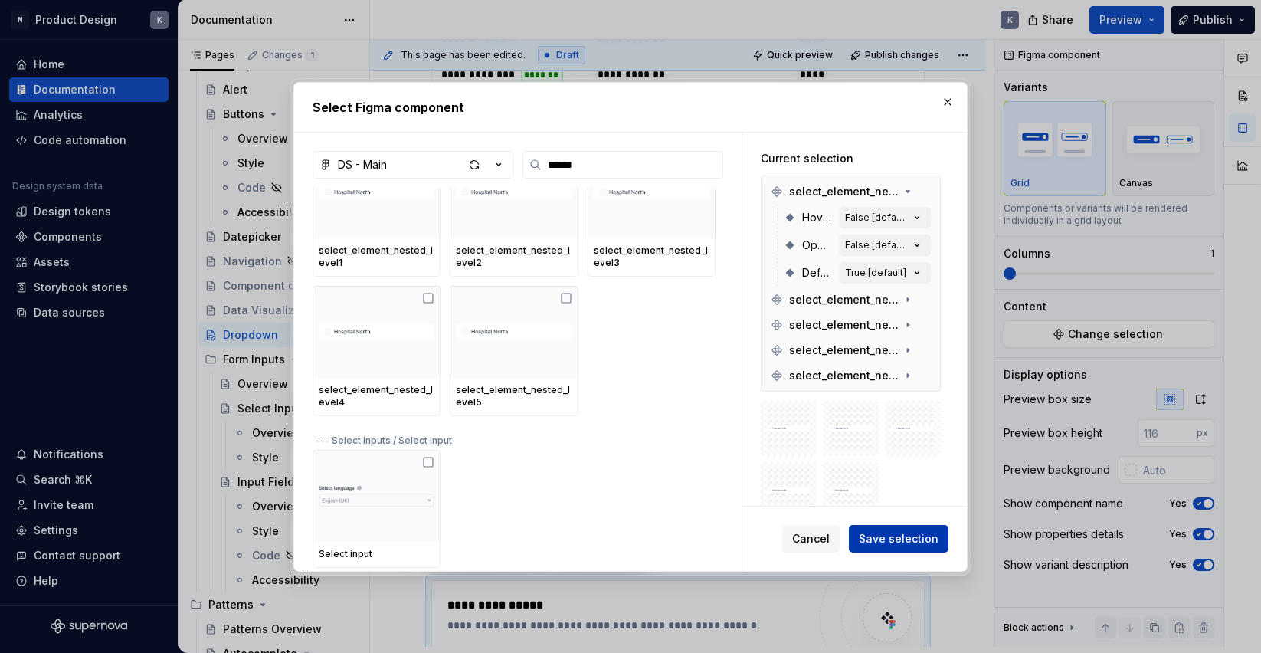
click at [893, 537] on span "Save selection" at bounding box center [899, 538] width 80 height 15
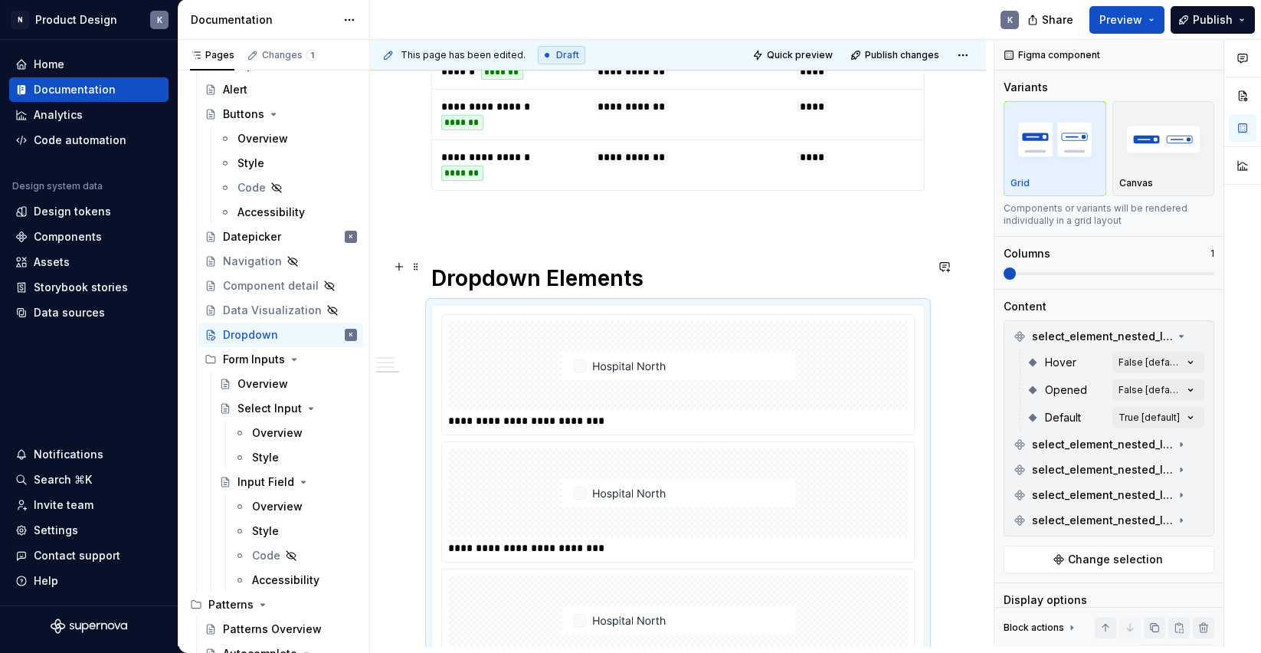
scroll to position [2786, 0]
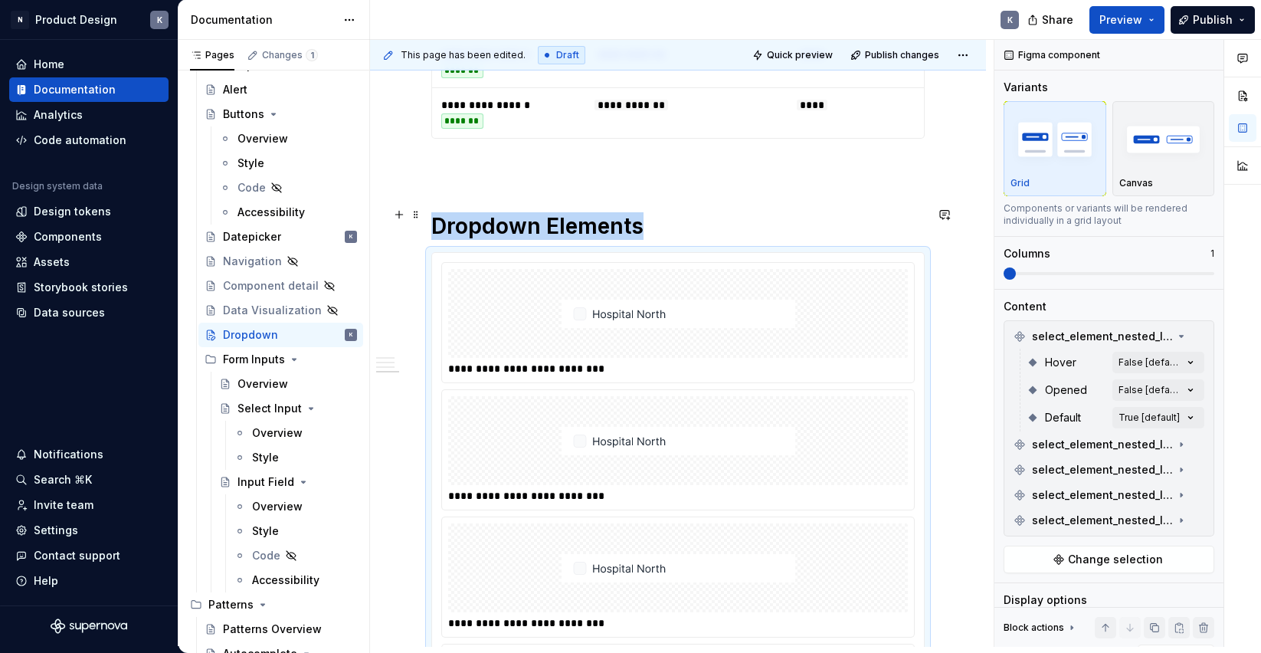
click at [832, 270] on div at bounding box center [678, 313] width 460 height 89
click at [1186, 359] on div "Comments Open comments No comments yet Select ‘Comment’ from the block context …" at bounding box center [1127, 343] width 267 height 607
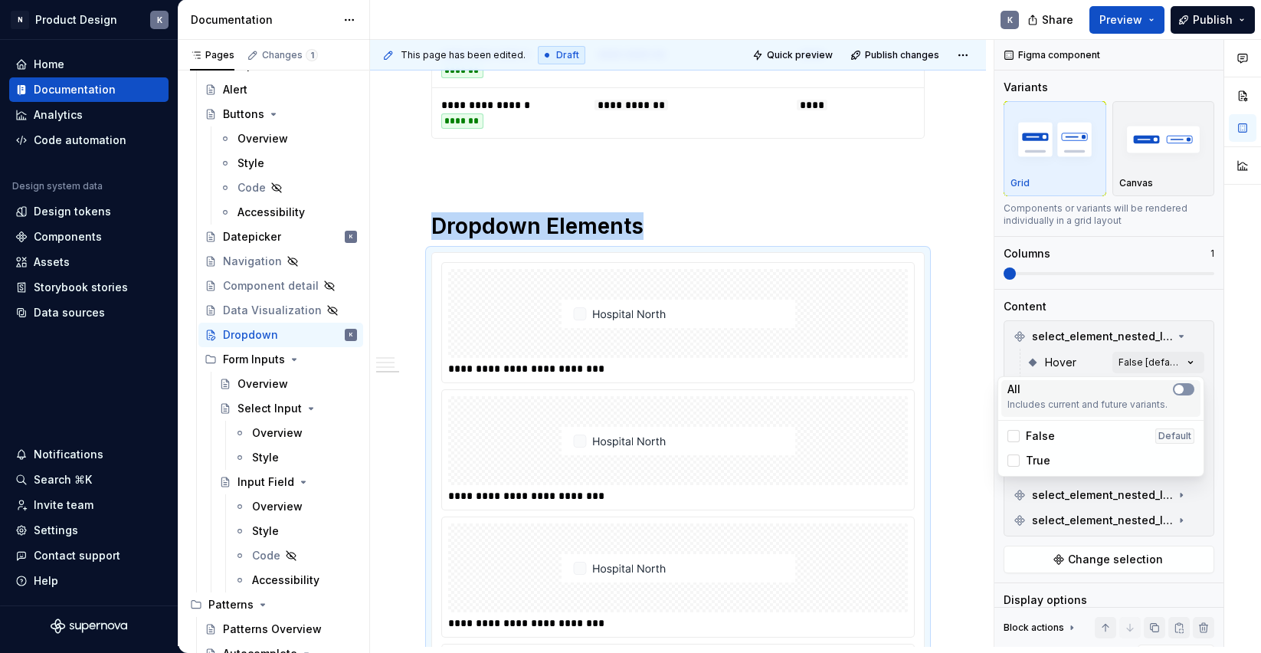
click at [1183, 385] on icon "button" at bounding box center [1179, 389] width 12 height 9
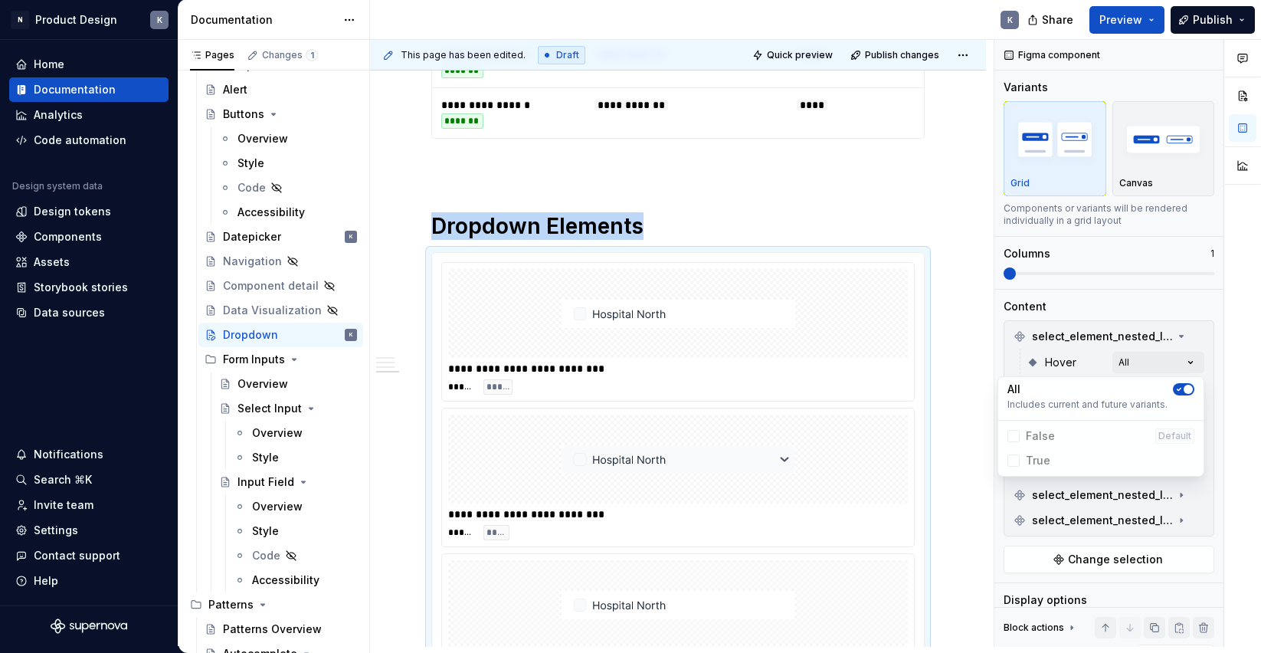
click at [1104, 310] on div "Comments Open comments No comments yet Select ‘Comment’ from the block context …" at bounding box center [1127, 343] width 267 height 607
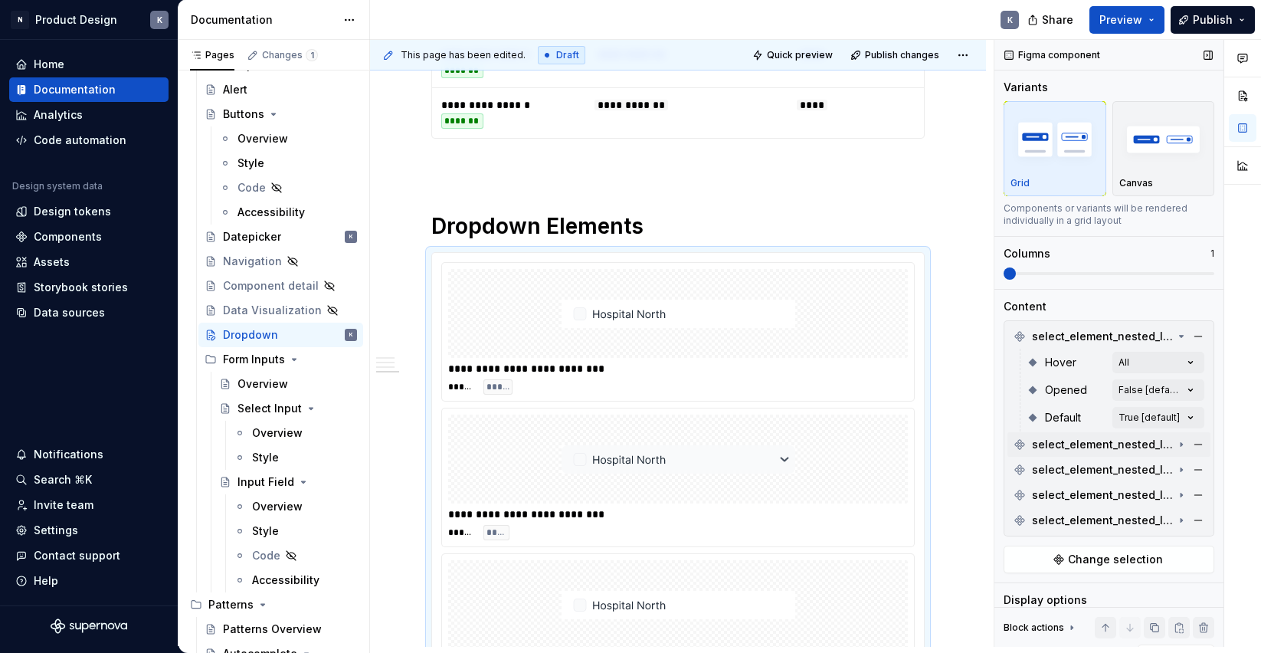
click at [1181, 443] on icon at bounding box center [1182, 445] width 2 height 4
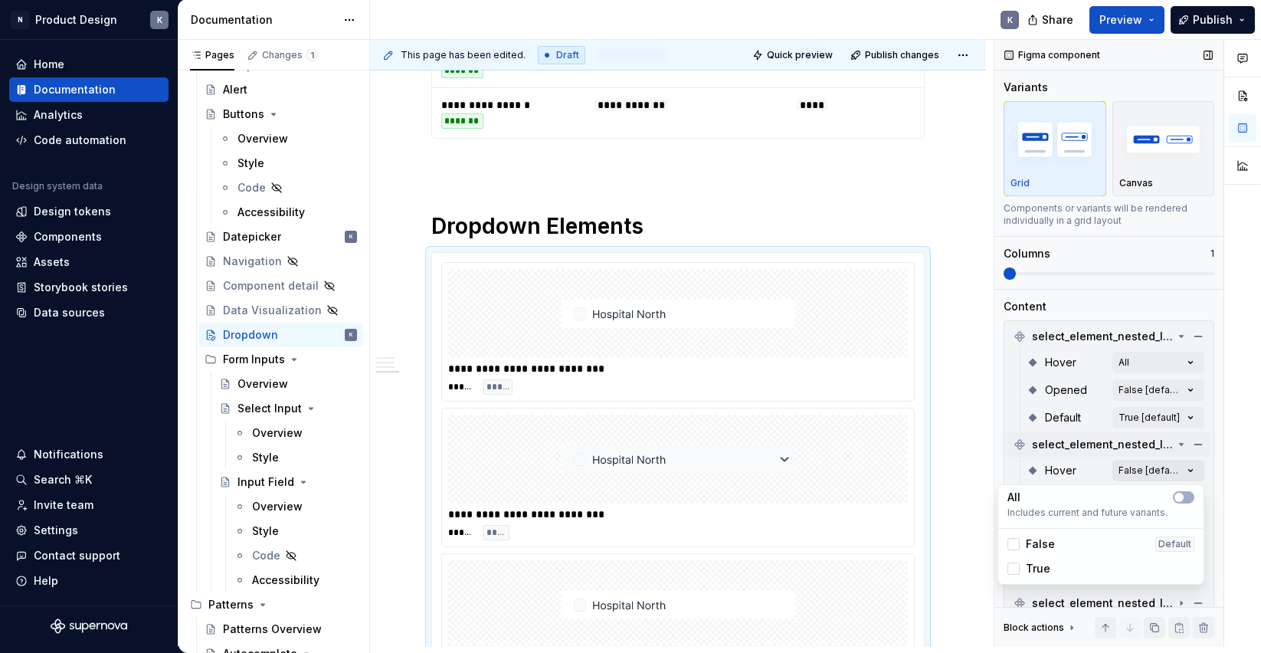
click at [1192, 465] on div "Comments Open comments No comments yet Select ‘Comment’ from the block context …" at bounding box center [1127, 343] width 267 height 607
click at [1180, 389] on div "Comments Open comments No comments yet Select ‘Comment’ from the block context …" at bounding box center [1127, 343] width 267 height 607
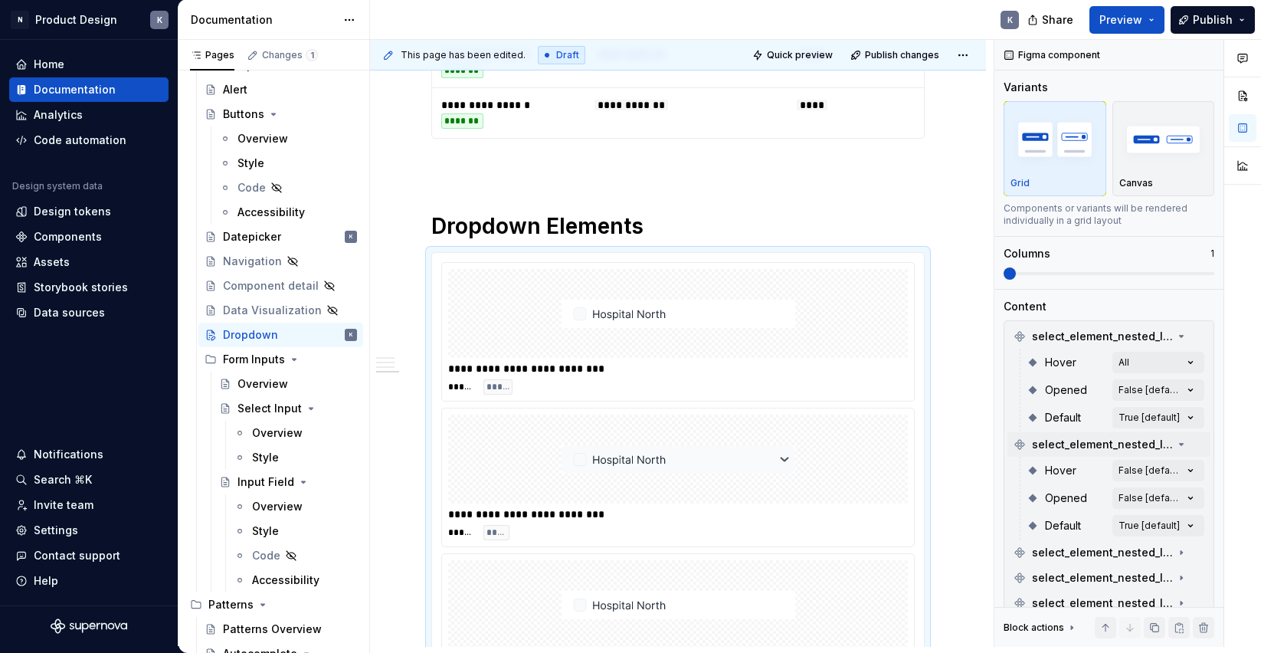
click at [1180, 389] on div "Comments Open comments No comments yet Select ‘Comment’ from the block context …" at bounding box center [1127, 343] width 267 height 607
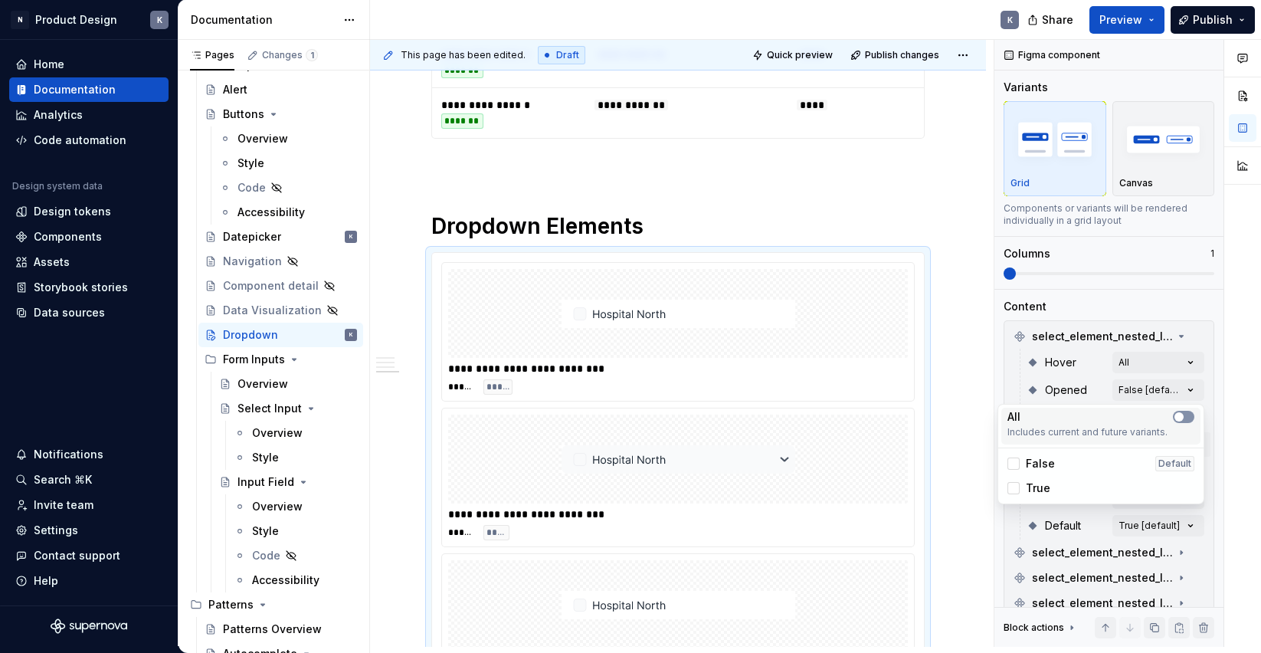
click at [1179, 417] on span "button" at bounding box center [1178, 416] width 9 height 9
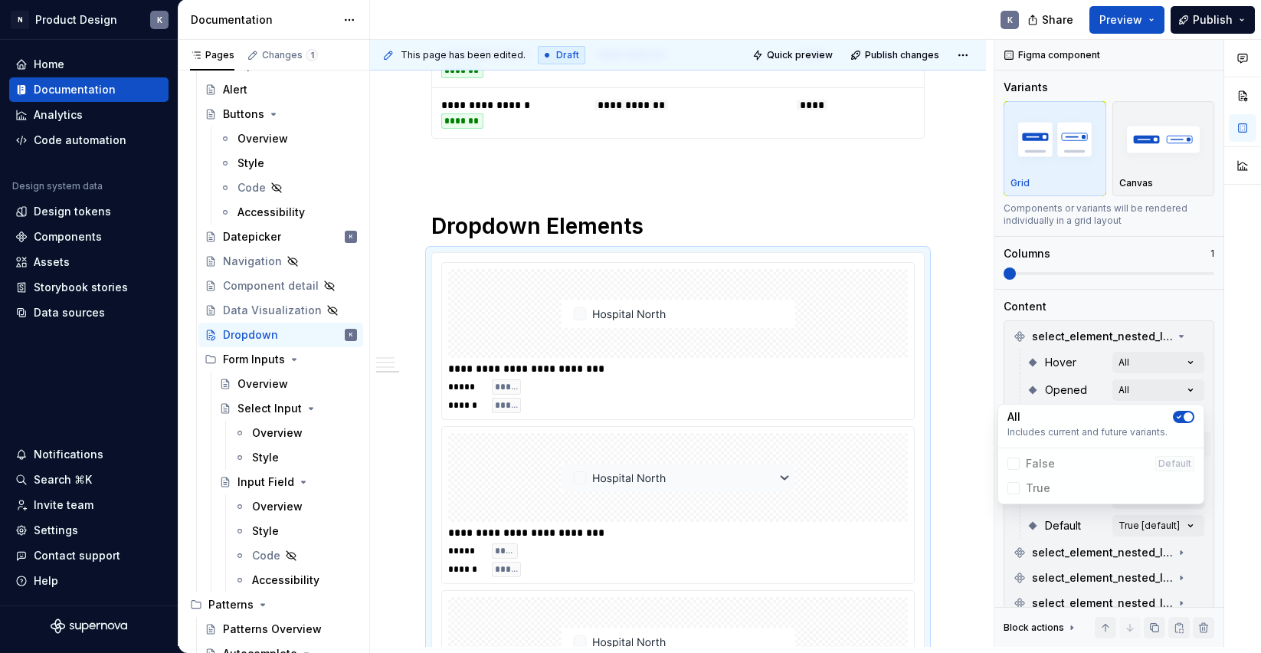
click at [1207, 391] on div "Comments Open comments No comments yet Select ‘Comment’ from the block context …" at bounding box center [1127, 343] width 267 height 607
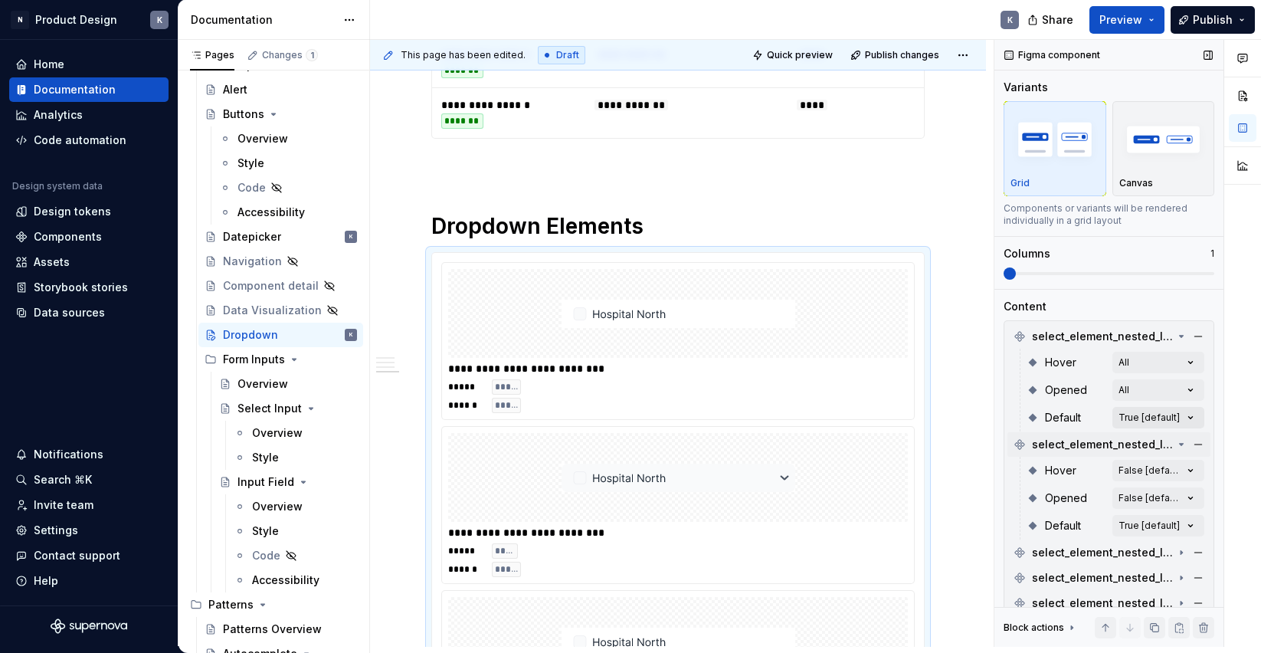
click at [1187, 415] on div "Comments Open comments No comments yet Select ‘Comment’ from the block context …" at bounding box center [1127, 343] width 267 height 607
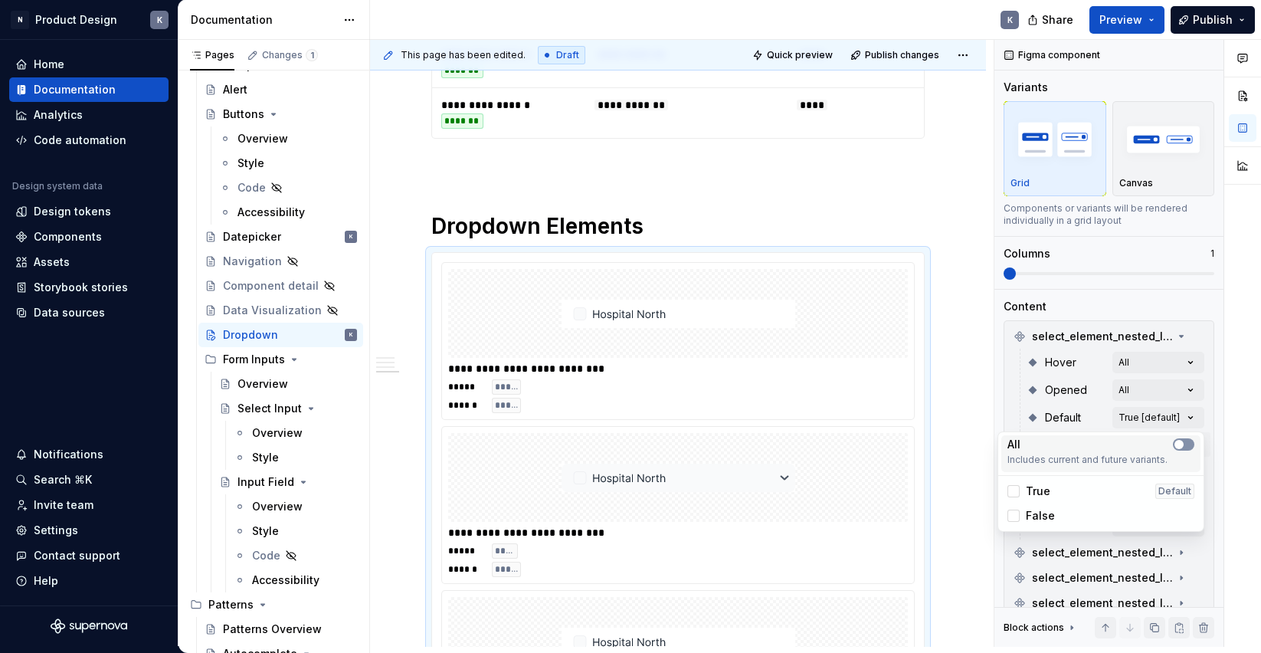
click at [1184, 442] on icon "button" at bounding box center [1179, 444] width 12 height 9
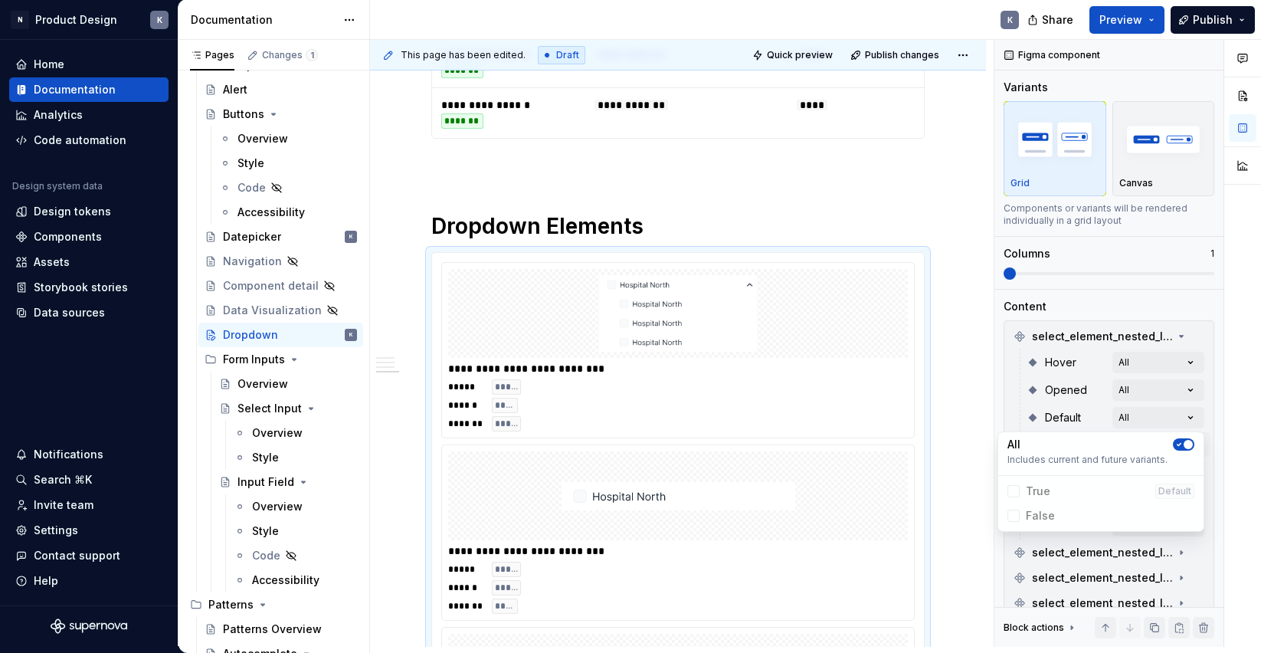
click at [1209, 434] on div "Comments Open comments No comments yet Select ‘Comment’ from the block context …" at bounding box center [1127, 343] width 267 height 607
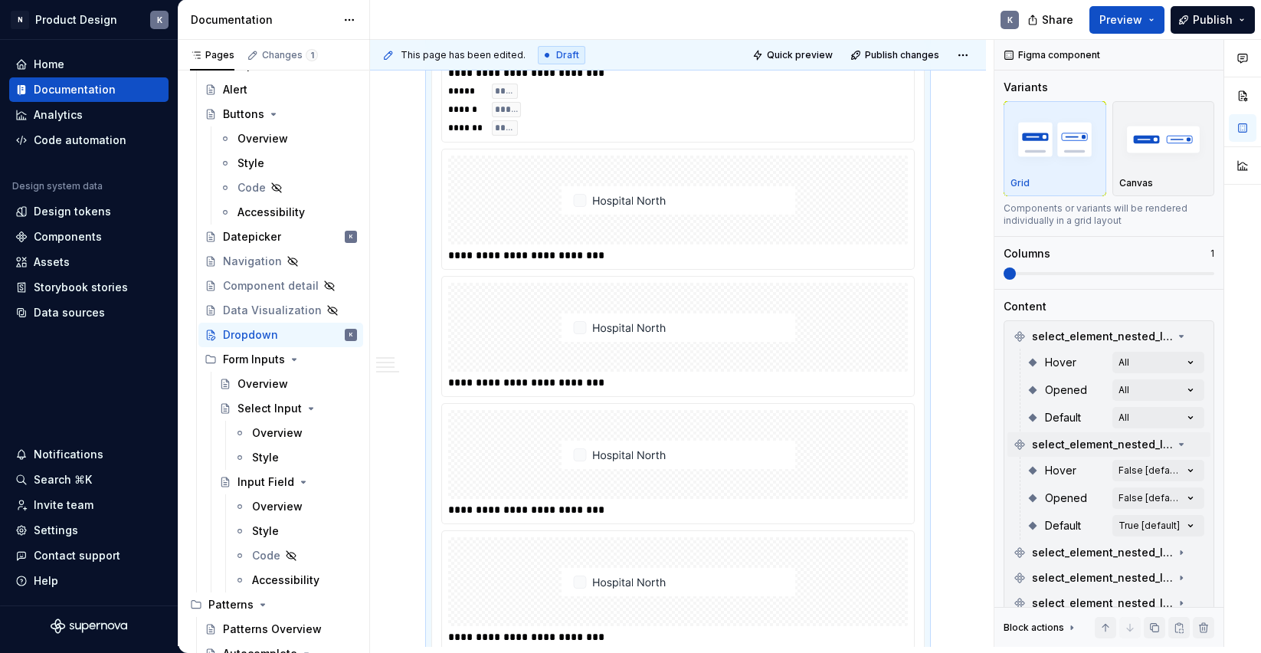
scroll to position [3442, 0]
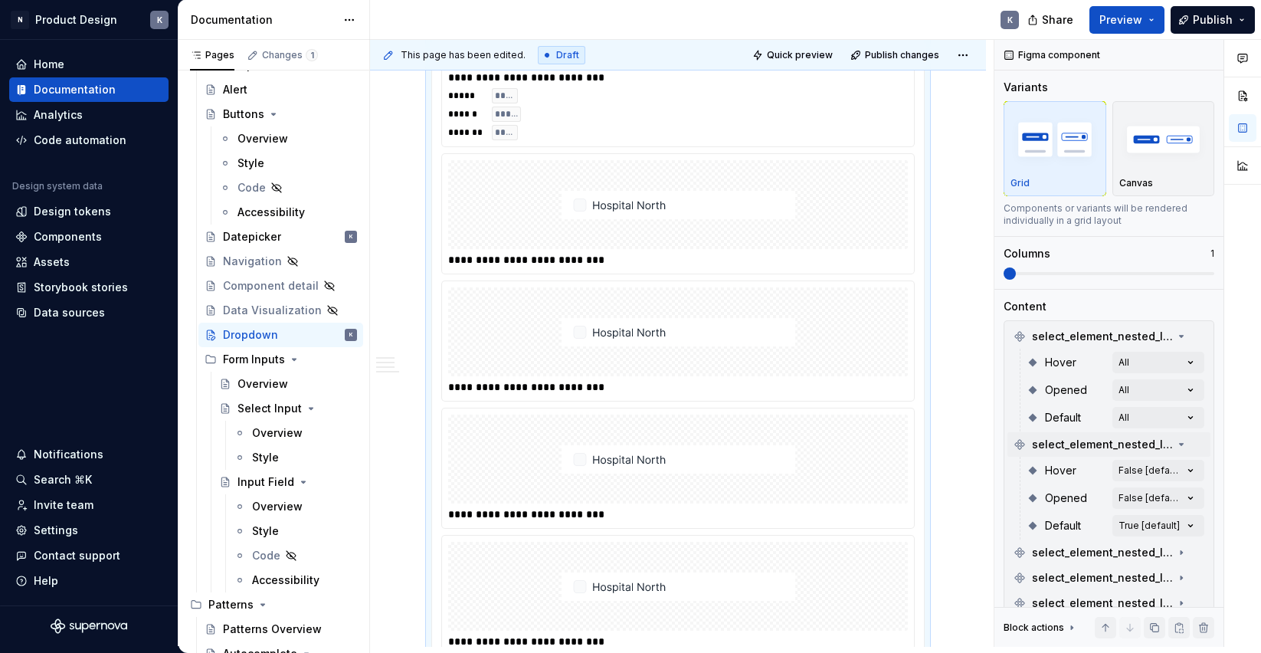
click at [1200, 442] on button "button" at bounding box center [1197, 444] width 21 height 21
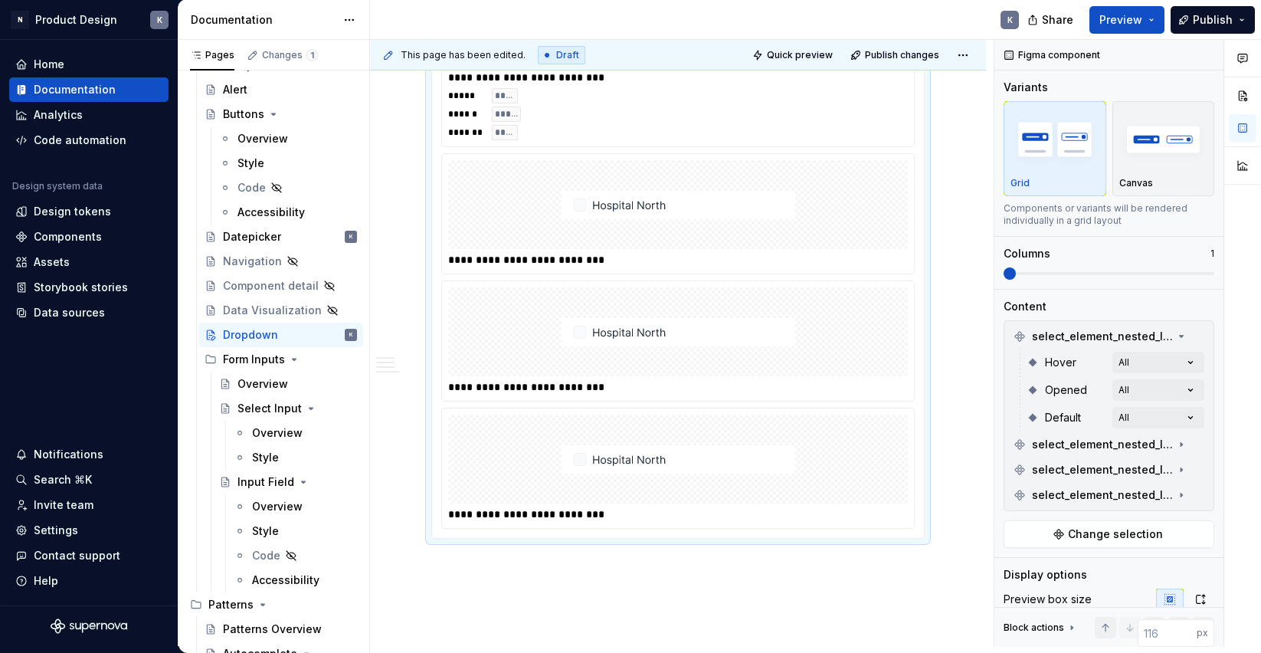
click at [1200, 442] on button "button" at bounding box center [1197, 444] width 21 height 21
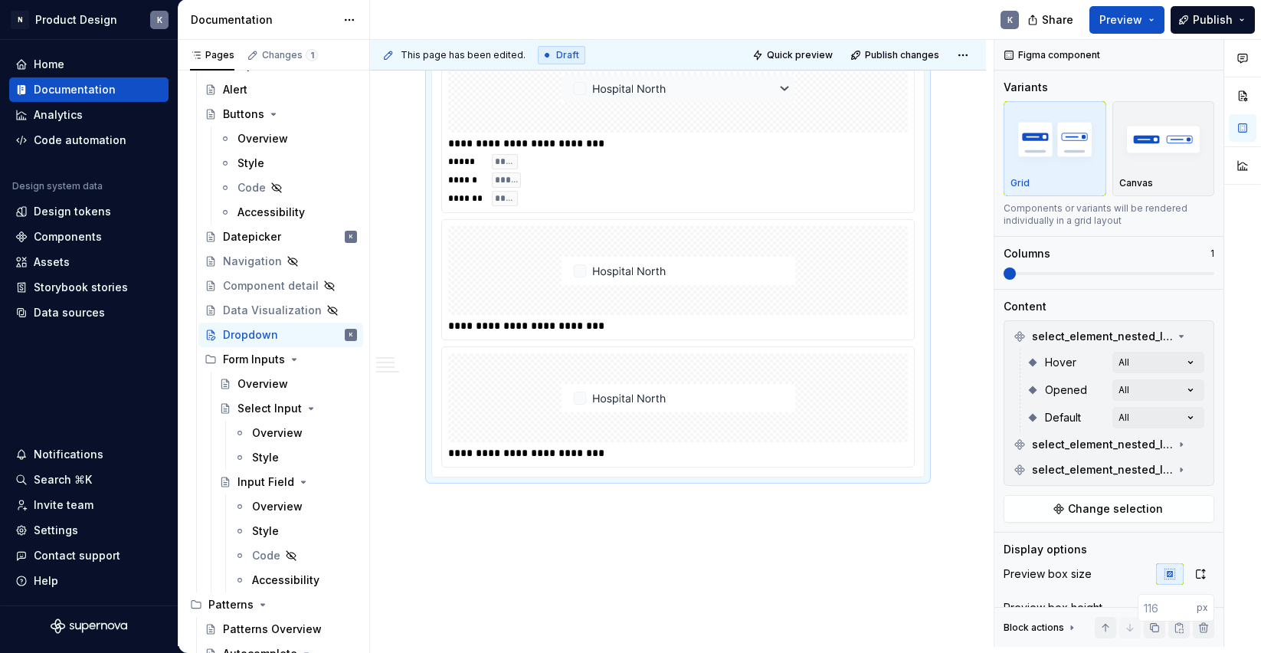
click at [1200, 442] on button "button" at bounding box center [1197, 444] width 21 height 21
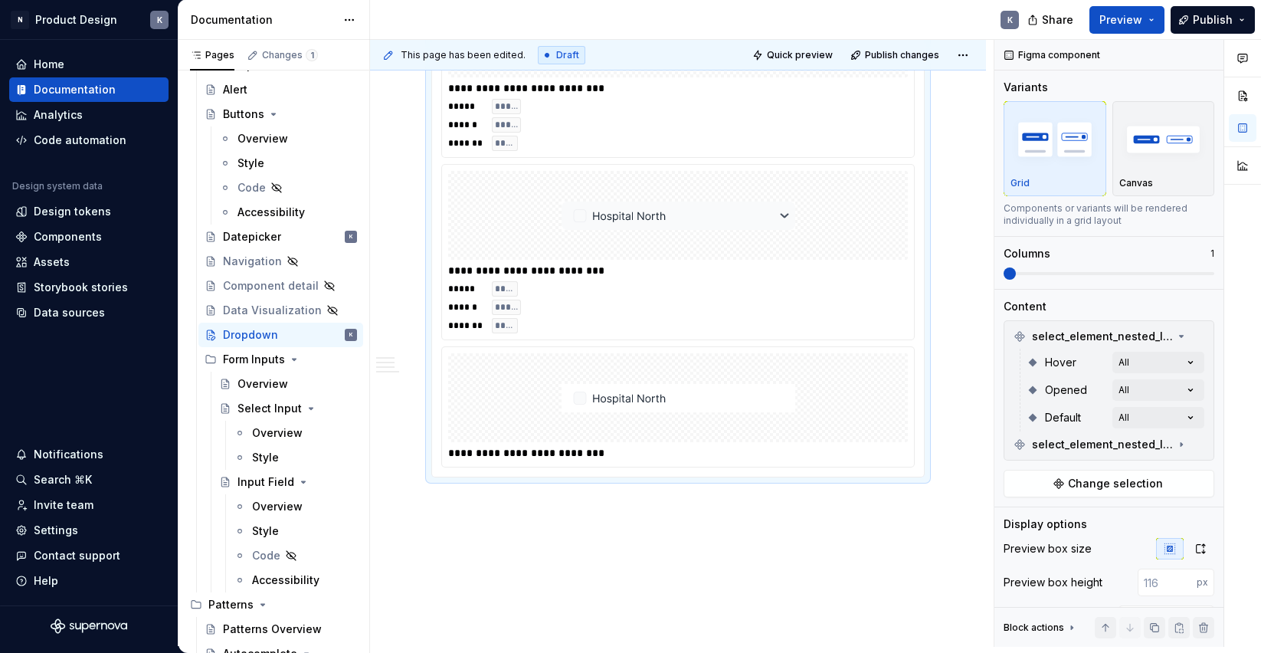
click at [1200, 442] on button "button" at bounding box center [1197, 444] width 21 height 21
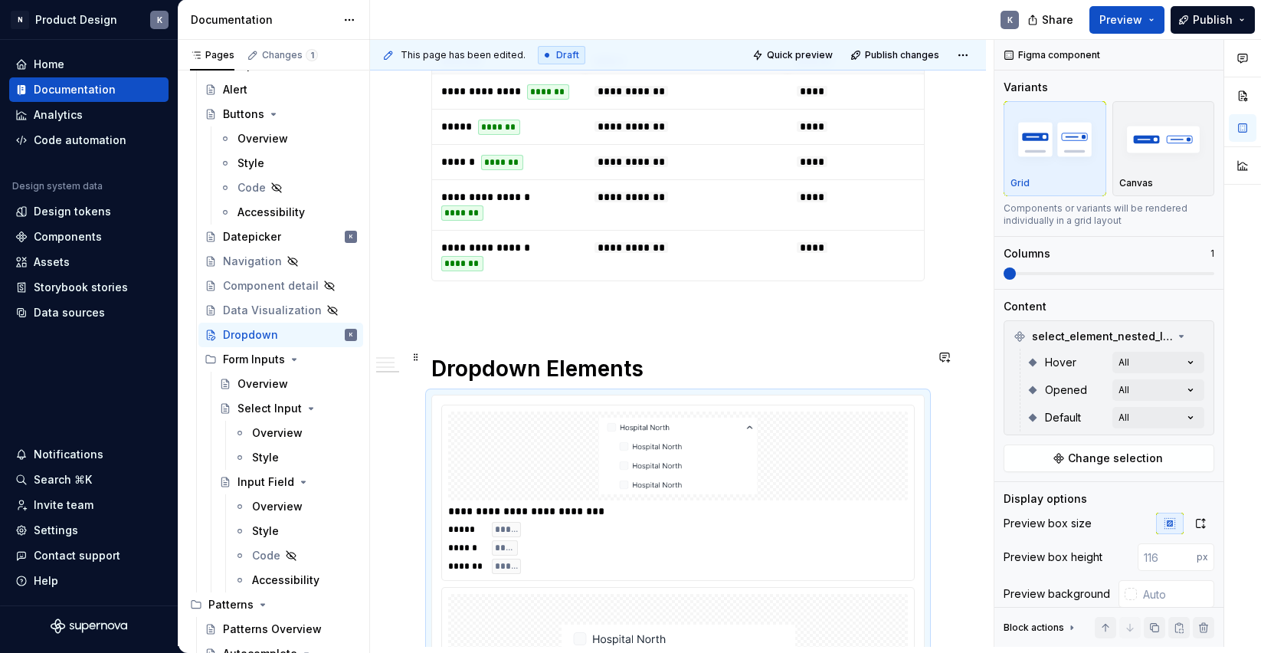
scroll to position [2624, 0]
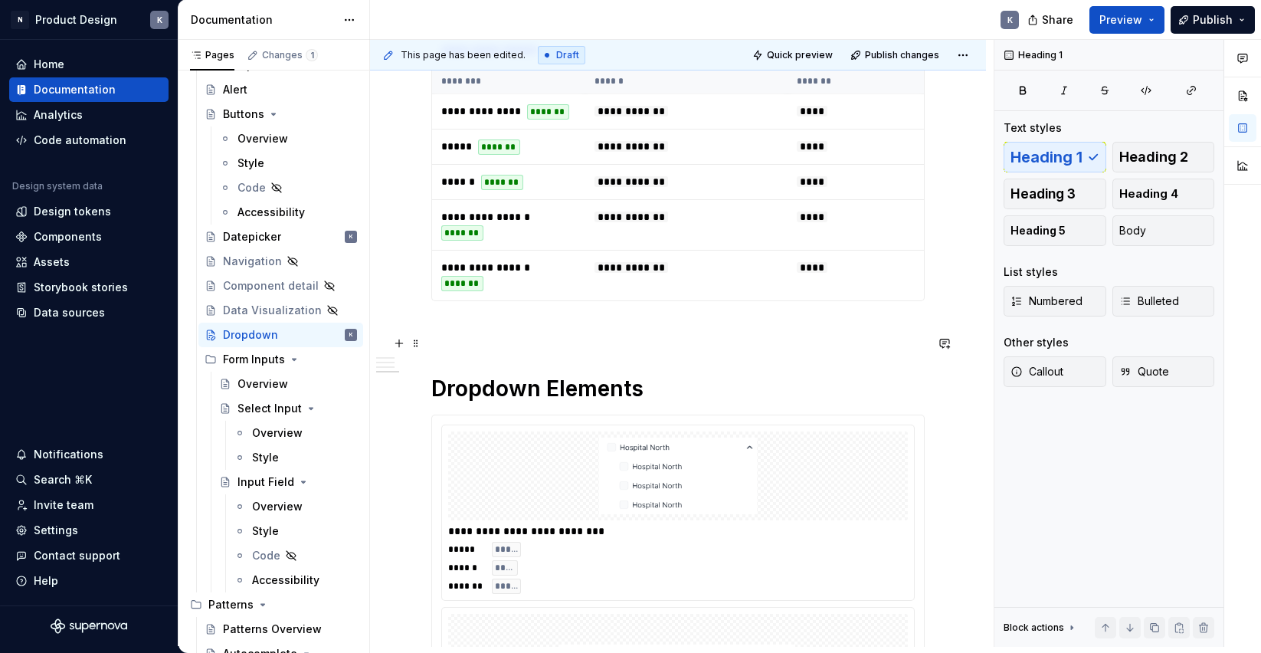
click at [414, 344] on span at bounding box center [416, 342] width 12 height 21
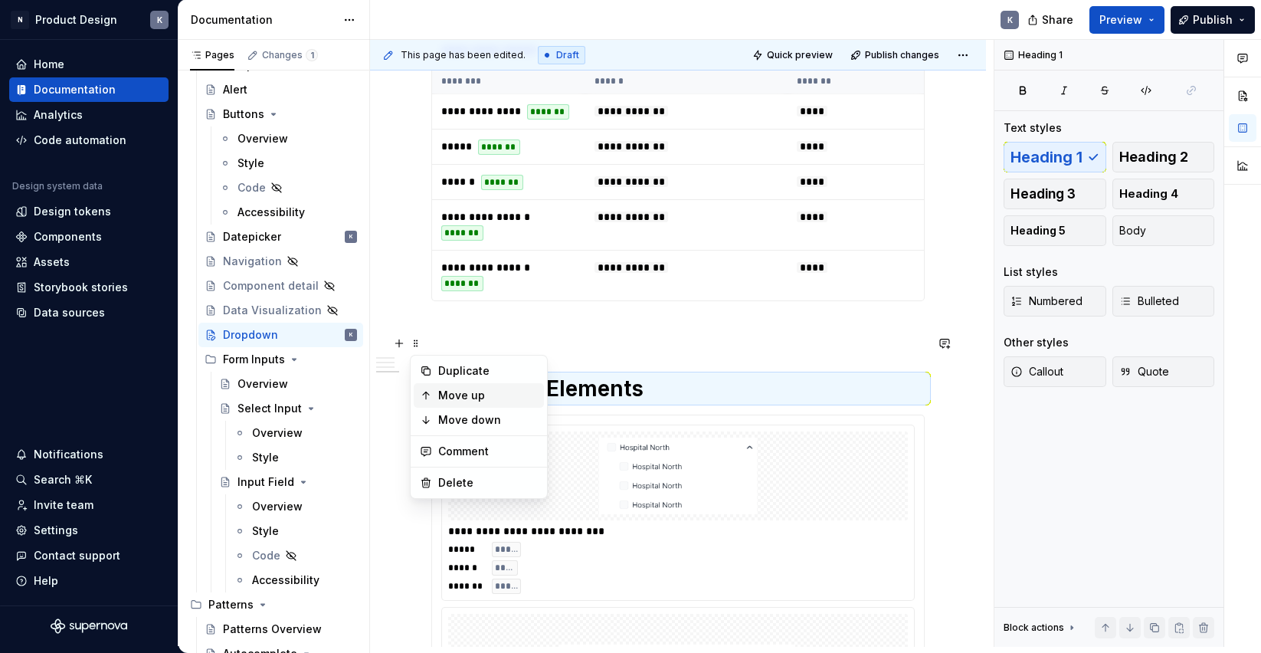
click at [504, 390] on div "Move up" at bounding box center [488, 395] width 100 height 15
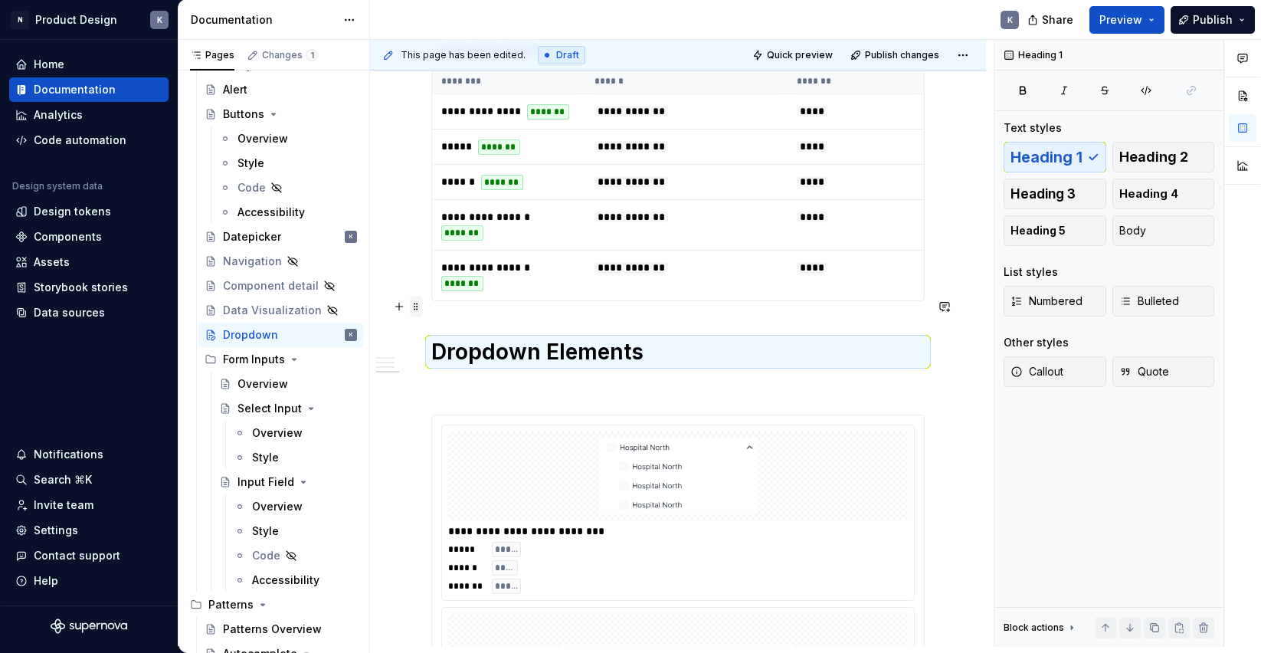
click at [414, 307] on span at bounding box center [416, 306] width 12 height 21
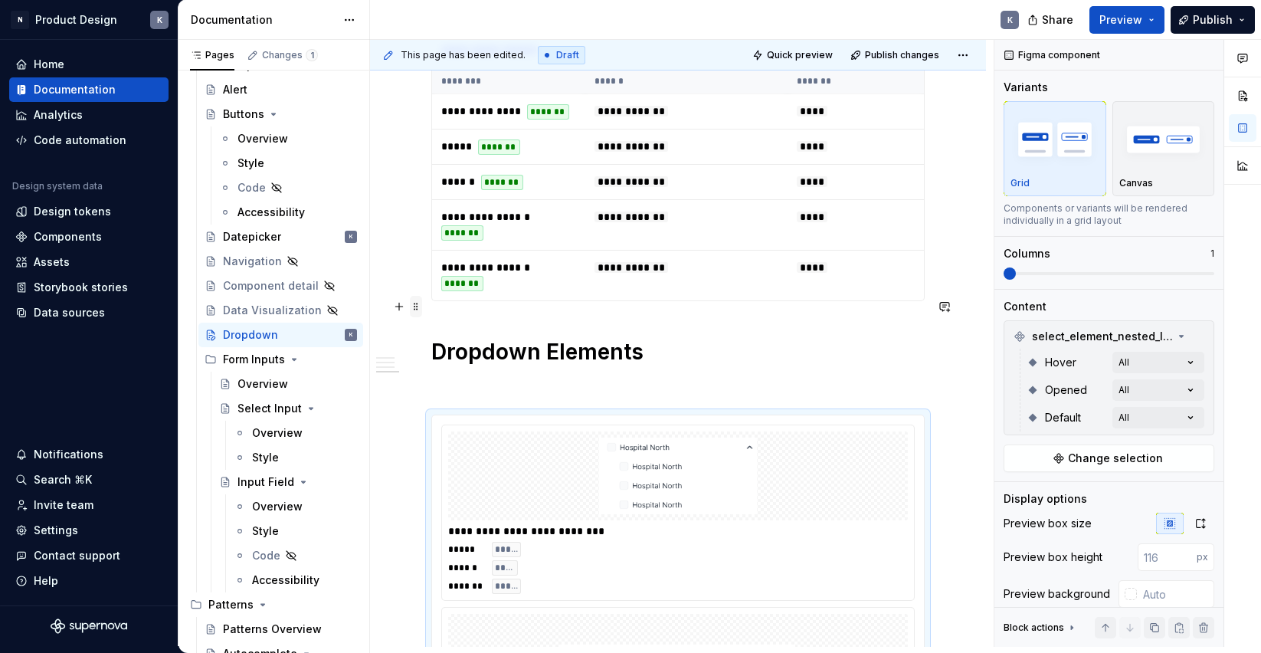
click at [418, 304] on span at bounding box center [416, 306] width 12 height 21
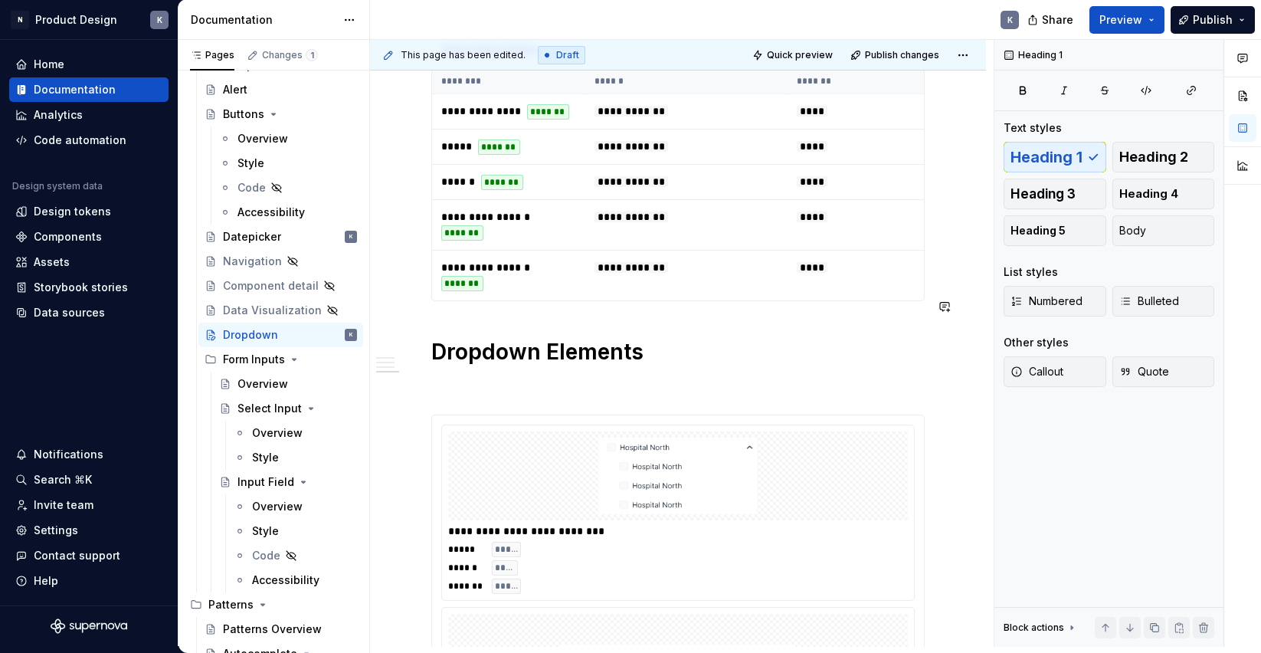
click at [588, 378] on p at bounding box center [677, 387] width 493 height 18
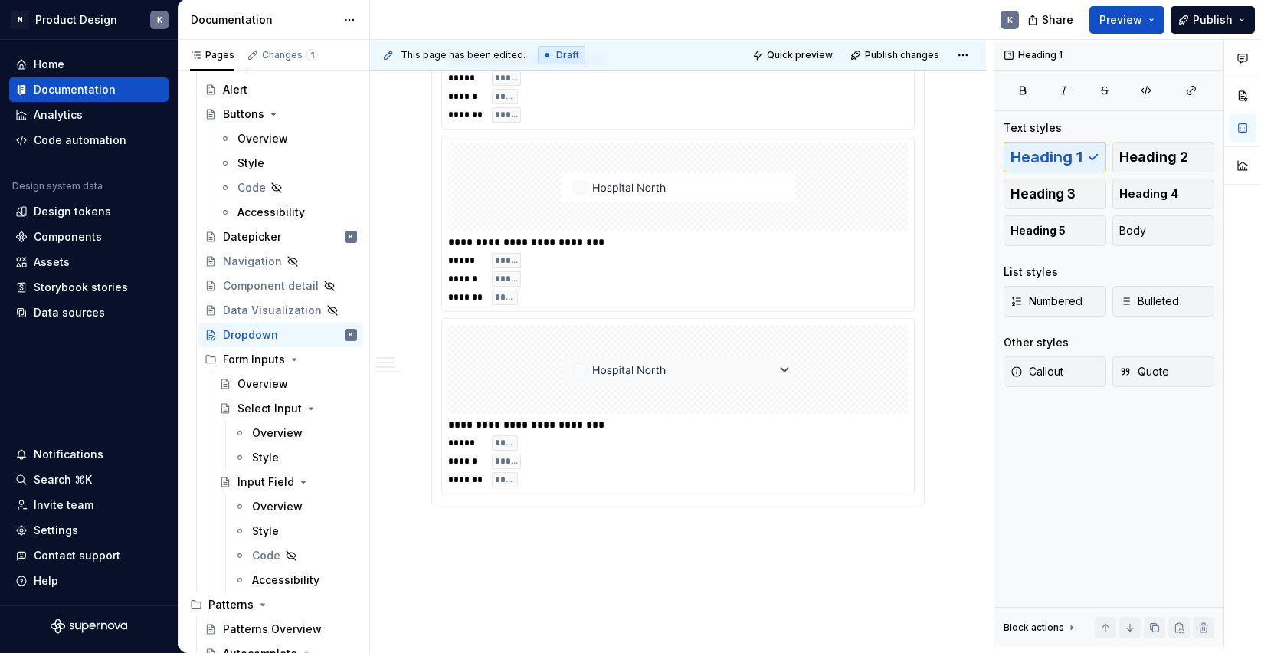
scroll to position [3085, 0]
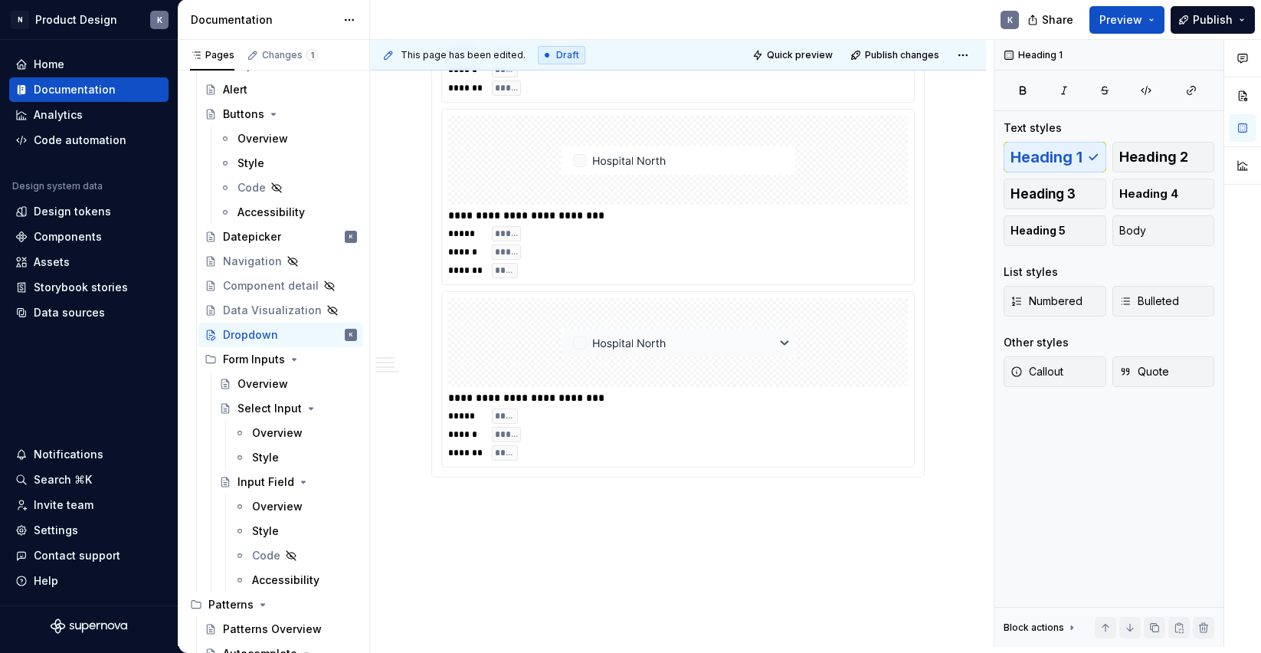
drag, startPoint x: 438, startPoint y: 493, endPoint x: 758, endPoint y: 454, distance: 322.7
click at [740, 425] on div "**********" at bounding box center [678, 196] width 492 height 559
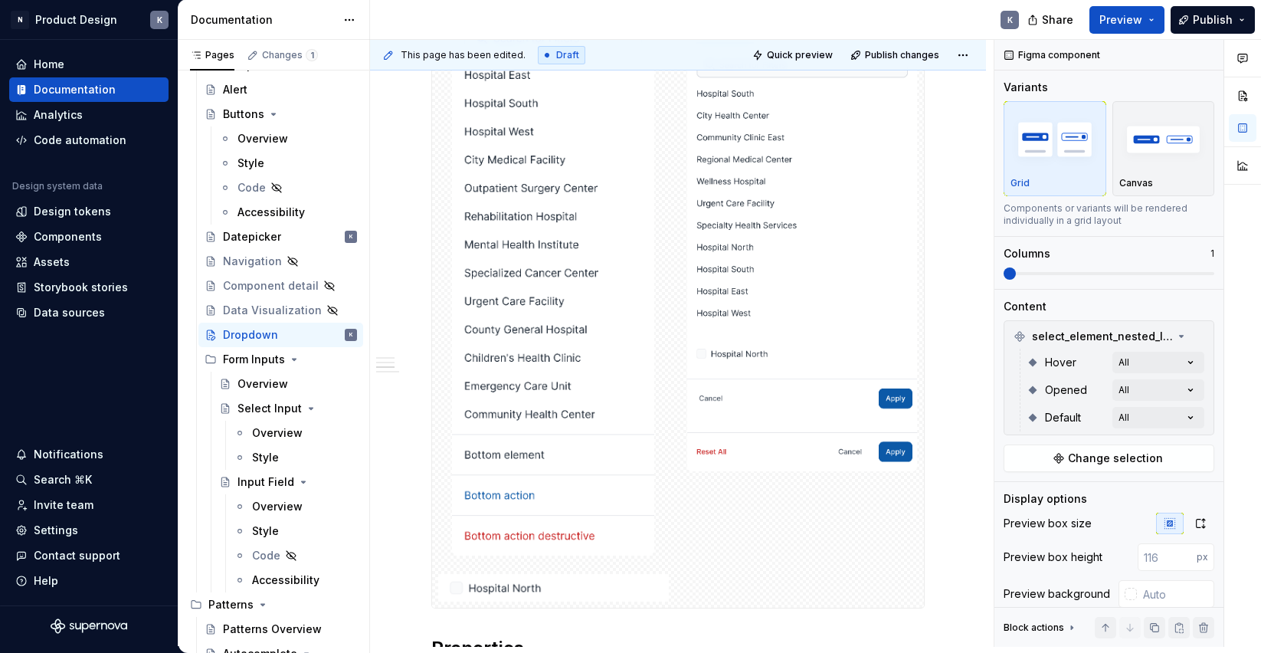
scroll to position [1780, 0]
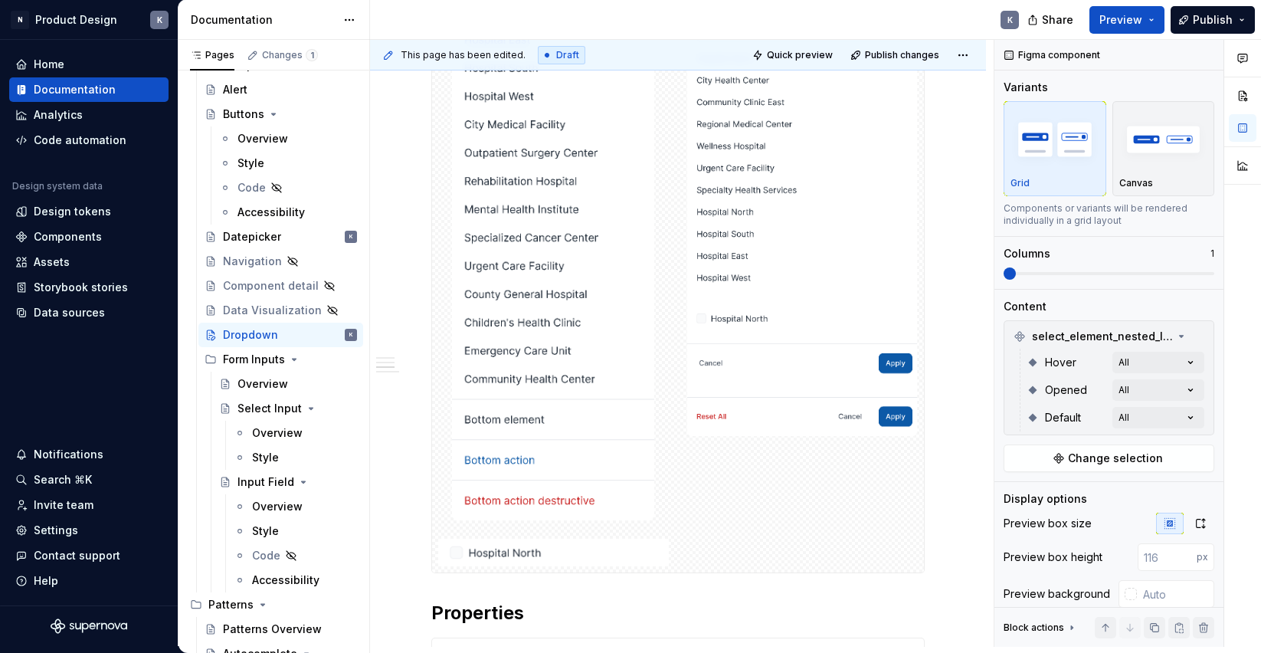
click at [627, 572] on div "**********" at bounding box center [677, 156] width 493 height 3252
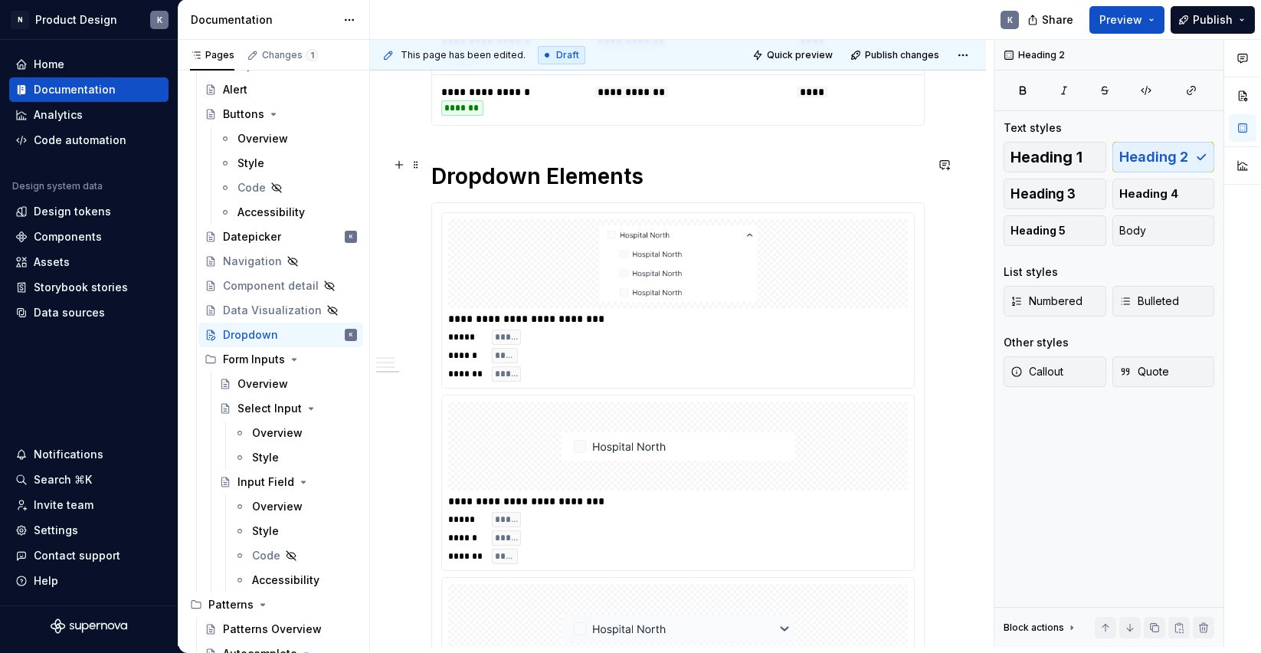
scroll to position [3426, 0]
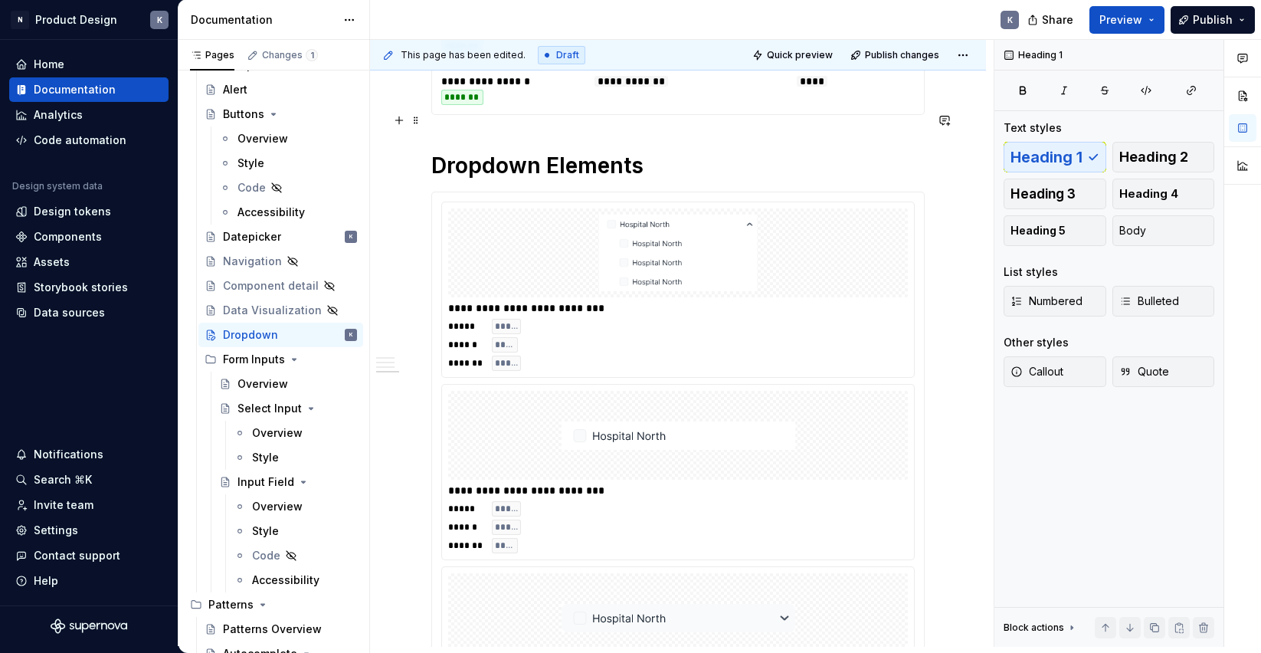
click at [545, 152] on h1 "Dropdown Elements" at bounding box center [677, 166] width 493 height 28
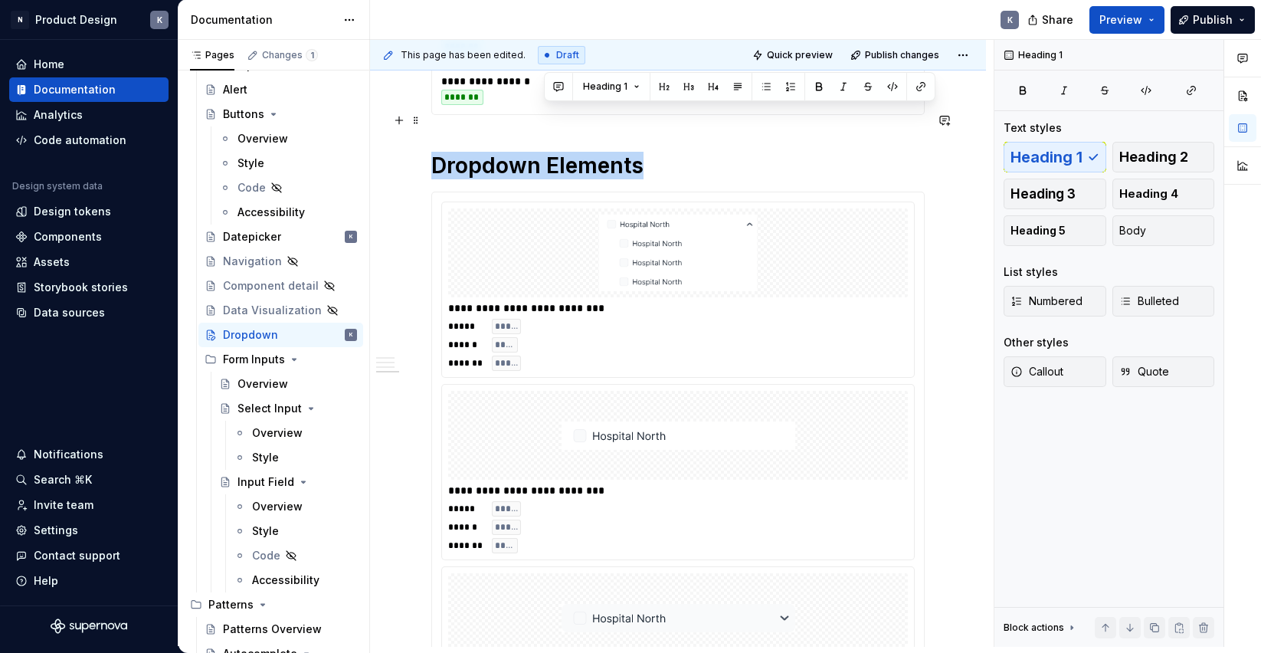
click at [545, 152] on h1 "Dropdown Elements" at bounding box center [677, 166] width 493 height 28
copy h1 "Dropdown Elements"
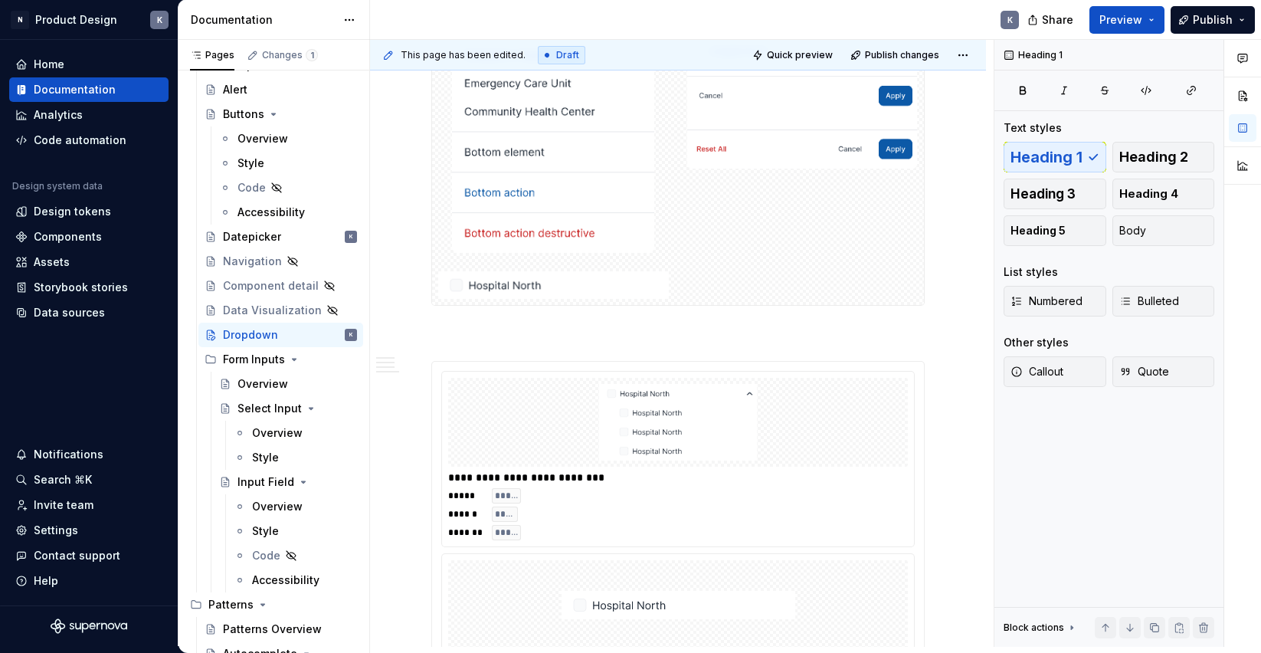
scroll to position [2046, 0]
click at [465, 326] on p at bounding box center [677, 335] width 493 height 18
click at [434, 326] on p "Dropdown Elements" at bounding box center [677, 335] width 493 height 18
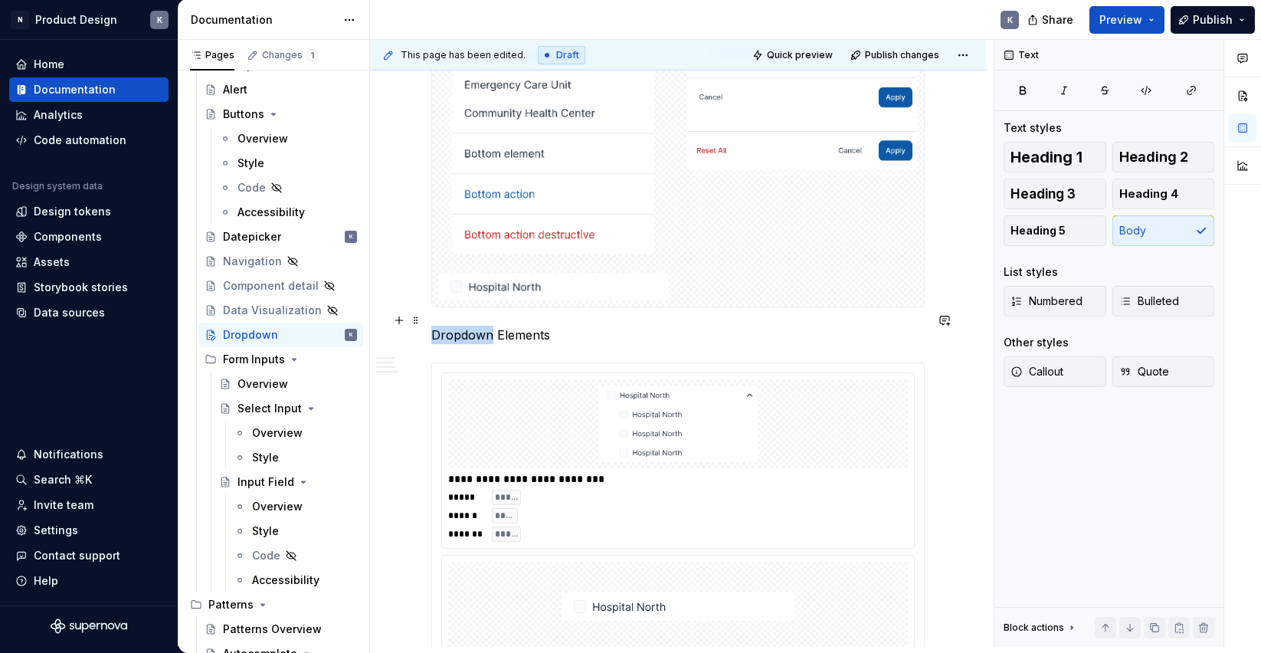
click at [434, 326] on p "Dropdown Elements" at bounding box center [677, 335] width 493 height 18
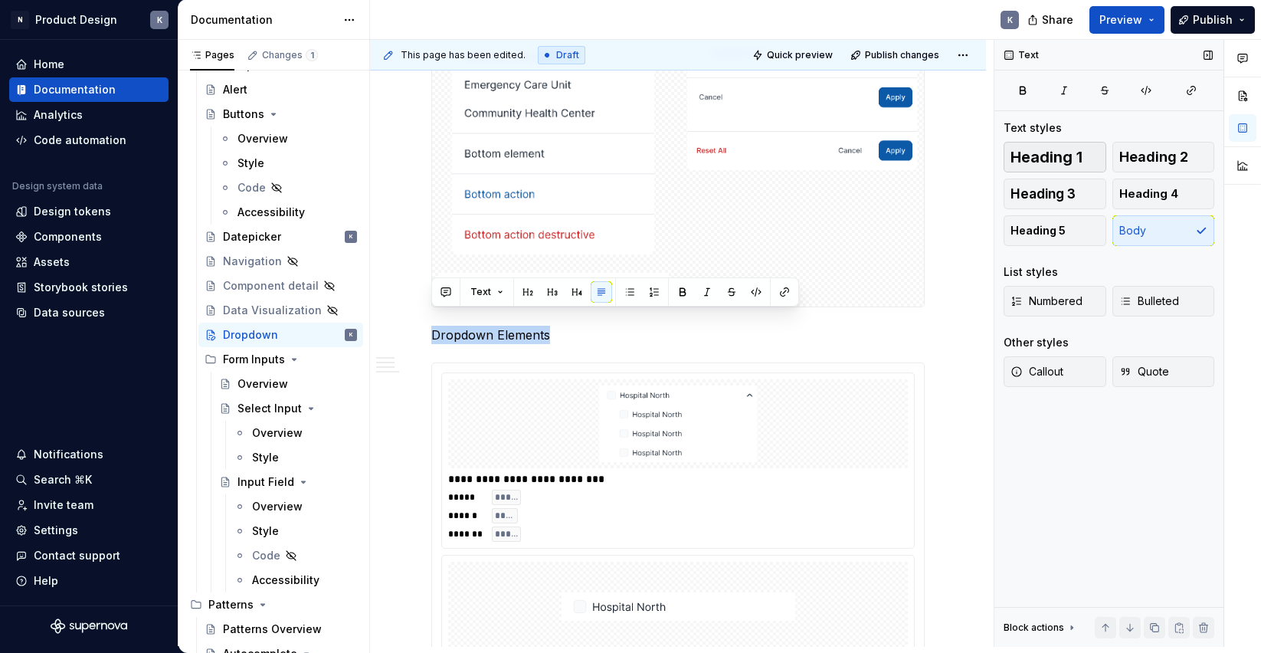
click at [1053, 150] on span "Heading 1" at bounding box center [1046, 156] width 72 height 15
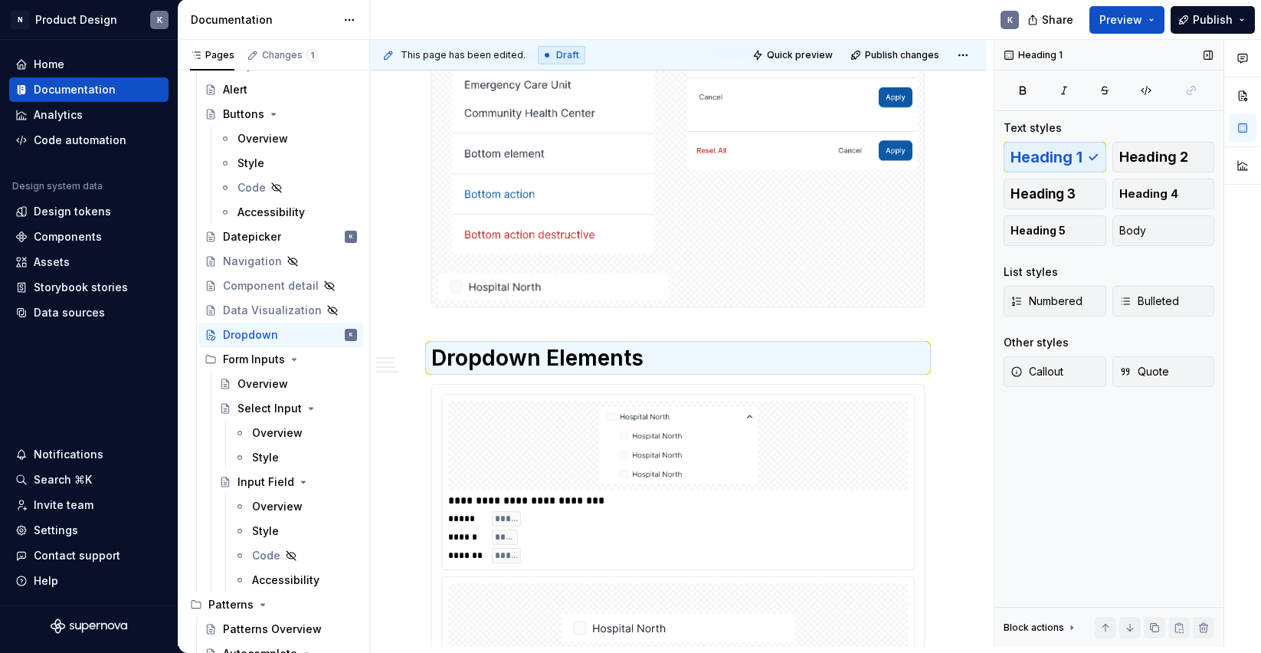
click at [1155, 159] on span "Heading 2" at bounding box center [1153, 156] width 69 height 15
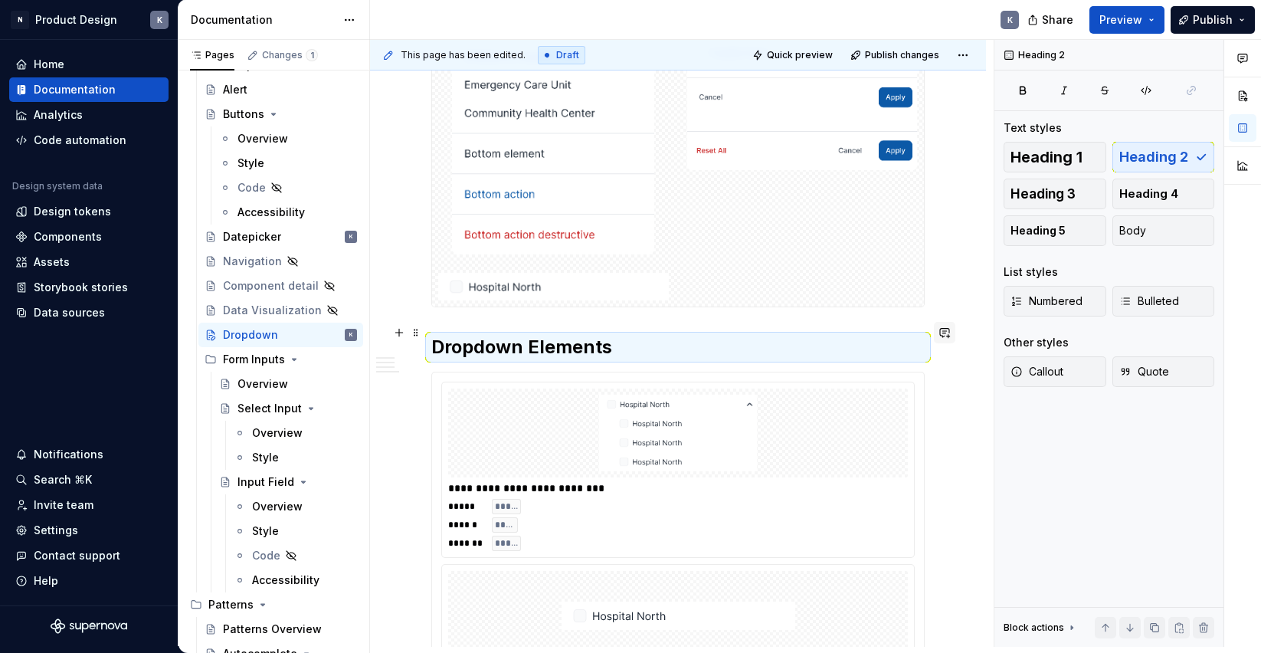
click at [955, 342] on button "button" at bounding box center [944, 332] width 21 height 21
click at [975, 346] on div "**********" at bounding box center [678, 291] width 616 height 4129
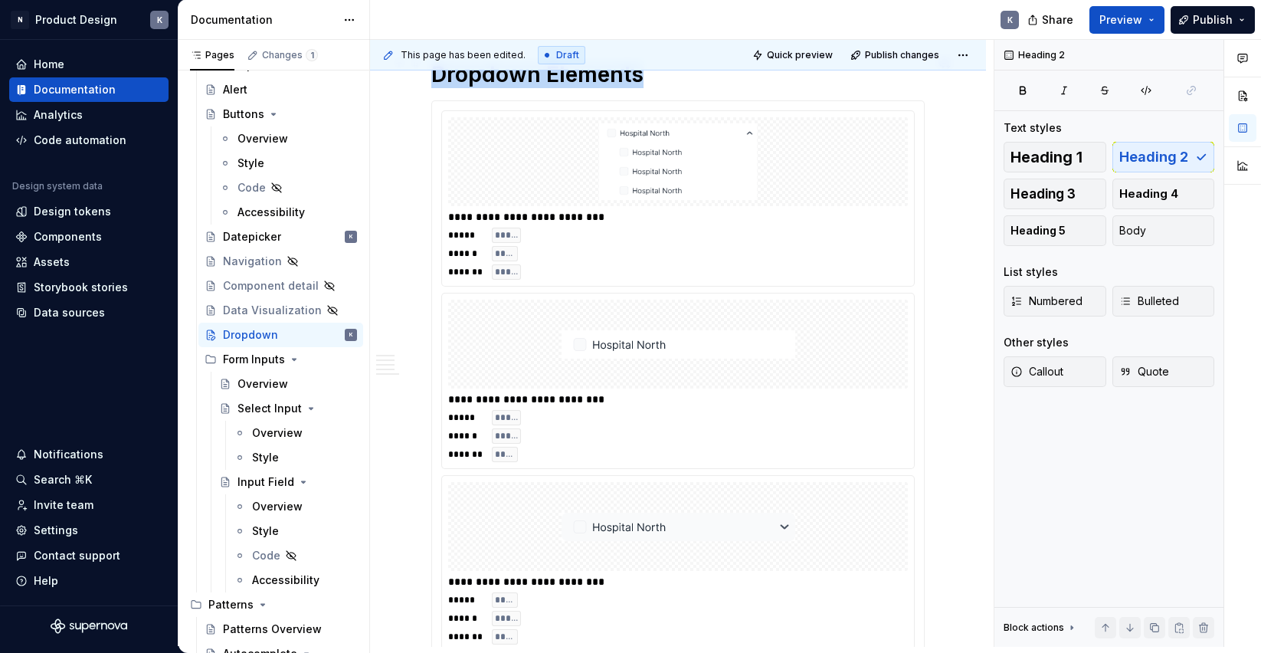
click at [753, 333] on img at bounding box center [679, 344] width 234 height 77
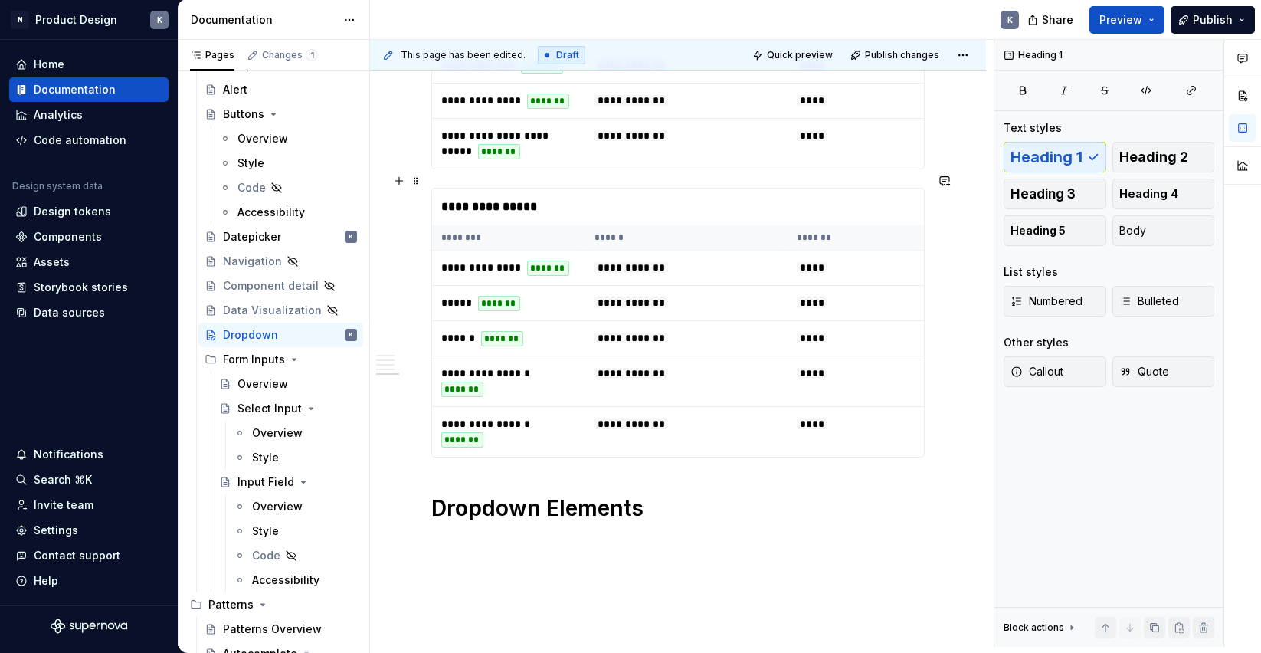
scroll to position [3079, 0]
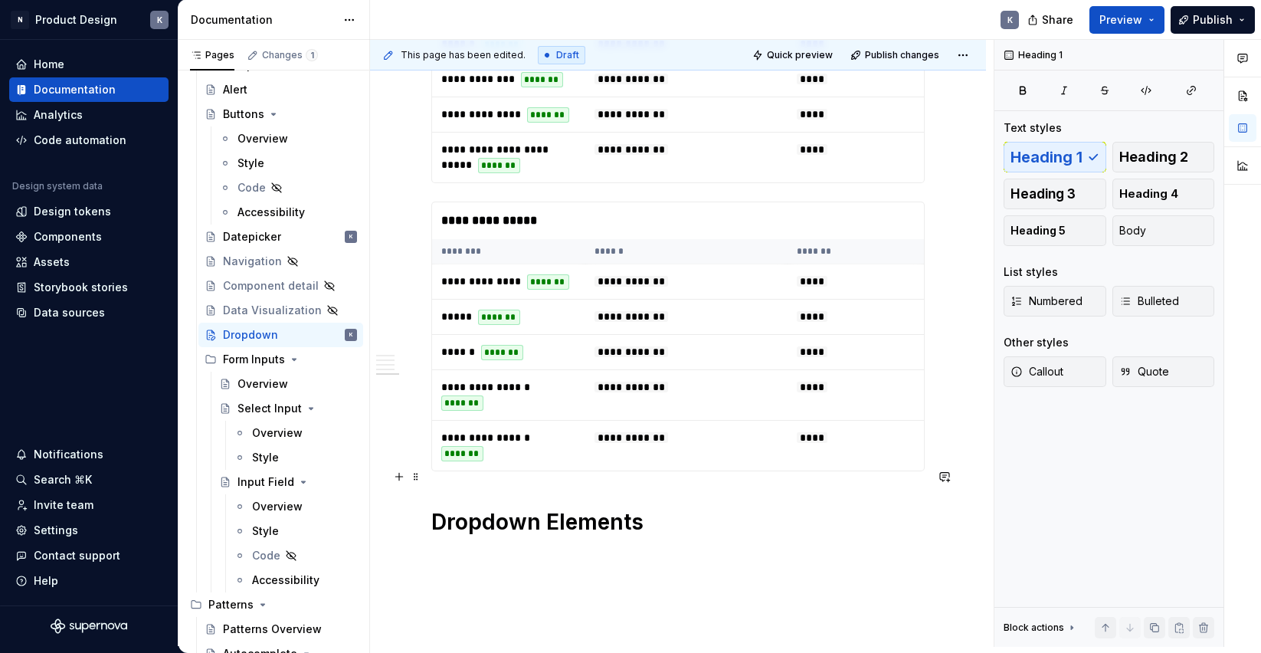
click at [605, 508] on h1 "Dropdown Elements" at bounding box center [677, 522] width 493 height 28
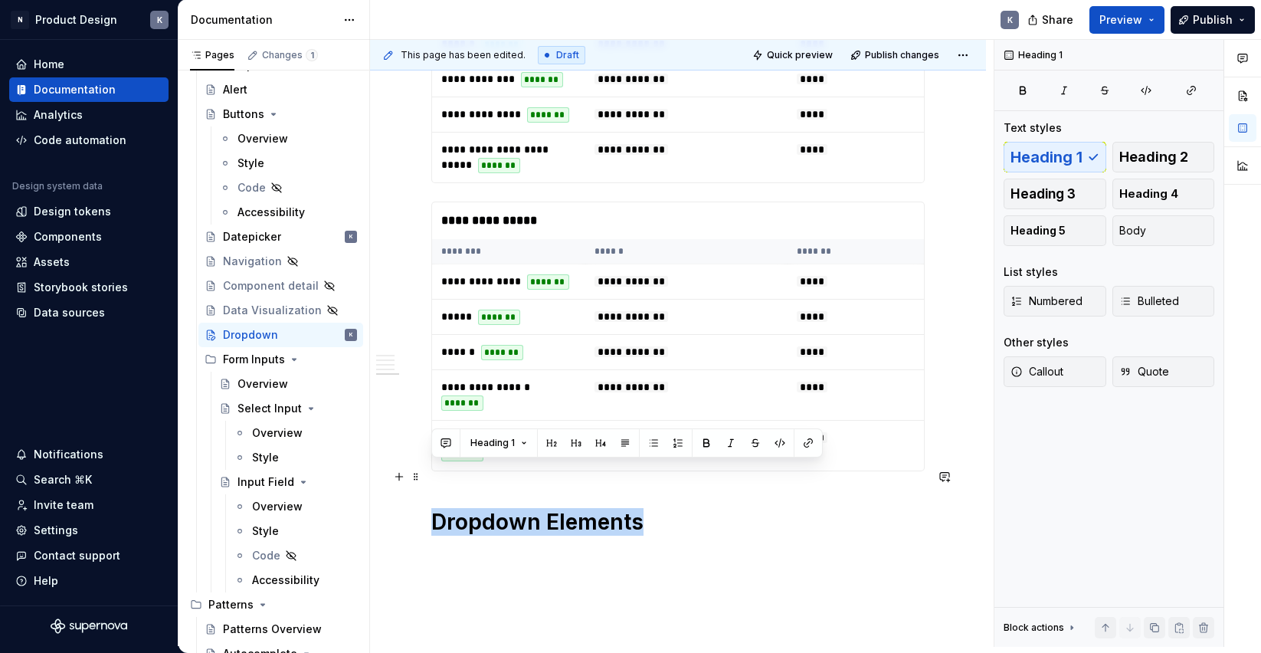
click at [605, 508] on h1 "Dropdown Elements" at bounding box center [677, 522] width 493 height 28
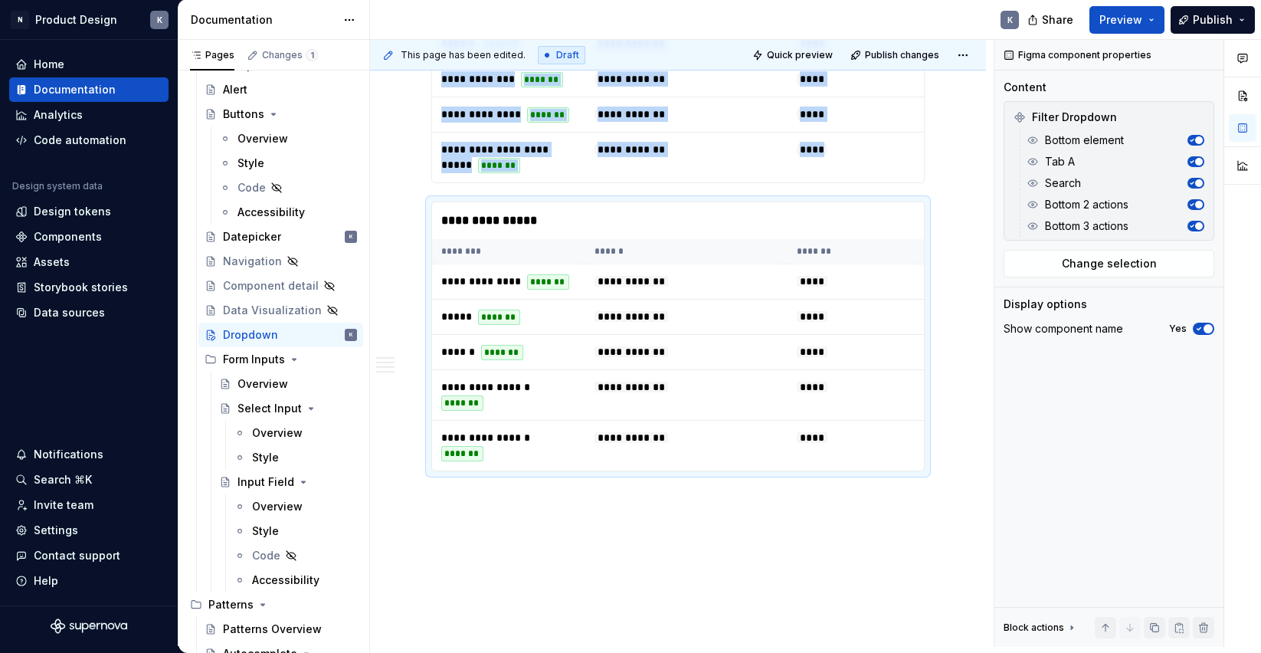
scroll to position [3073, 0]
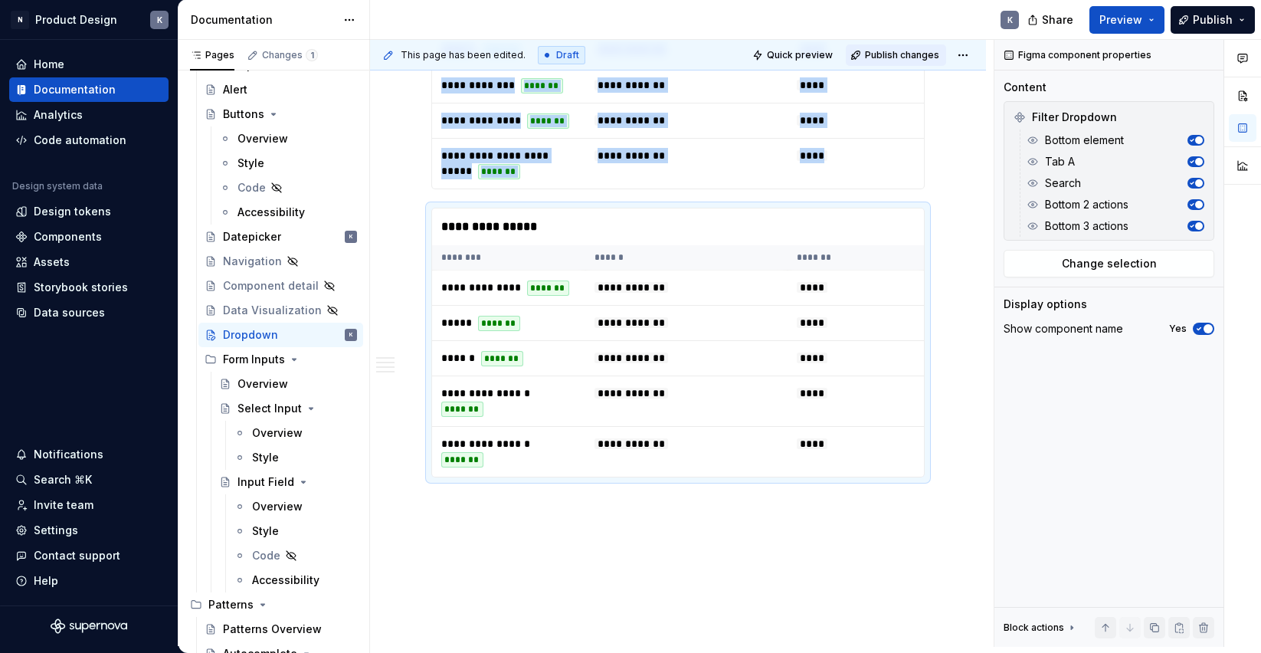
click at [886, 50] on span "Publish changes" at bounding box center [902, 55] width 74 height 12
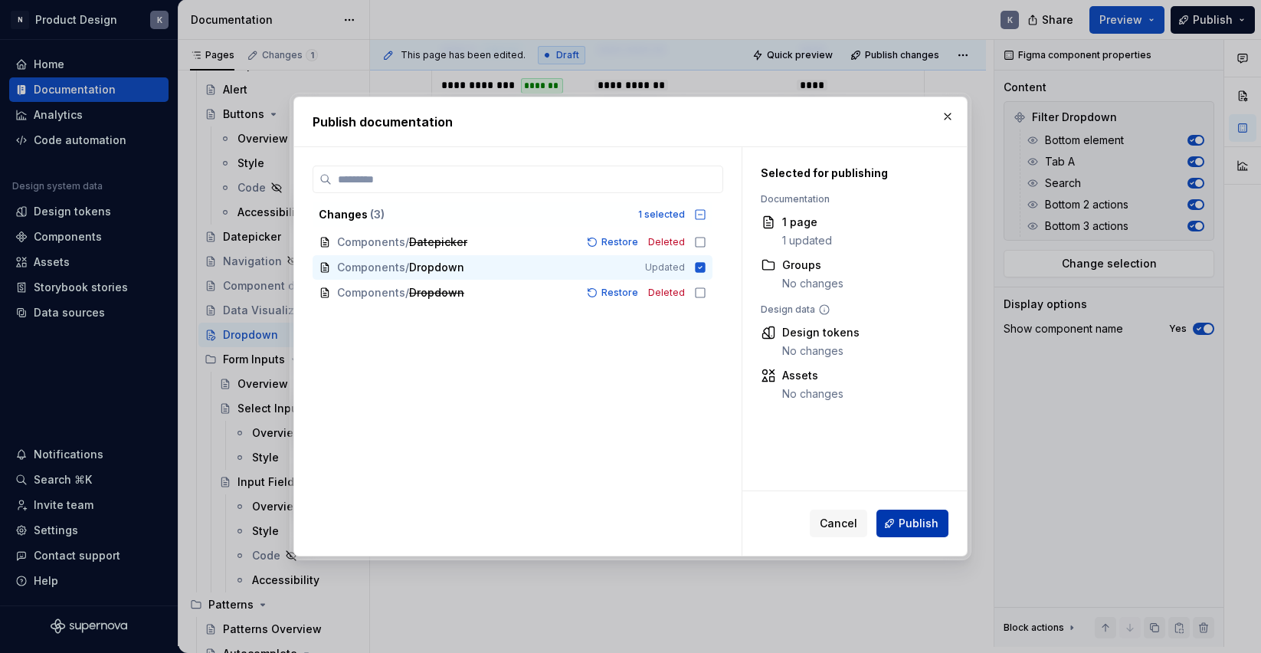
click at [909, 521] on span "Publish" at bounding box center [919, 523] width 40 height 15
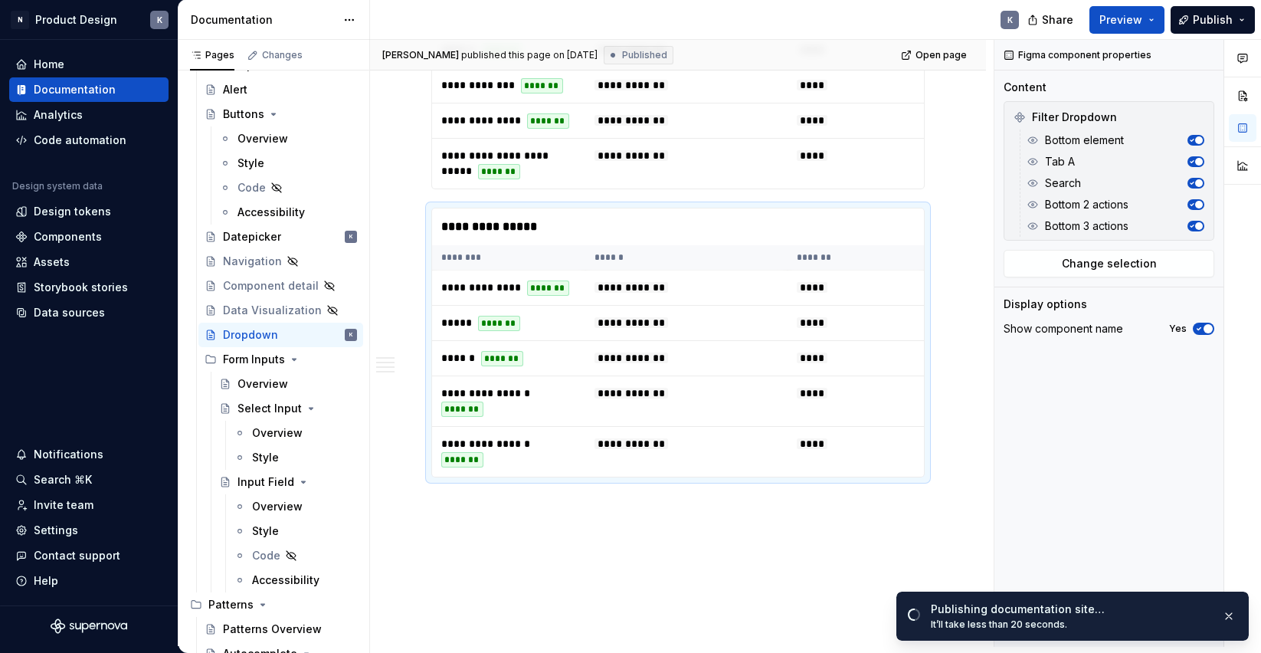
scroll to position [3042, 0]
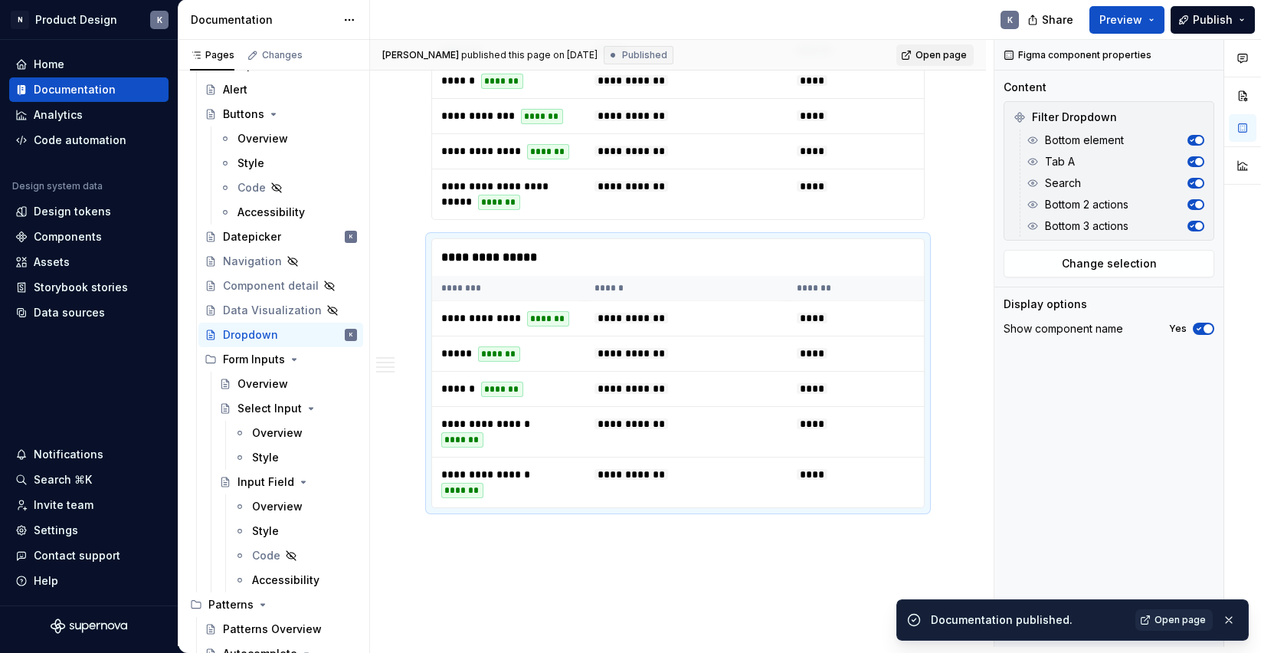
click at [932, 54] on span "Open page" at bounding box center [940, 55] width 51 height 12
type textarea "*"
